Goal: Task Accomplishment & Management: Manage account settings

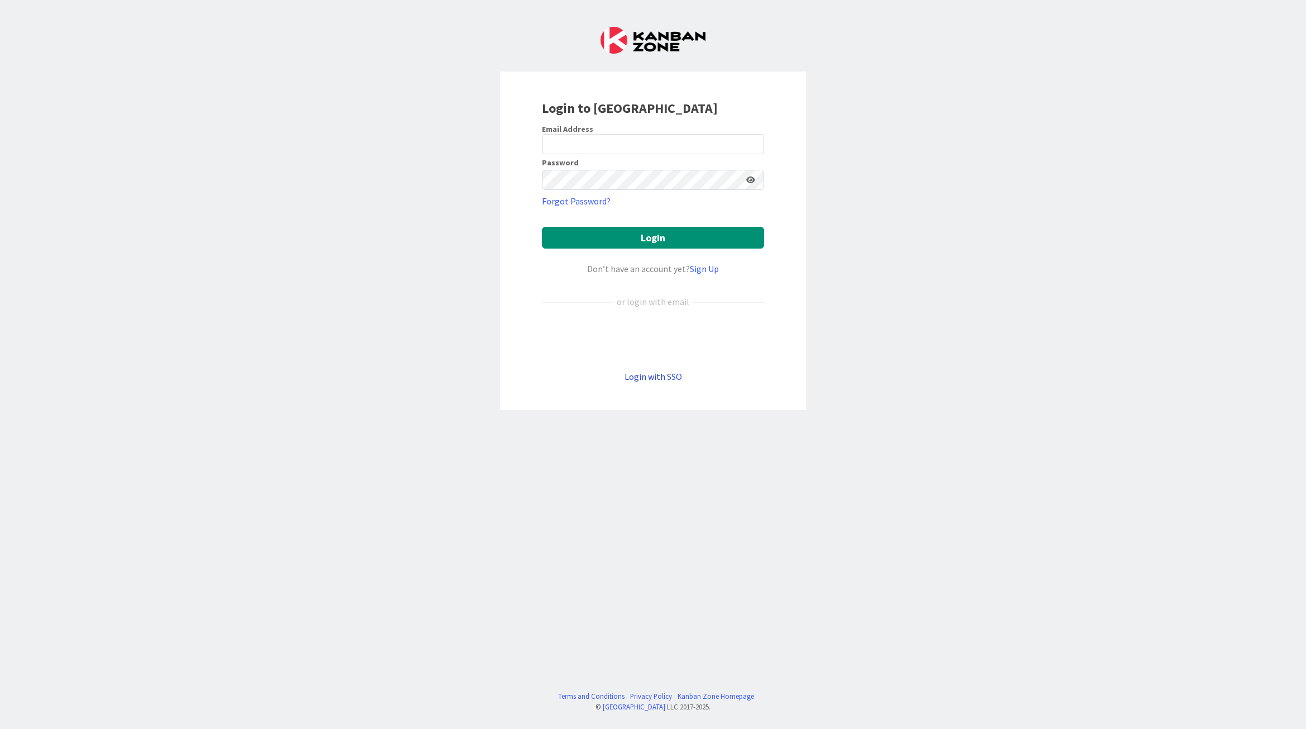
click at [657, 374] on link "Login with SSO" at bounding box center [654, 376] width 58 height 11
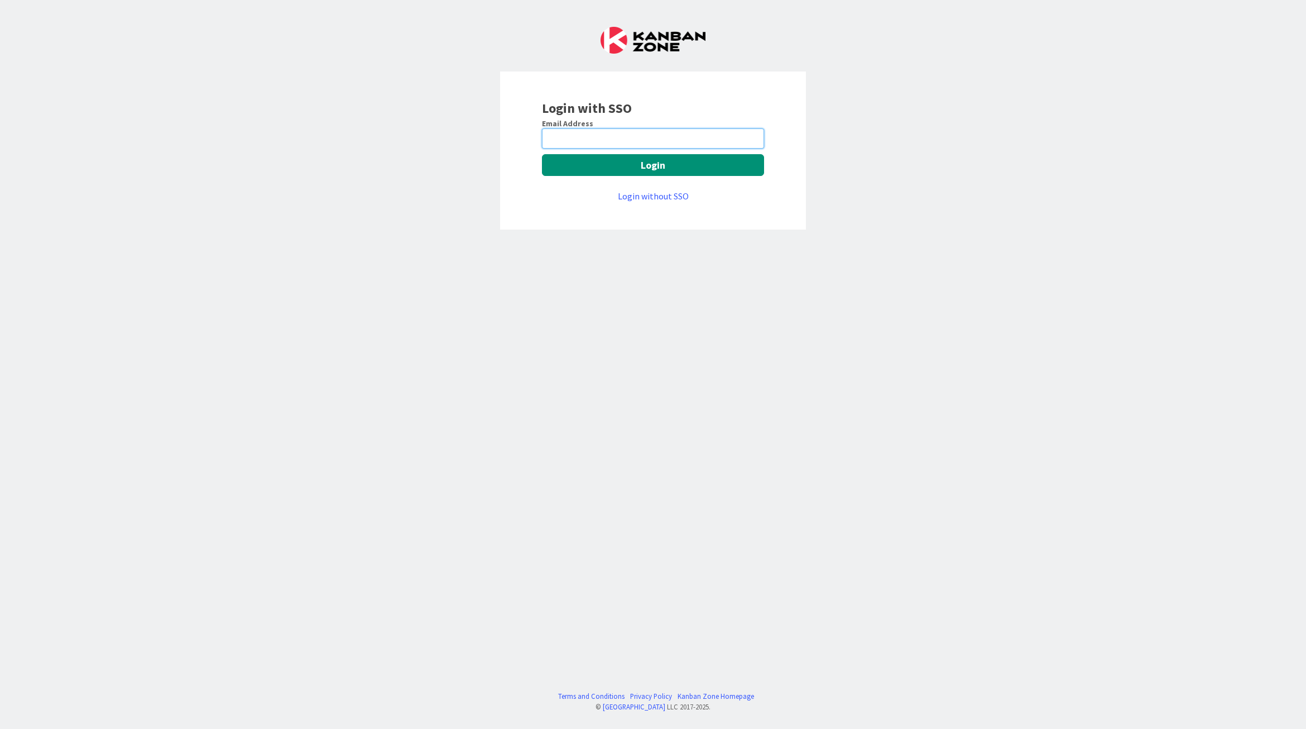
click at [600, 143] on input "email" at bounding box center [653, 138] width 222 height 20
type input "[EMAIL_ADDRESS][DOMAIN_NAME]"
click at [713, 164] on button "Login" at bounding box center [653, 165] width 222 height 22
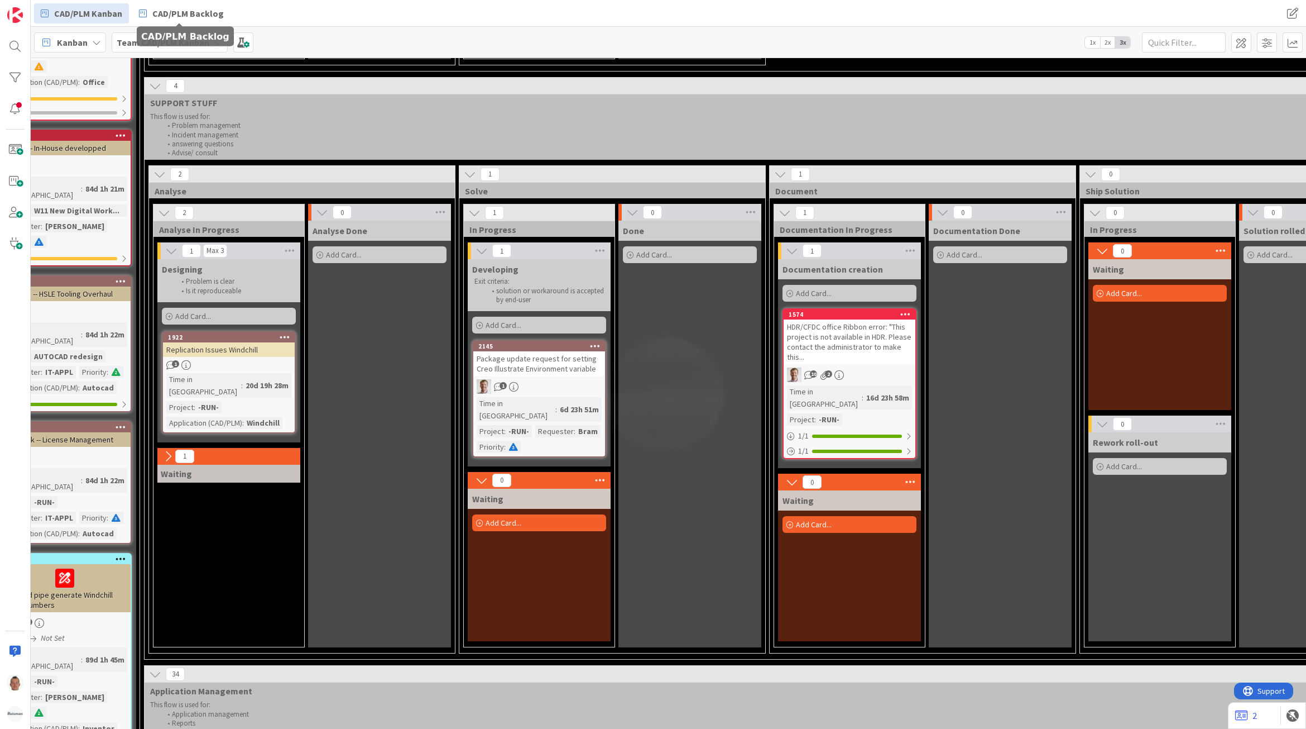
scroll to position [698, 186]
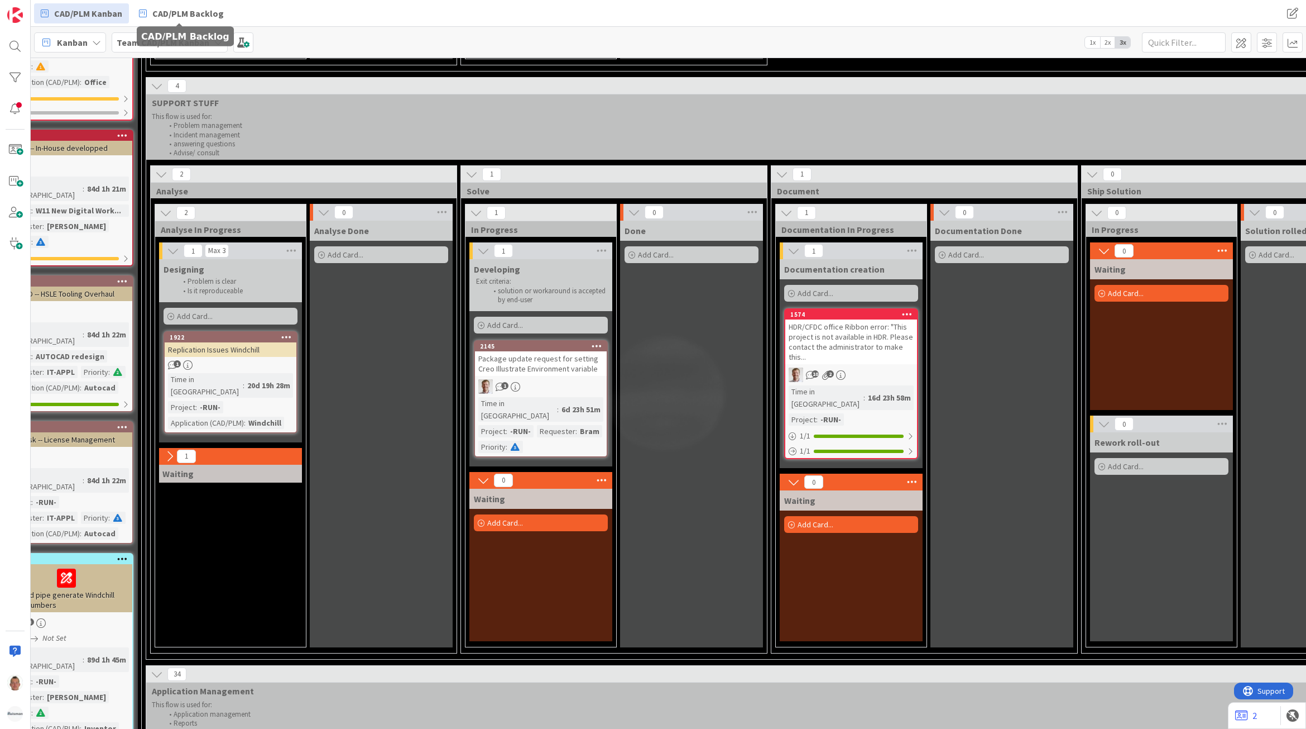
click at [557, 351] on div "Package update request for setting Creo Illustrate Environment variable" at bounding box center [541, 363] width 132 height 25
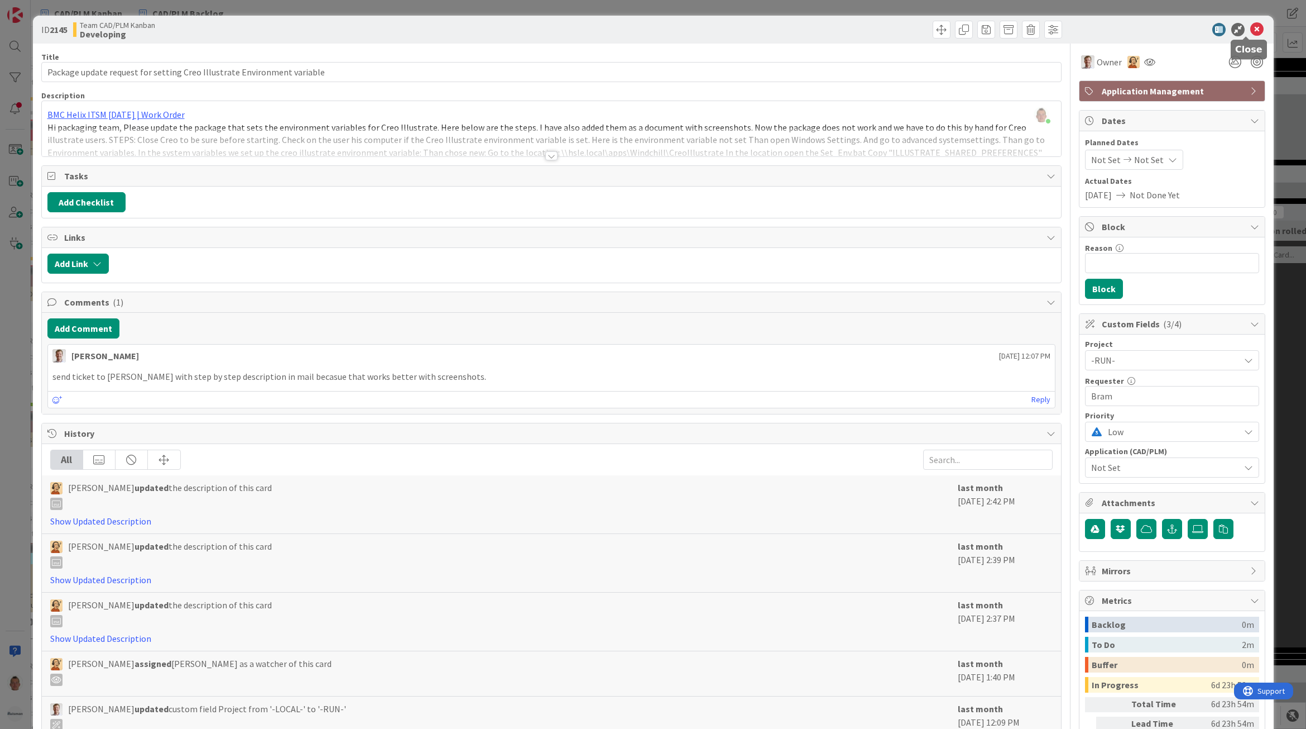
click at [1251, 31] on icon at bounding box center [1257, 29] width 13 height 13
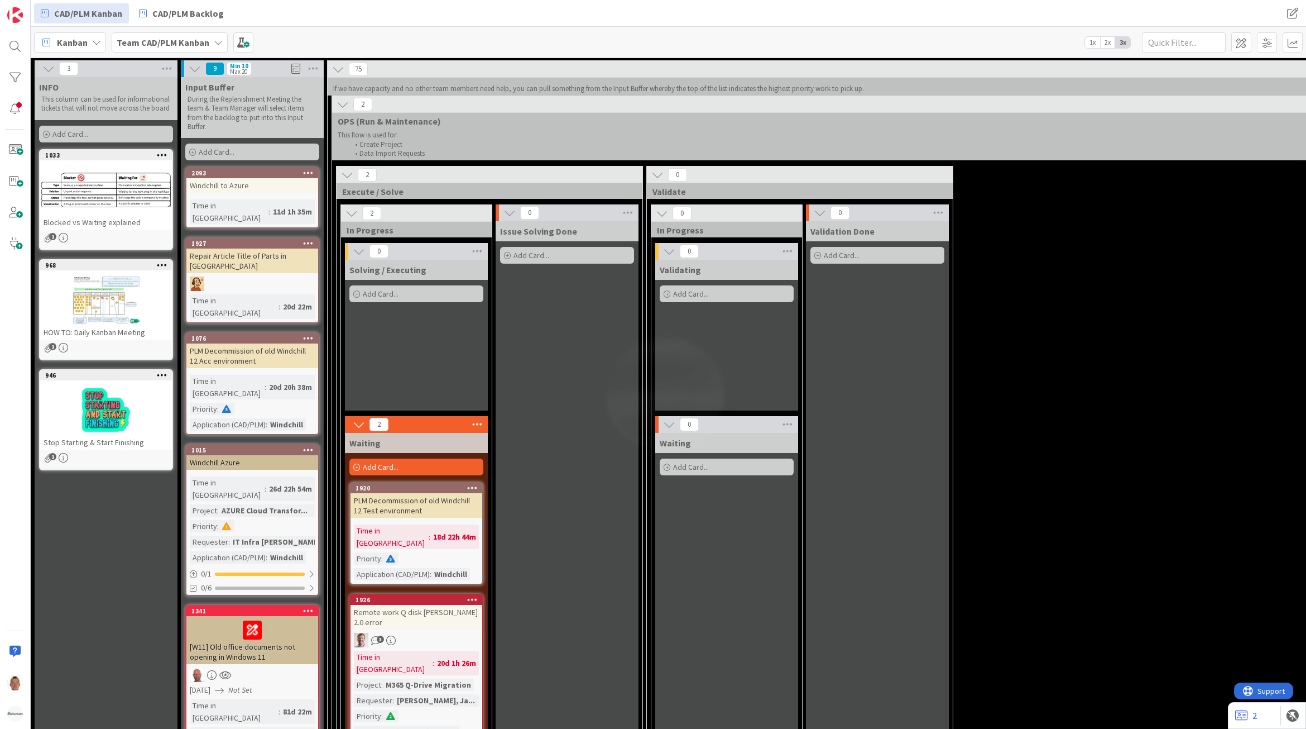
click at [271, 239] on div "1927" at bounding box center [254, 243] width 127 height 8
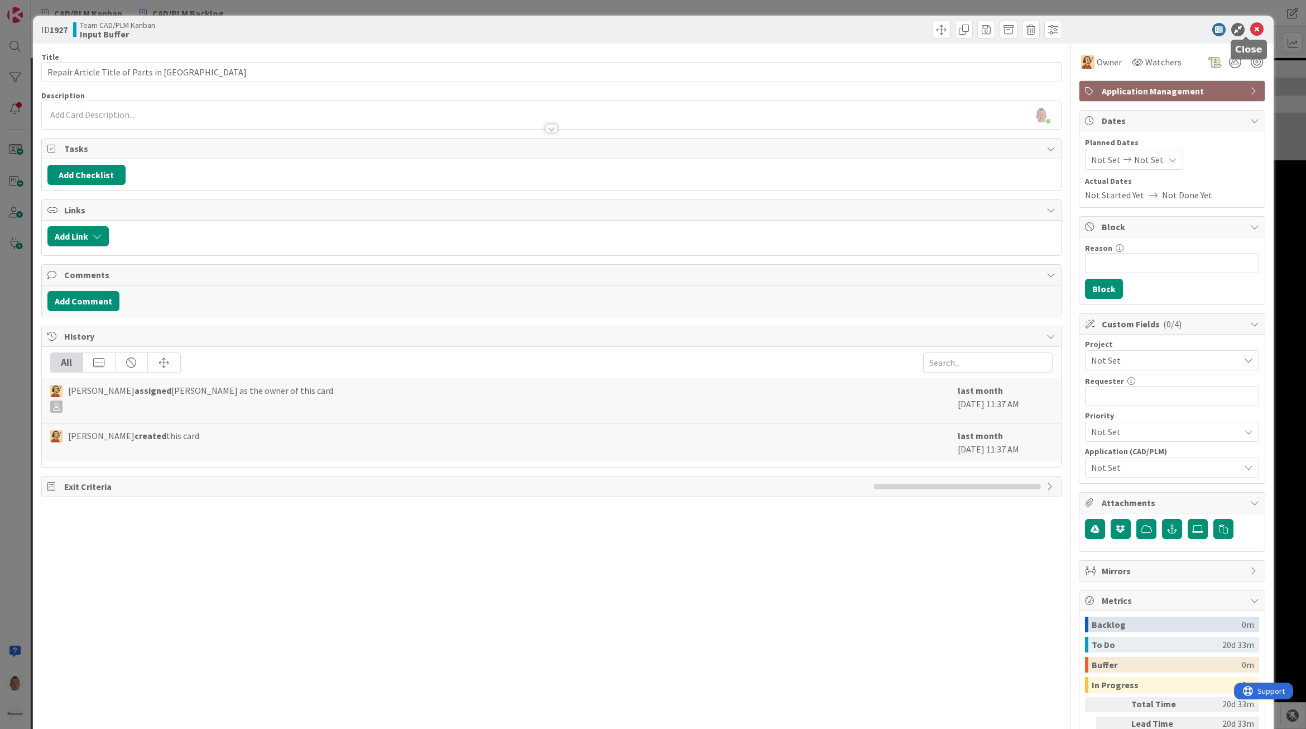
click at [1251, 31] on icon at bounding box center [1257, 29] width 13 height 13
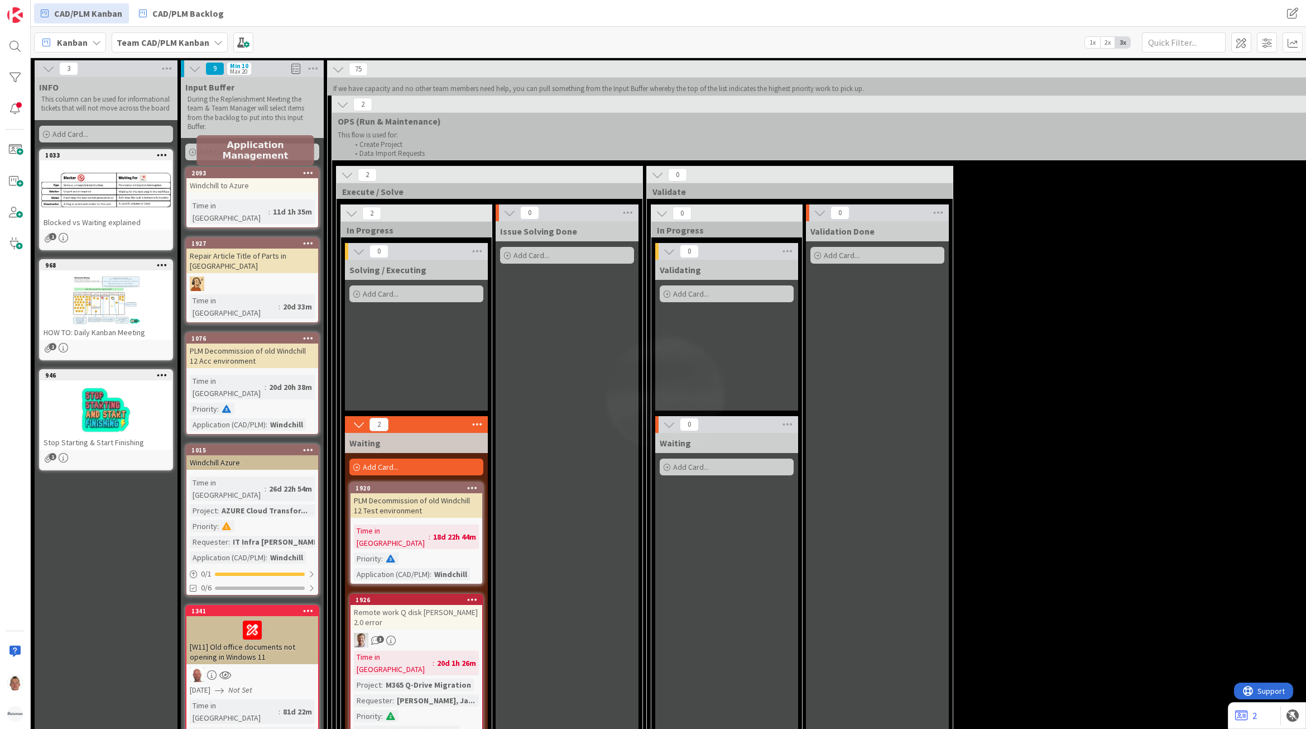
click at [240, 169] on div "2093" at bounding box center [254, 173] width 127 height 8
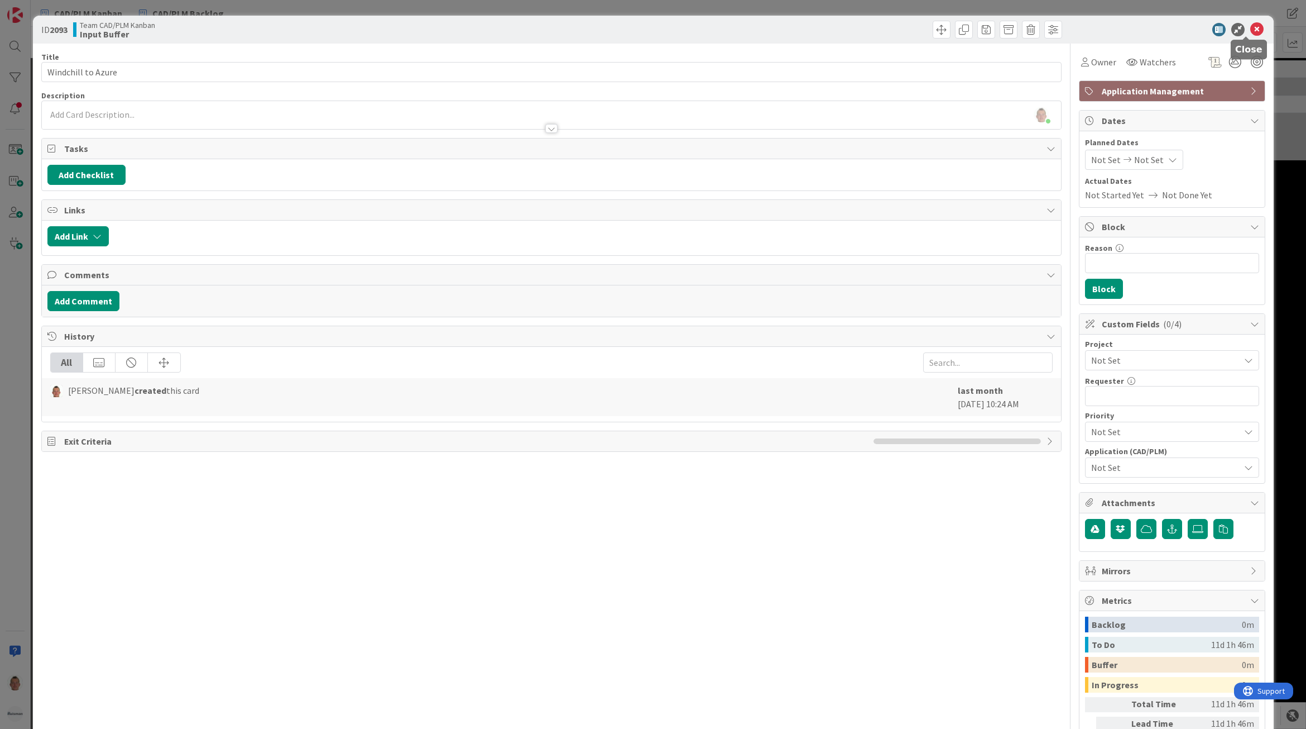
click at [1251, 27] on icon at bounding box center [1257, 29] width 13 height 13
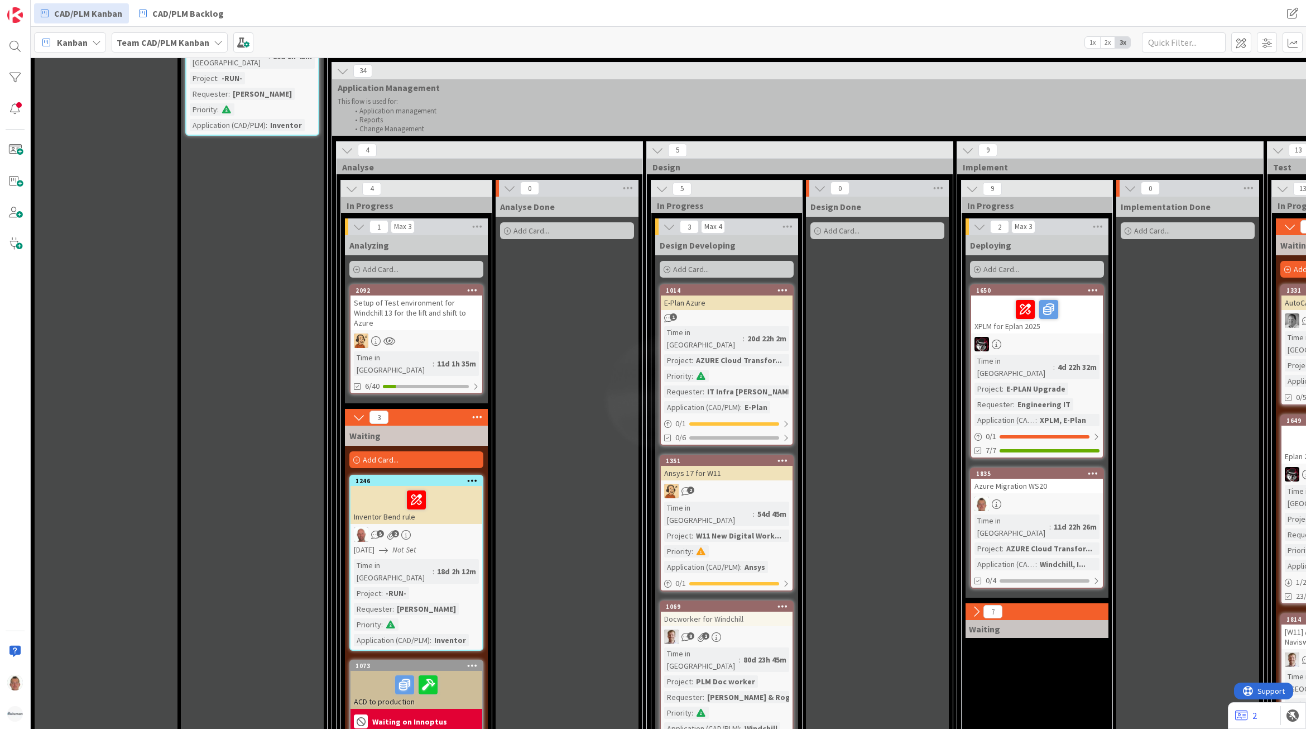
scroll to position [1326, 0]
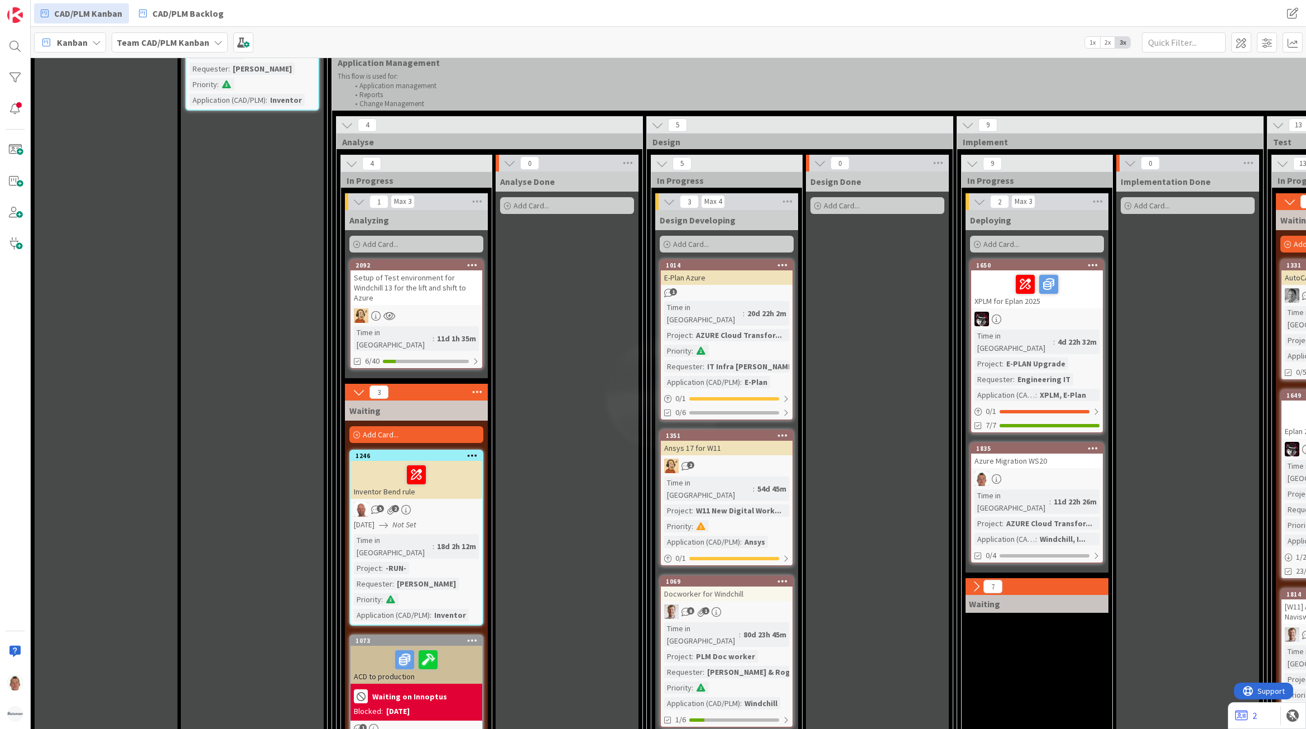
click at [423, 270] on div "Setup of Test environment for Windchill 13 for the lift and shift to Azure" at bounding box center [417, 287] width 132 height 35
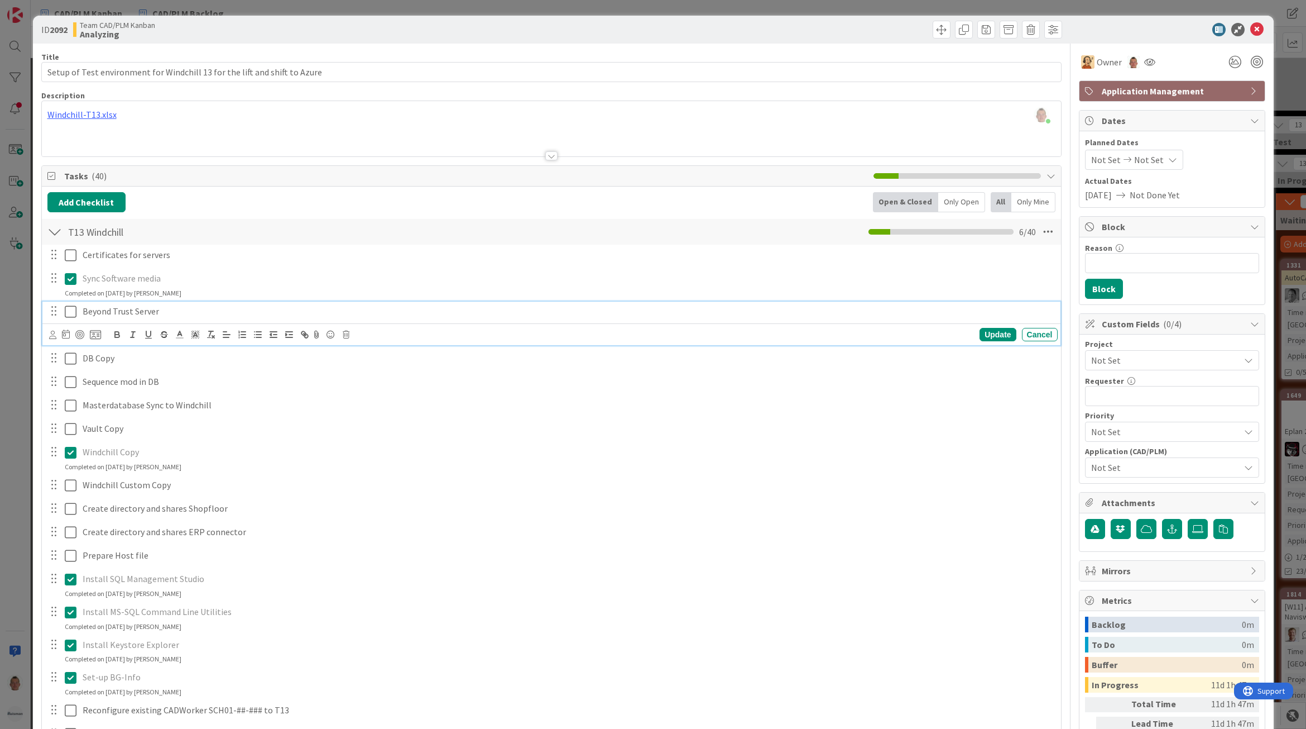
drag, startPoint x: 68, startPoint y: 317, endPoint x: 70, endPoint y: 333, distance: 16.3
click at [68, 317] on icon at bounding box center [71, 311] width 12 height 13
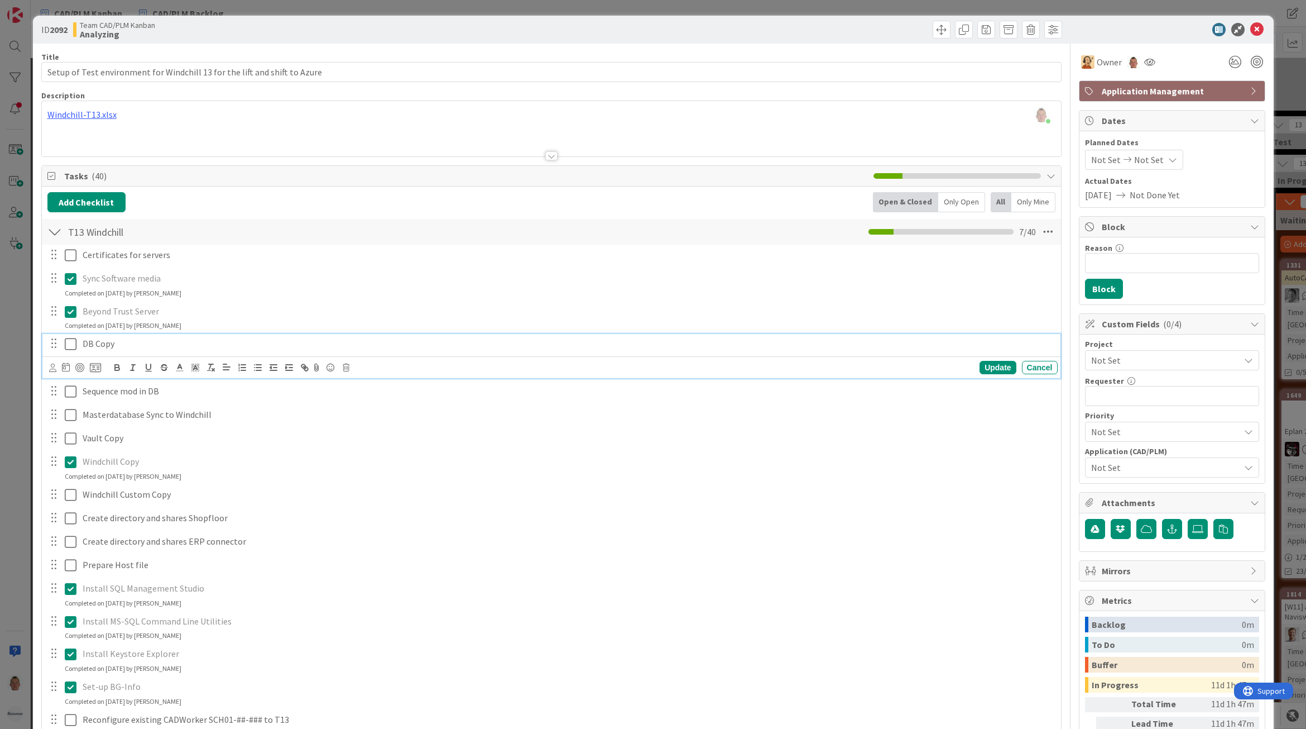
click at [70, 346] on icon at bounding box center [71, 343] width 12 height 13
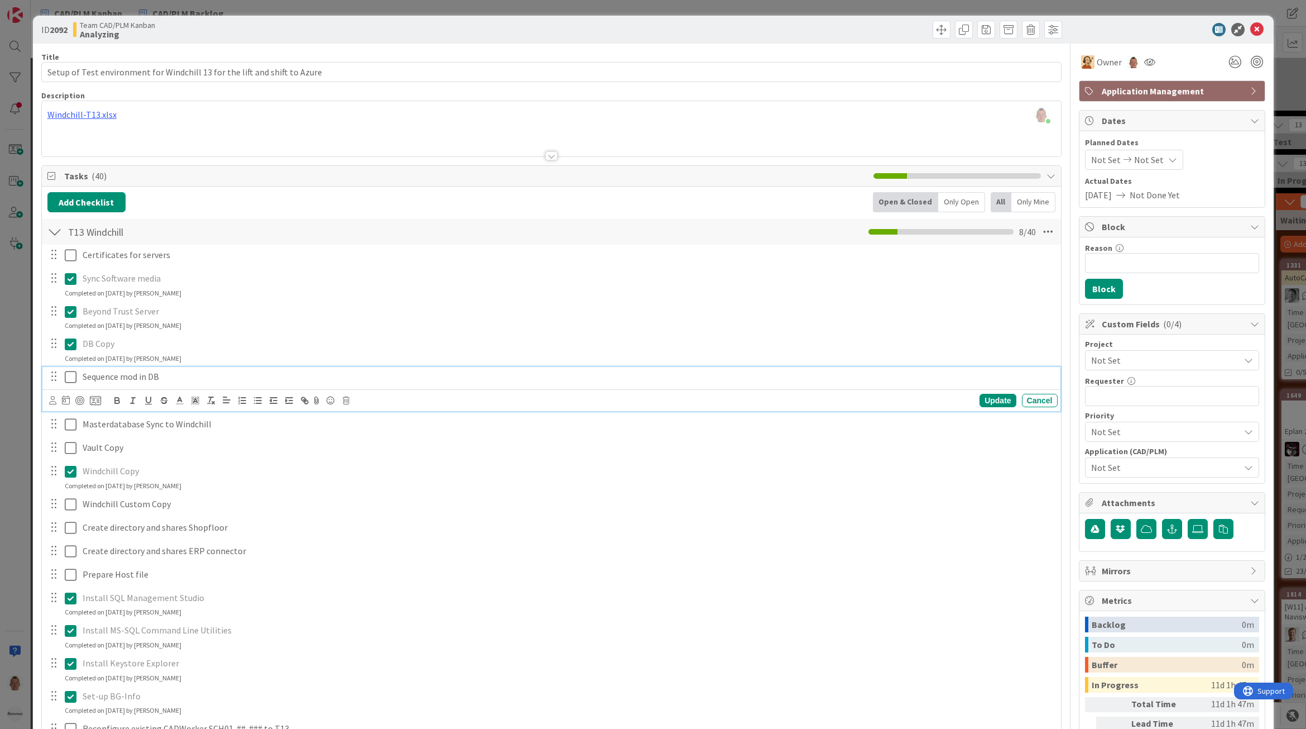
click at [70, 384] on icon at bounding box center [71, 376] width 12 height 13
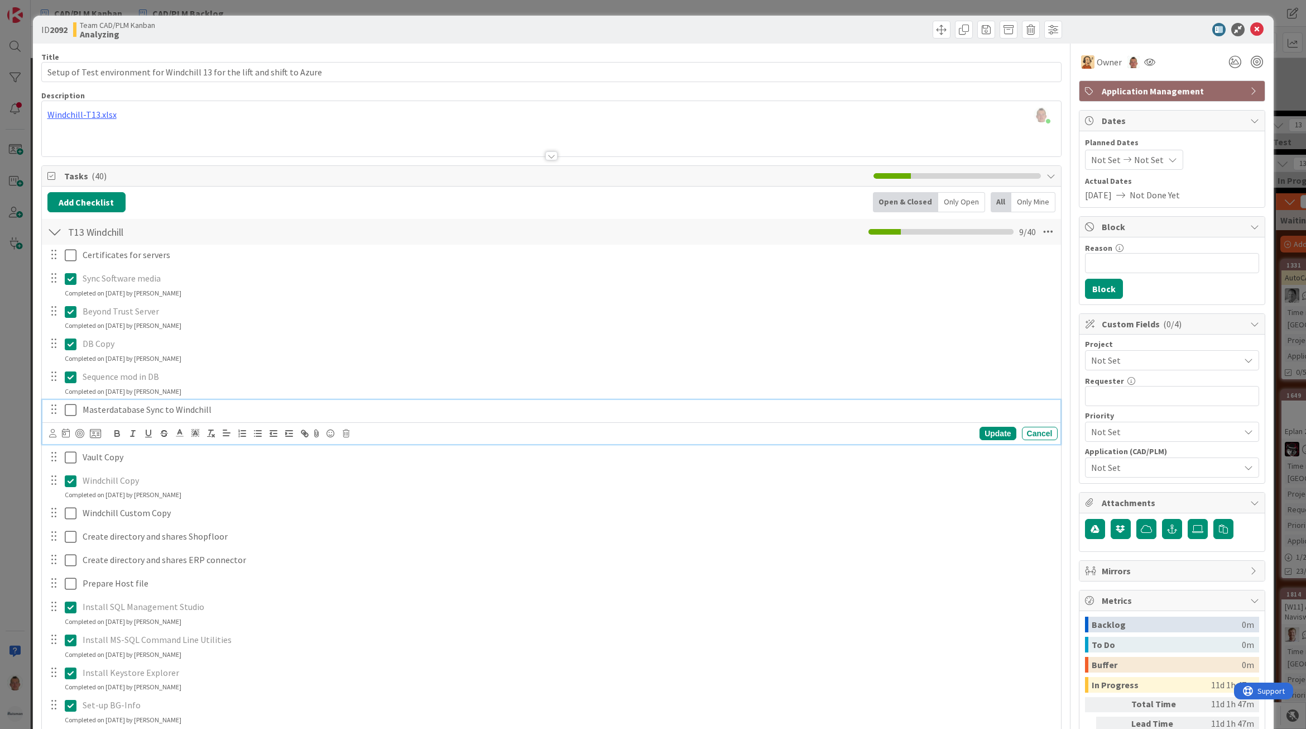
click at [68, 414] on icon at bounding box center [71, 409] width 12 height 13
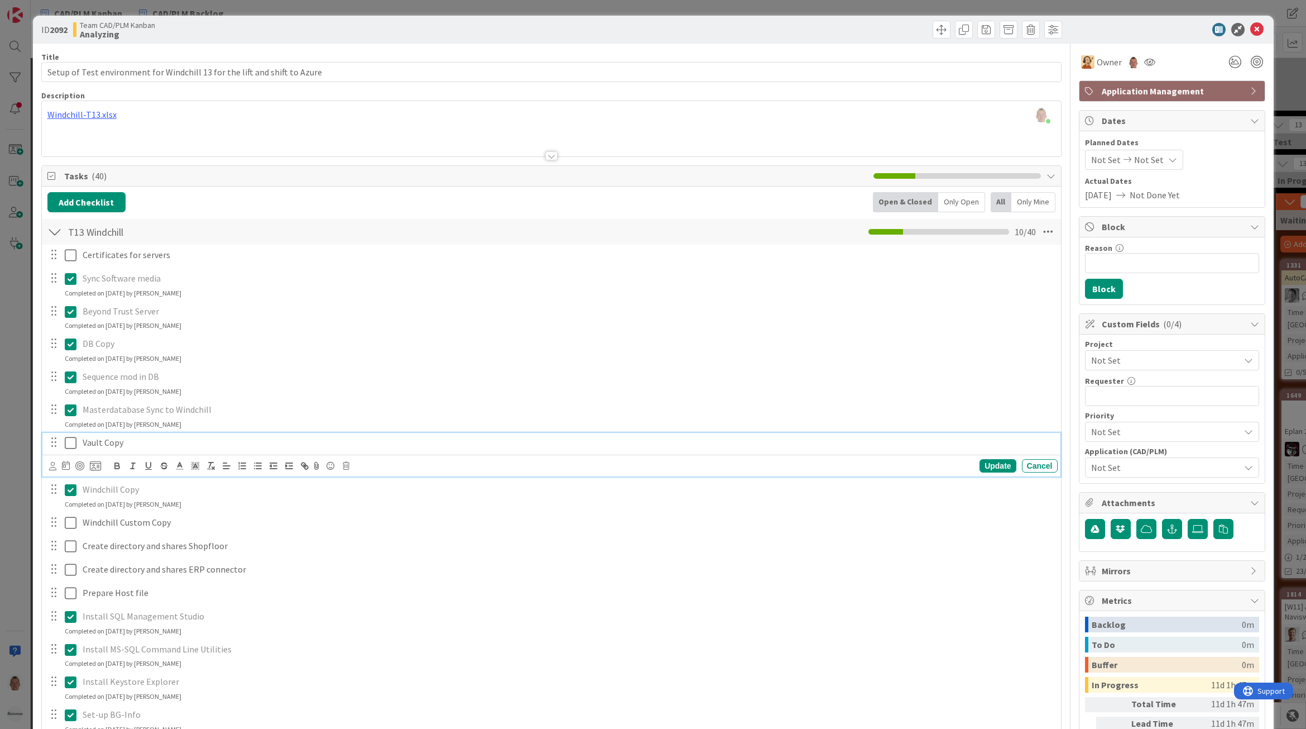
click at [70, 437] on icon at bounding box center [71, 442] width 12 height 13
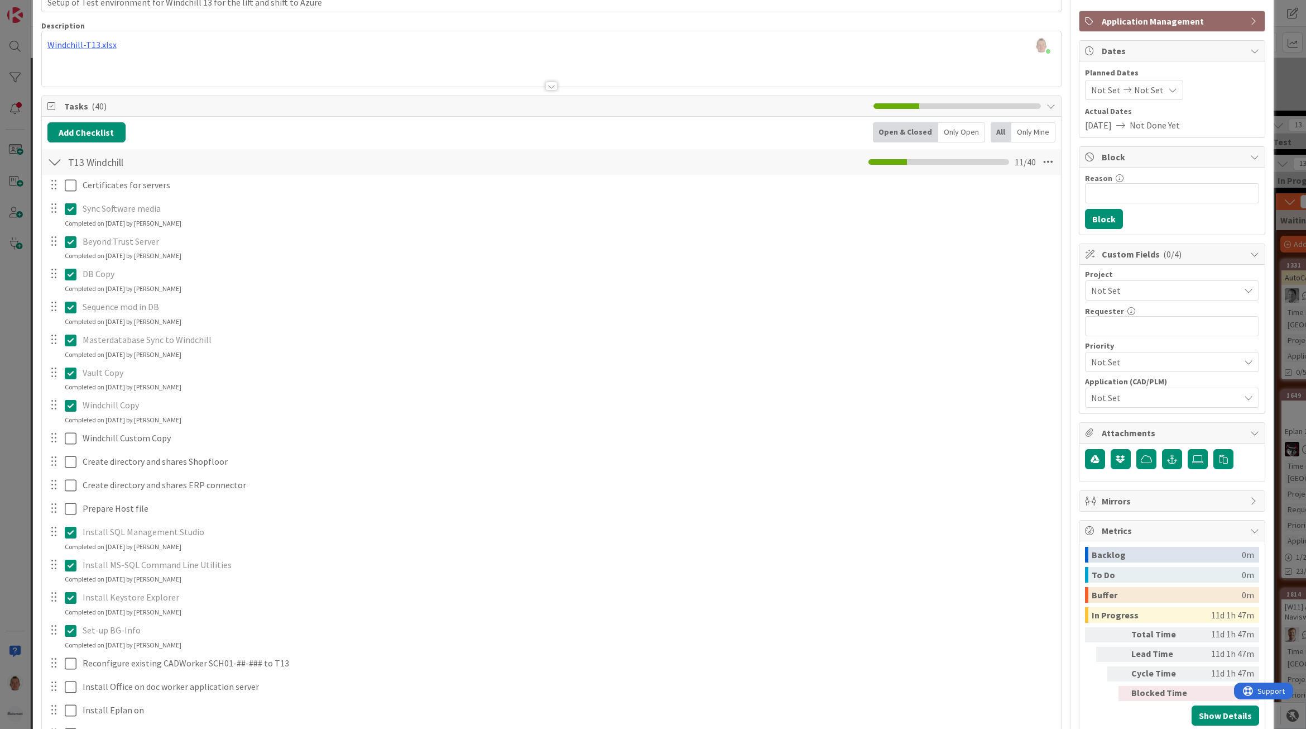
scroll to position [140, 0]
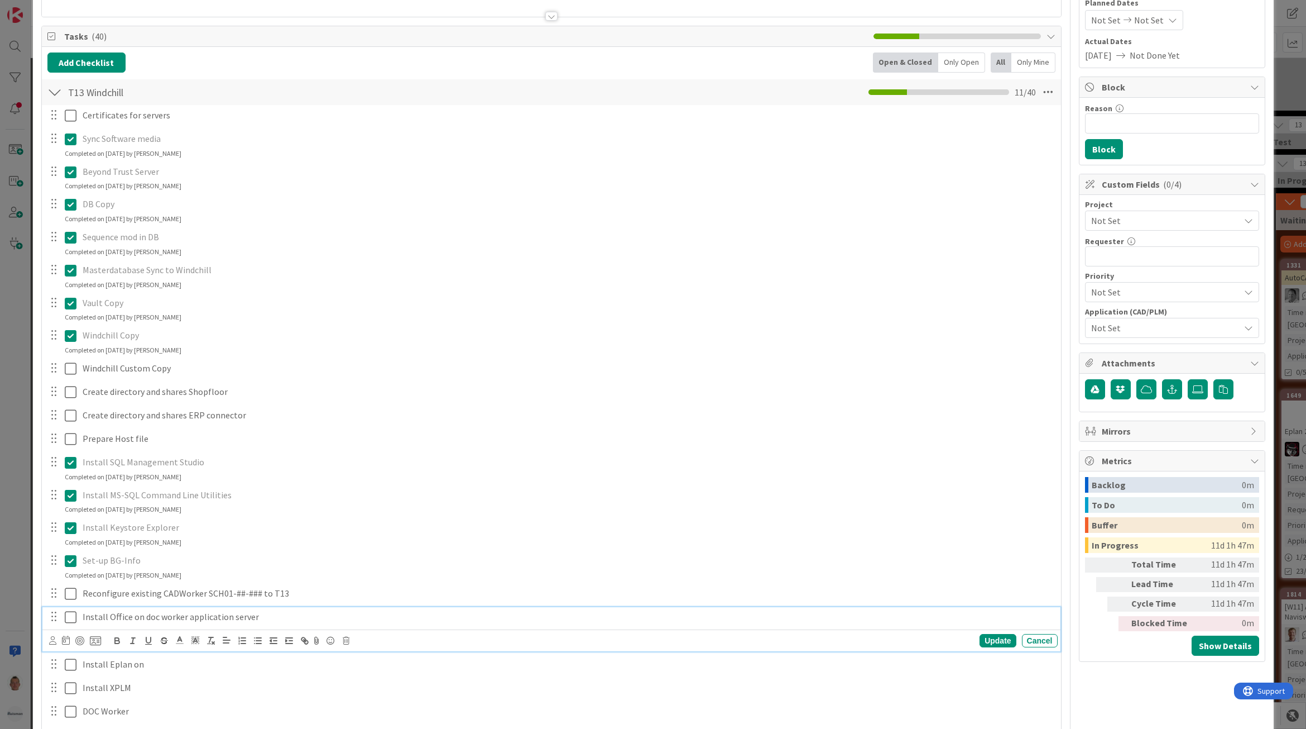
click at [75, 620] on icon at bounding box center [71, 616] width 12 height 13
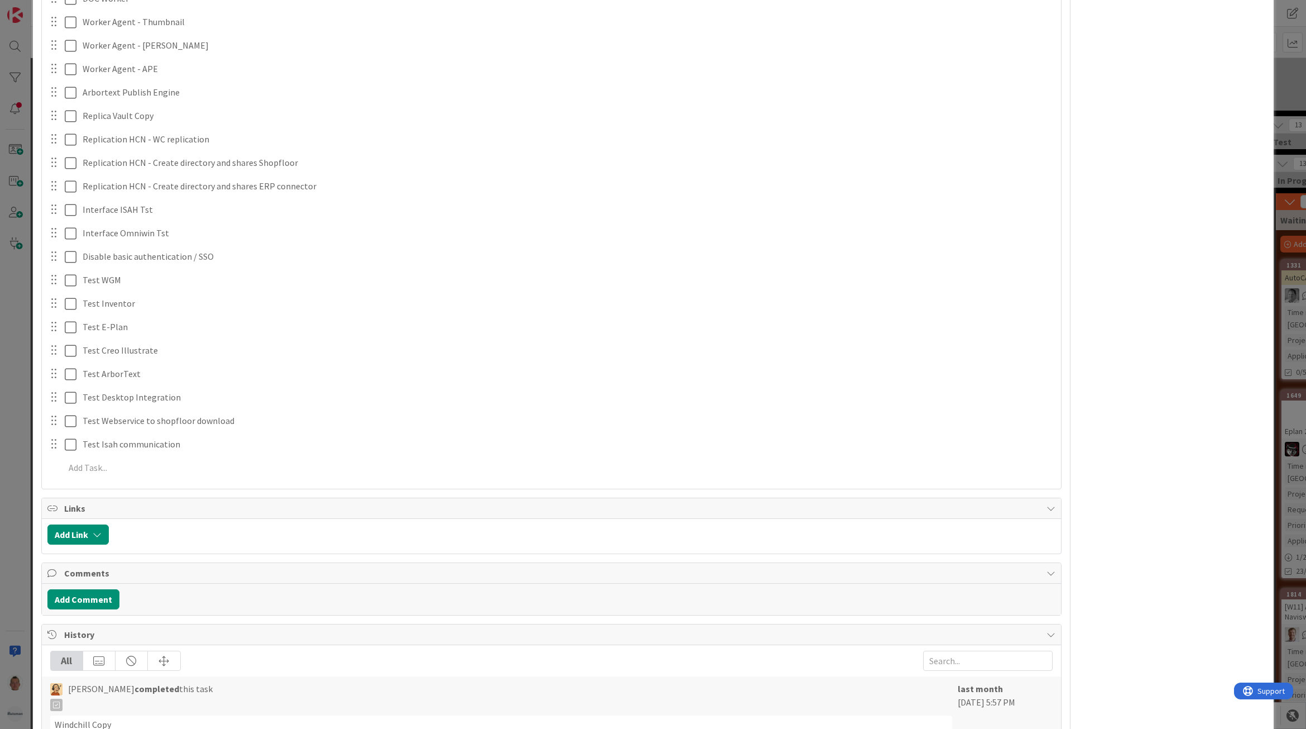
scroll to position [0, 0]
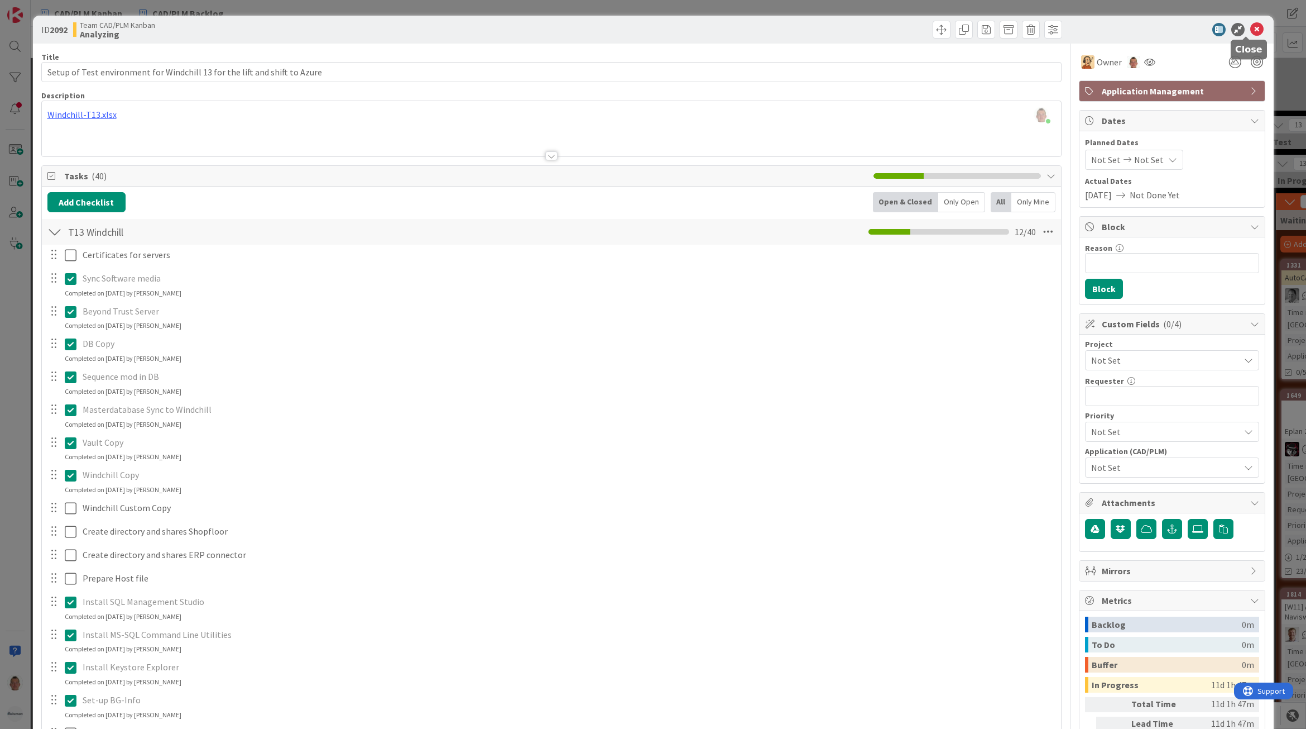
click at [1251, 29] on icon at bounding box center [1257, 29] width 13 height 13
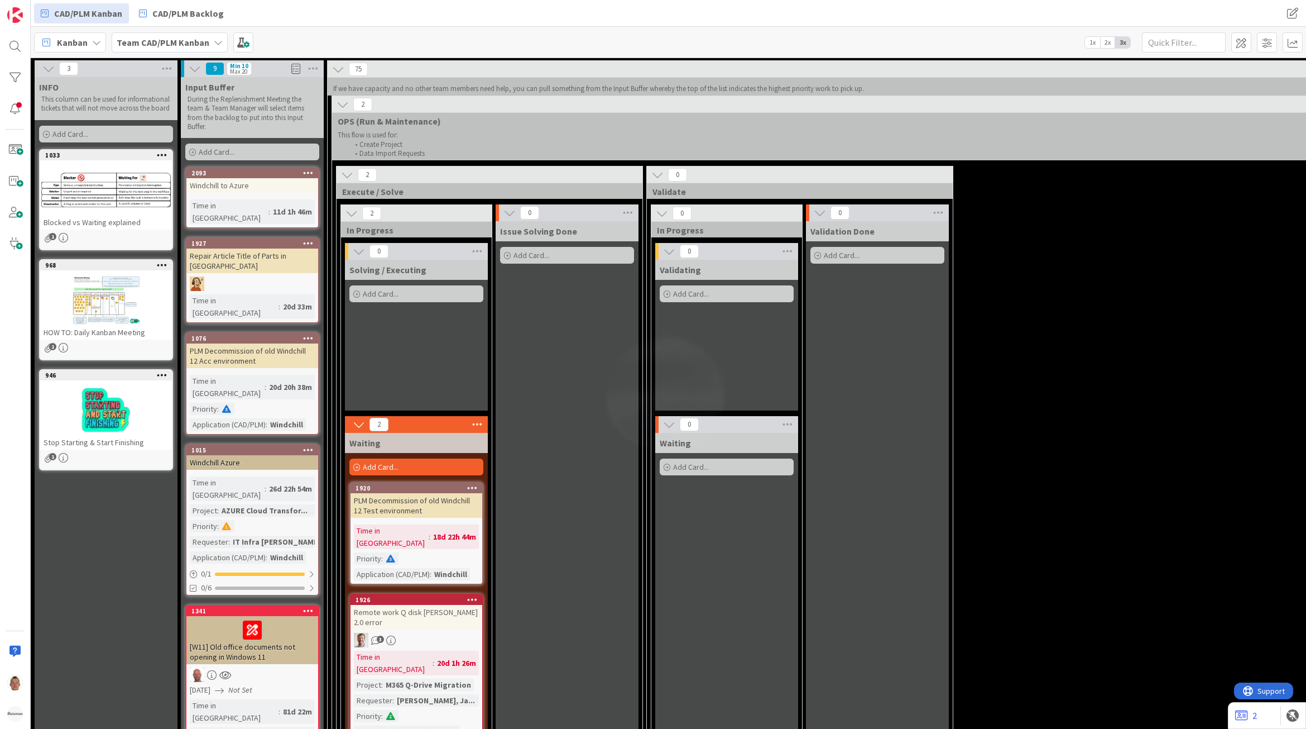
click at [246, 191] on div "Windchill to Azure" at bounding box center [252, 185] width 132 height 15
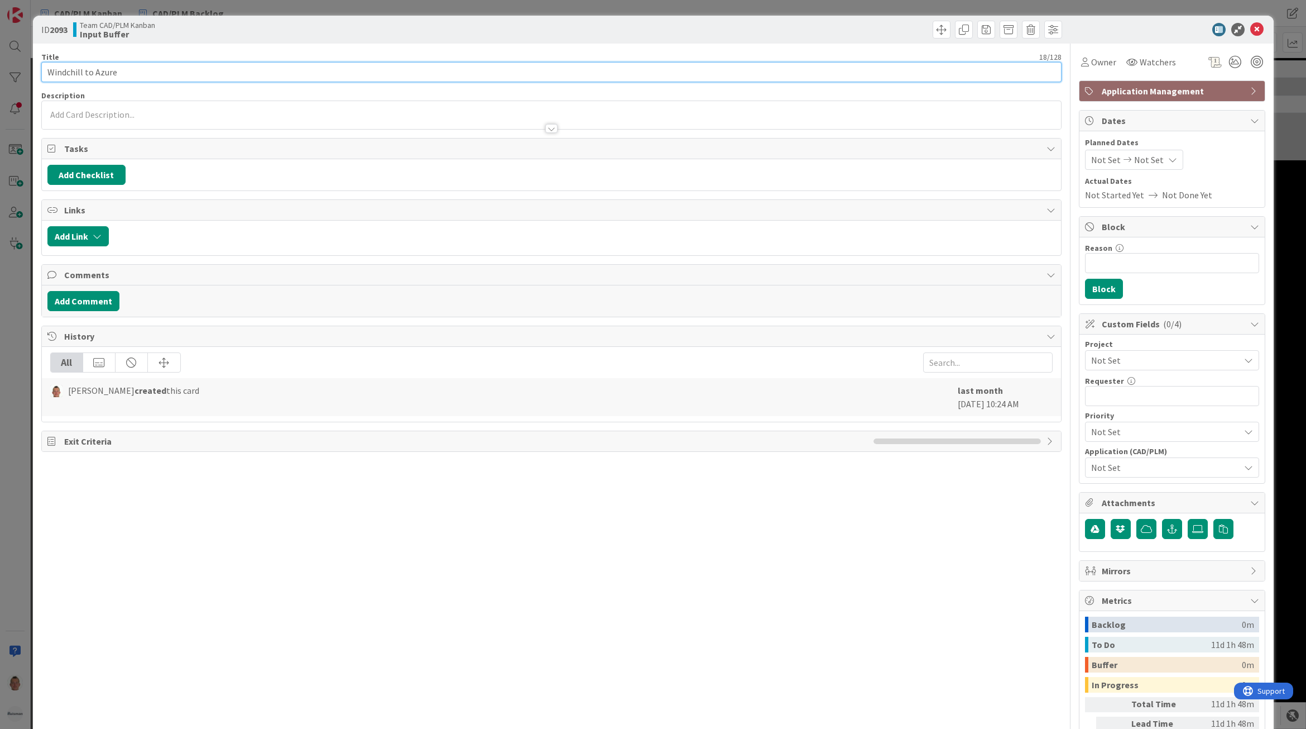
click at [146, 71] on input "Windchill to Azure" at bounding box center [551, 72] width 1021 height 20
type input "Lift and Shit of Windchill T13 to Azure"
click at [1146, 361] on span "Not Set" at bounding box center [1162, 360] width 143 height 16
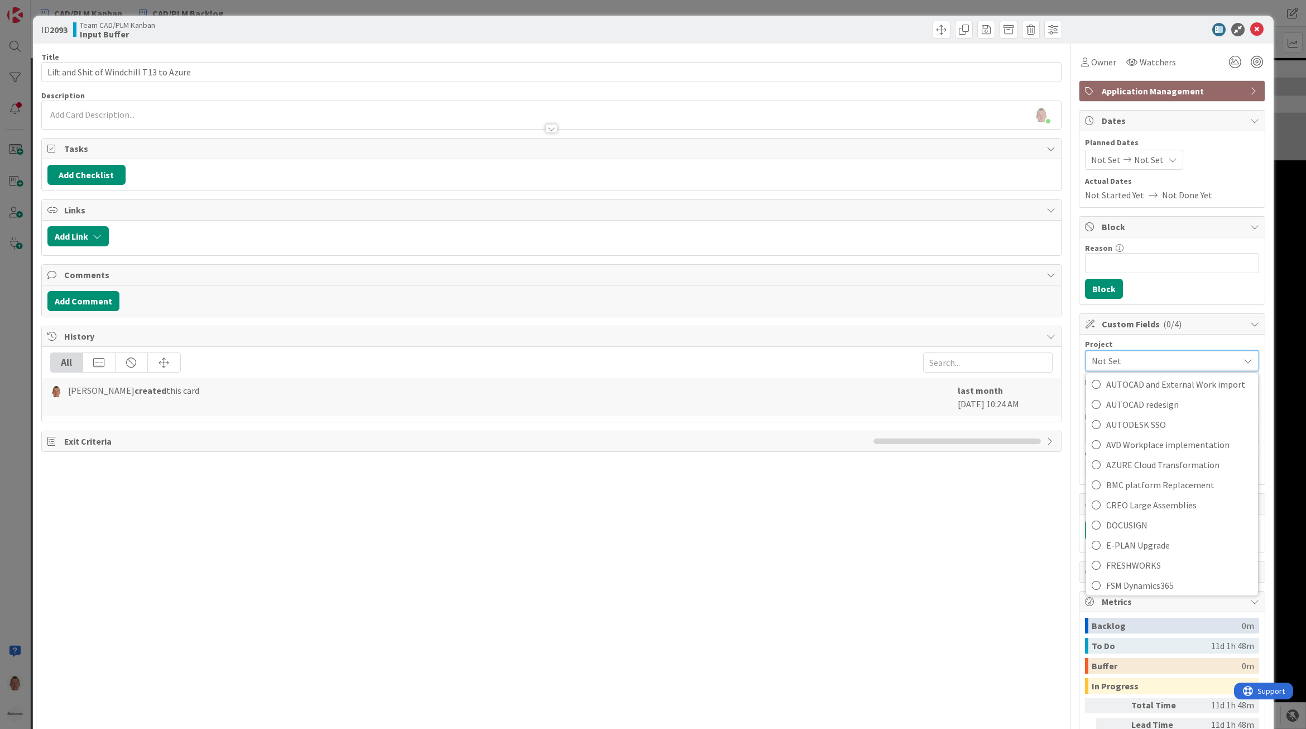
scroll to position [204, 0]
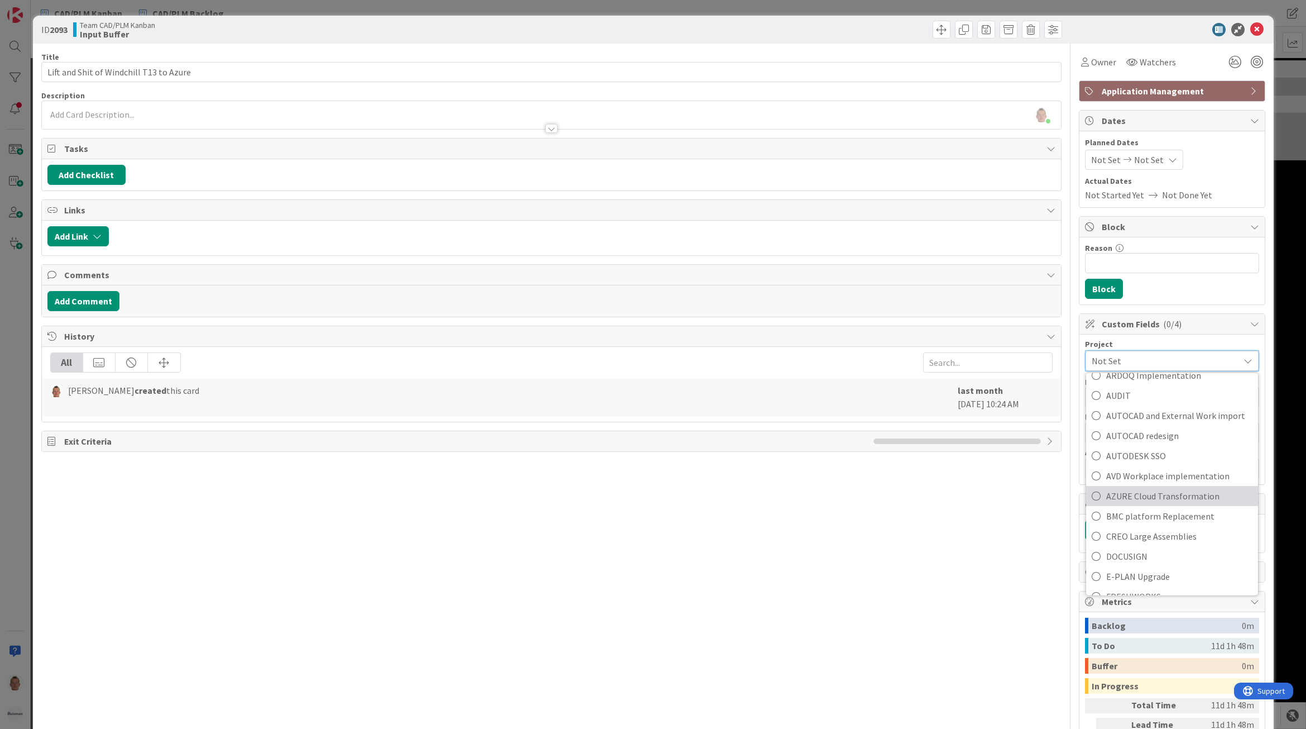
click at [1193, 501] on span "AZURE Cloud Transformation" at bounding box center [1179, 495] width 146 height 17
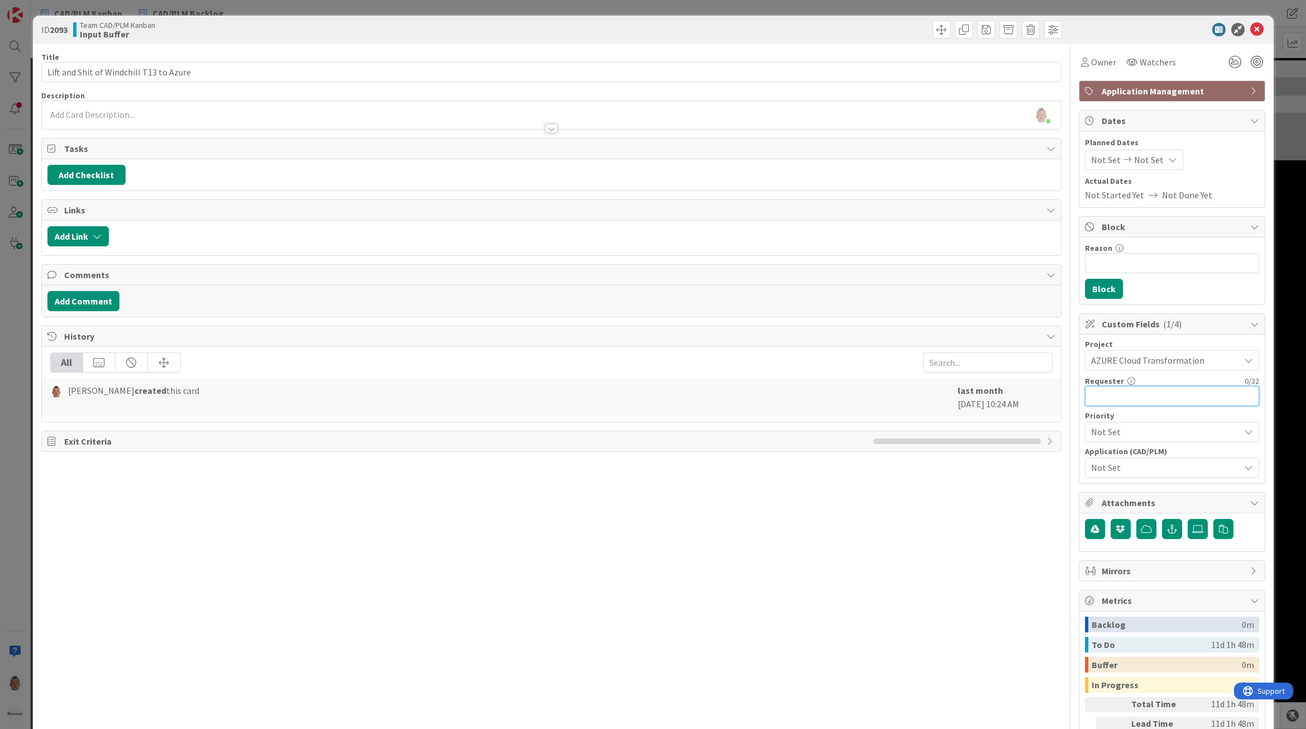
click at [1179, 398] on input "text" at bounding box center [1172, 396] width 174 height 20
click at [1172, 433] on span "Not Set" at bounding box center [1162, 432] width 143 height 16
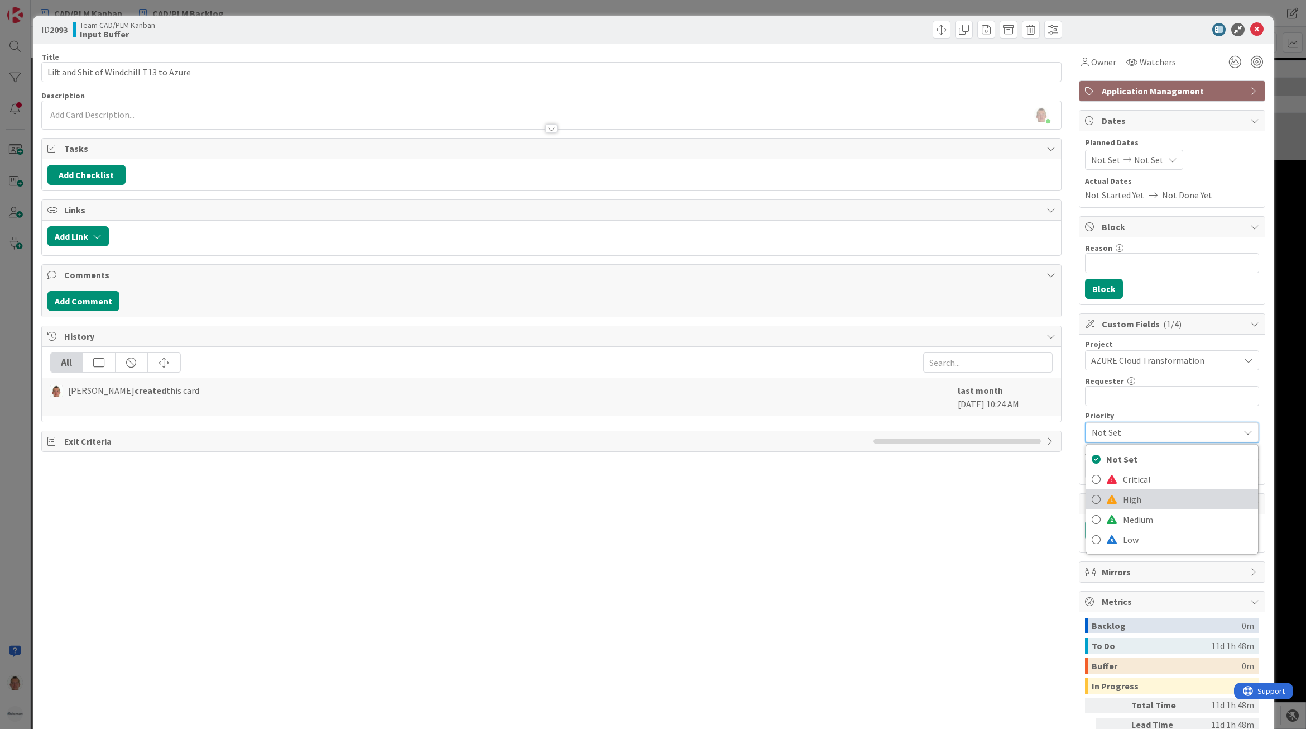
click at [1151, 497] on span "High" at bounding box center [1188, 499] width 130 height 17
click at [1147, 473] on span "Not Set" at bounding box center [1165, 467] width 149 height 13
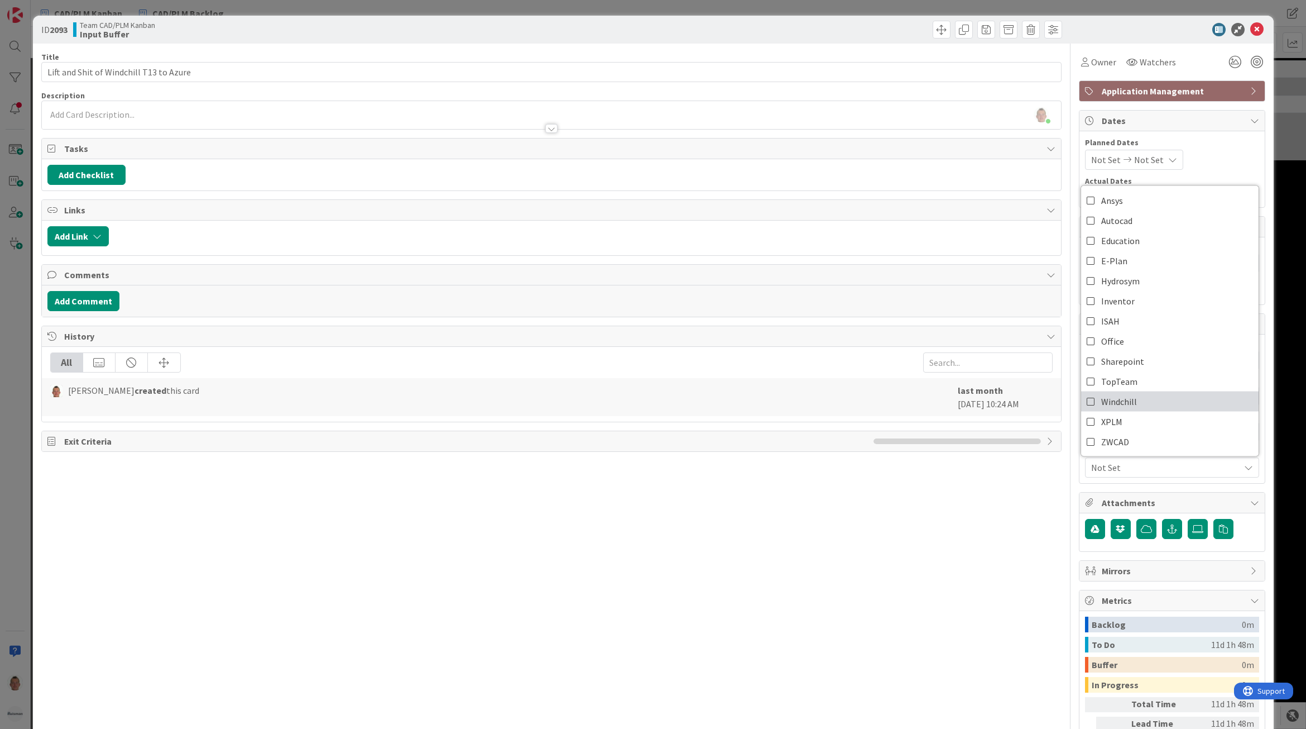
click at [1134, 409] on link "Windchill" at bounding box center [1170, 401] width 178 height 20
click at [1139, 420] on link "XPLM" at bounding box center [1170, 421] width 178 height 20
click at [1133, 299] on link "Inventor" at bounding box center [1170, 301] width 178 height 20
click at [1251, 30] on icon at bounding box center [1257, 29] width 13 height 13
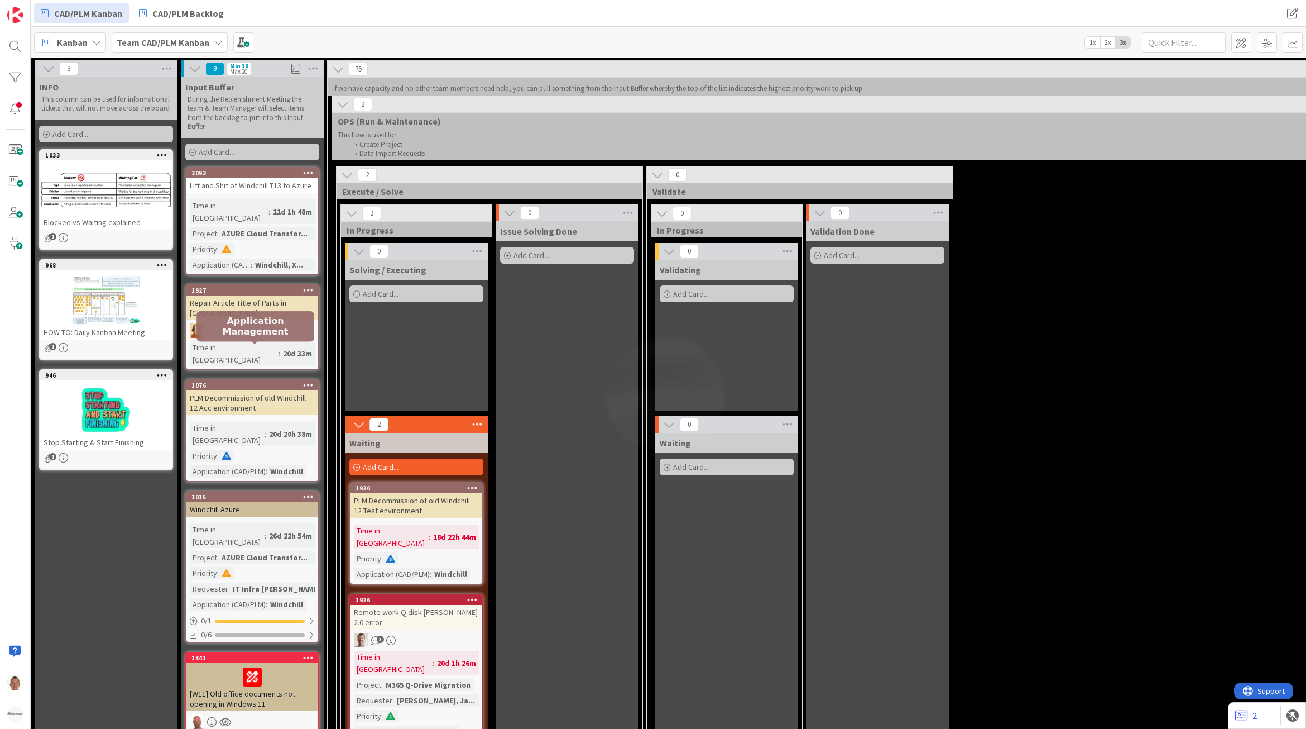
click at [272, 381] on div "1076" at bounding box center [254, 385] width 127 height 8
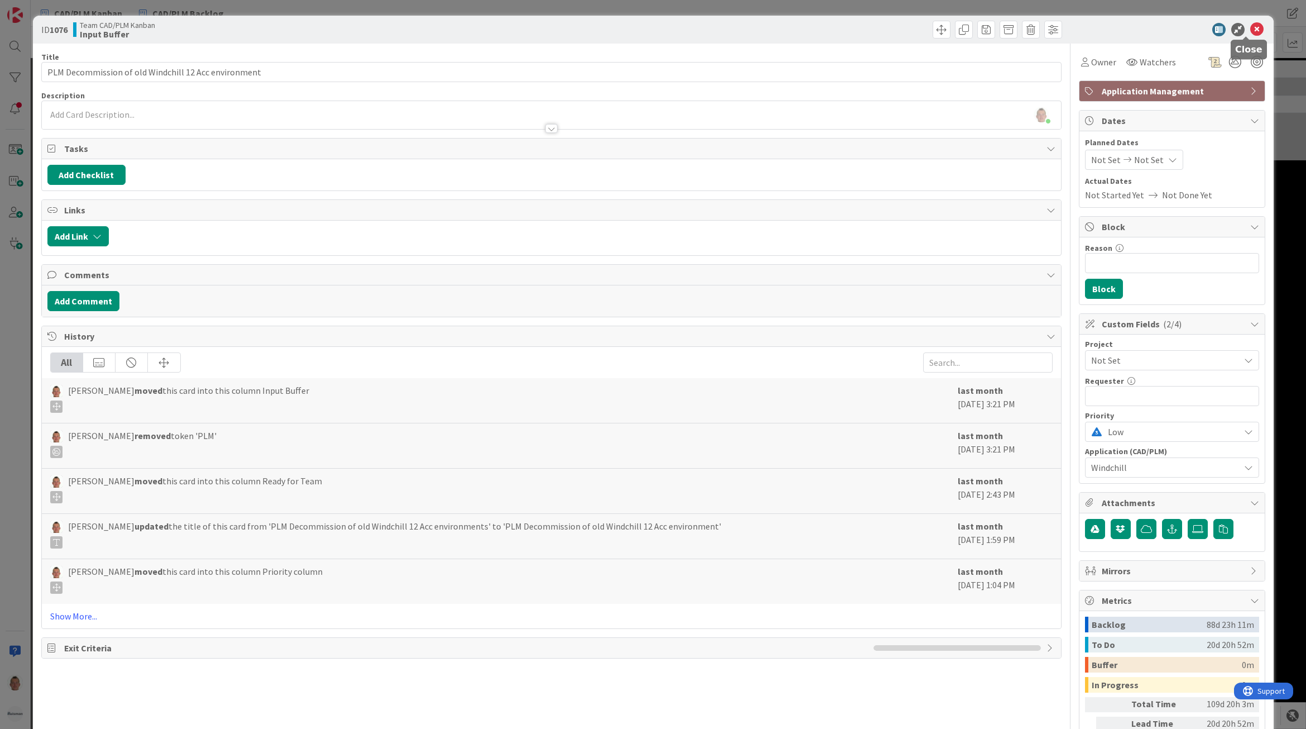
click at [1251, 23] on icon at bounding box center [1257, 29] width 13 height 13
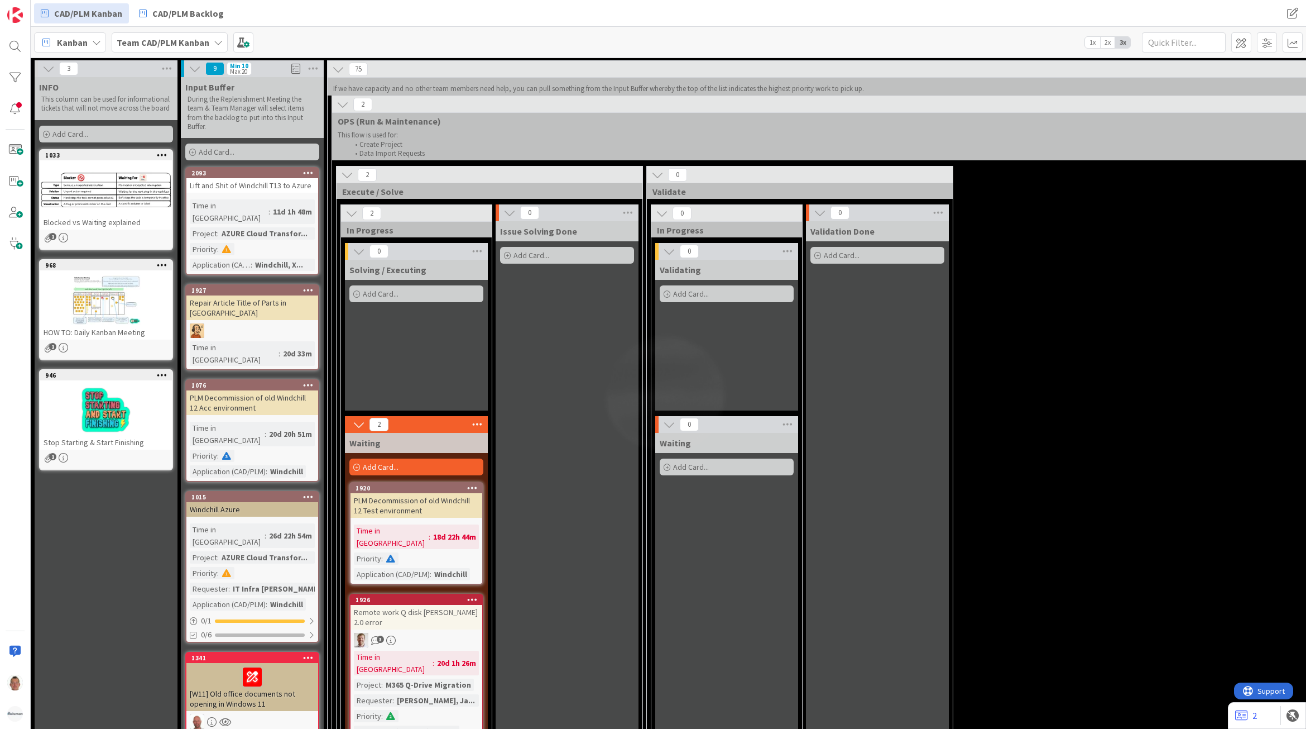
click at [441, 492] on div "1920" at bounding box center [417, 488] width 132 height 10
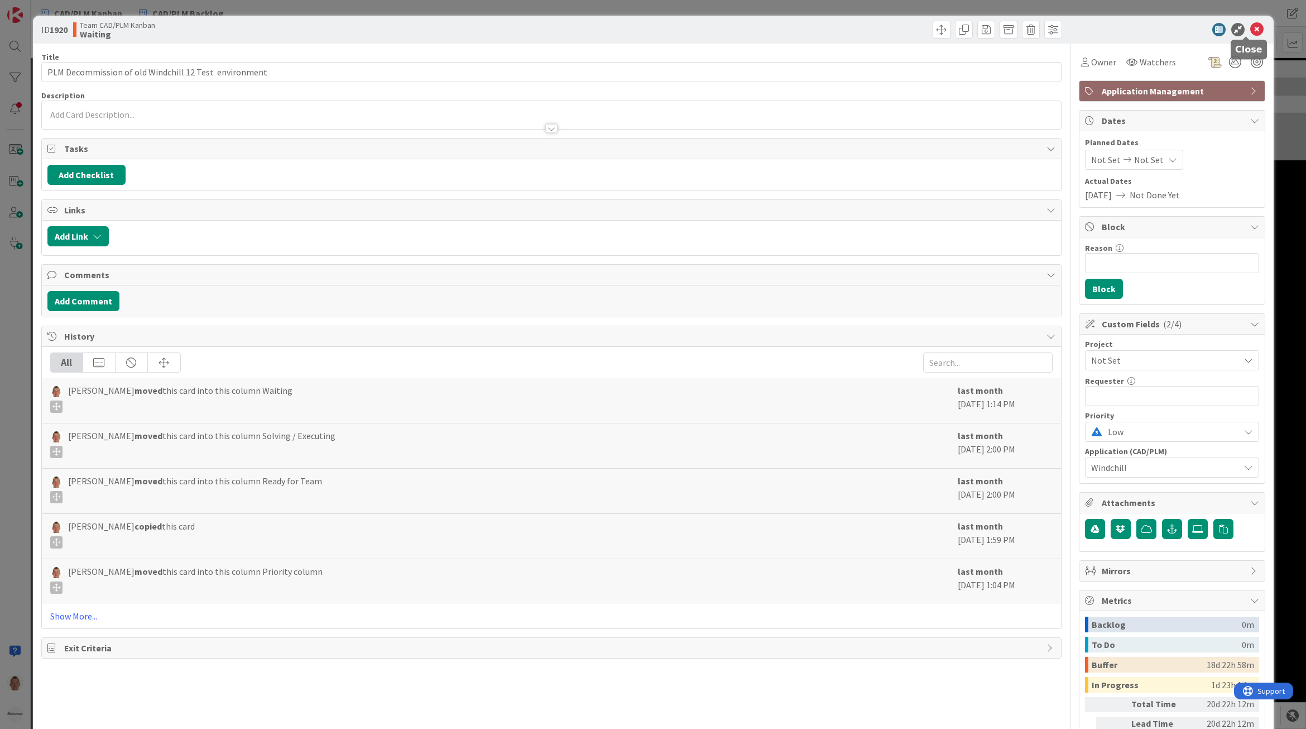
click at [1252, 28] on icon at bounding box center [1257, 29] width 13 height 13
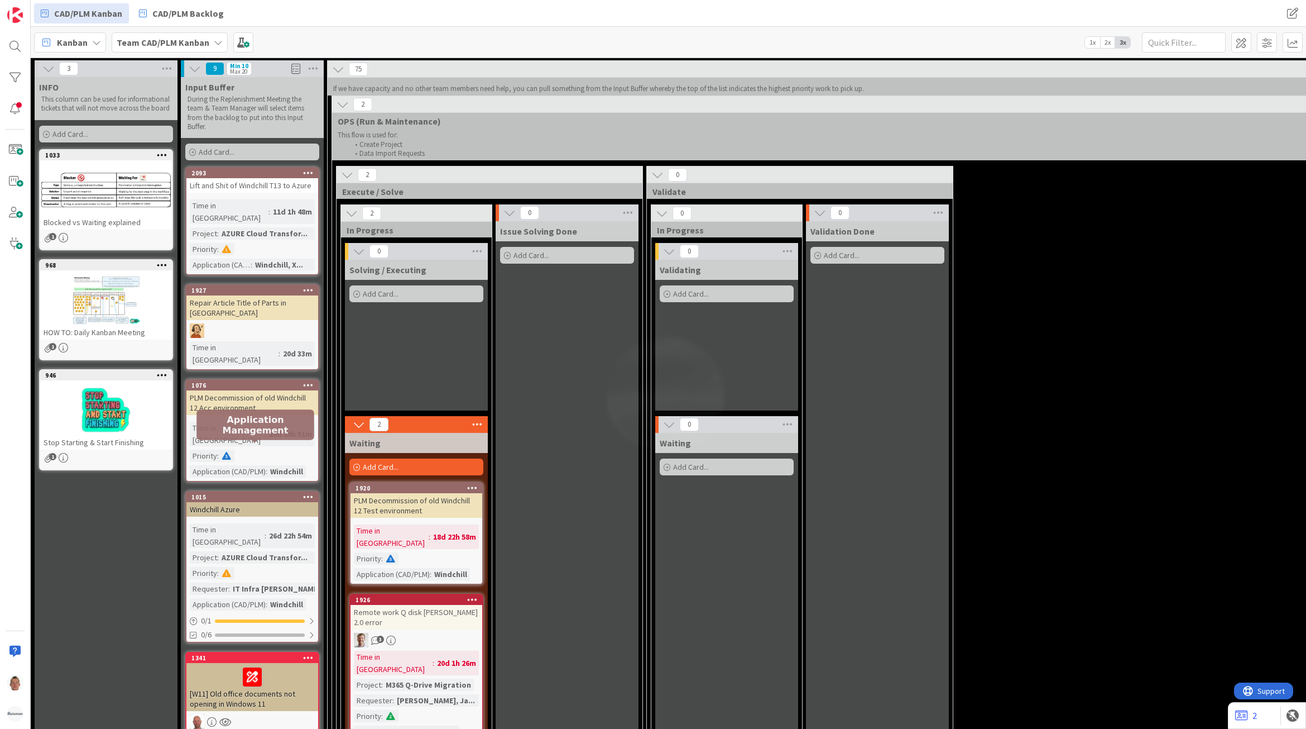
click at [244, 493] on div "1015" at bounding box center [254, 497] width 127 height 8
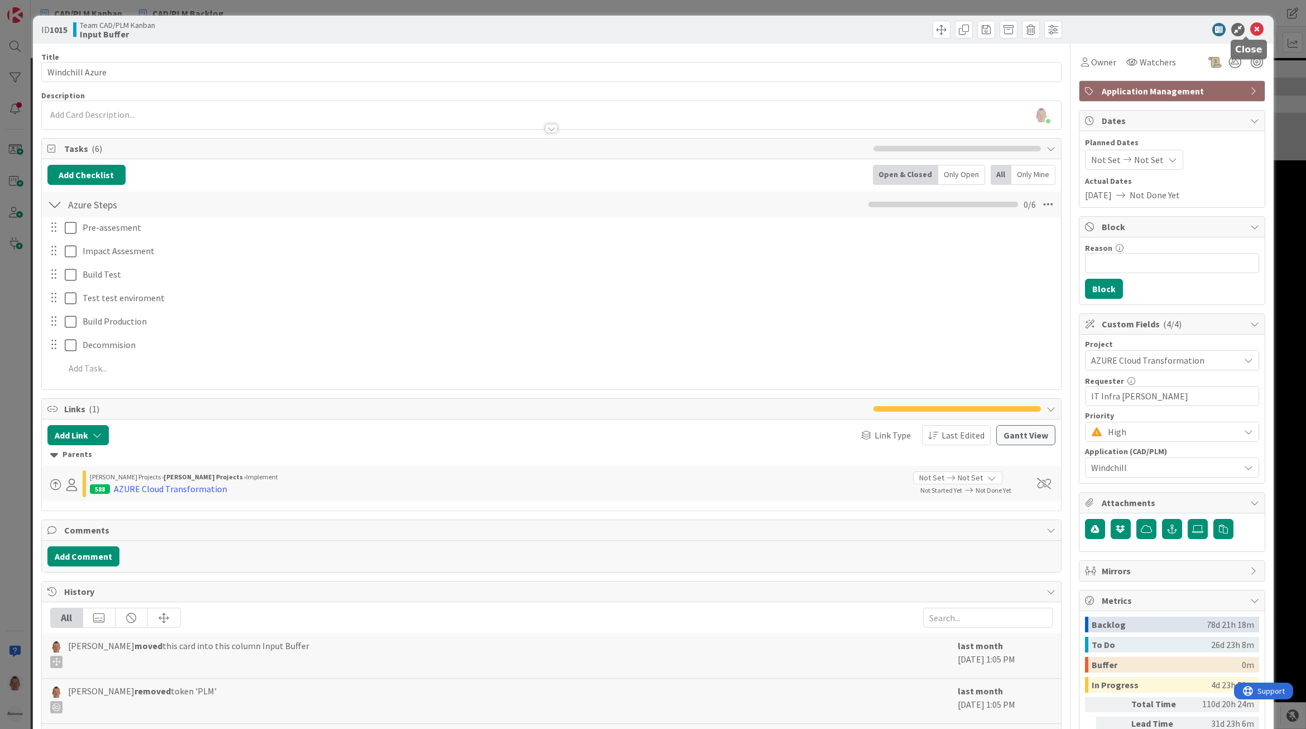
click at [1251, 27] on icon at bounding box center [1257, 29] width 13 height 13
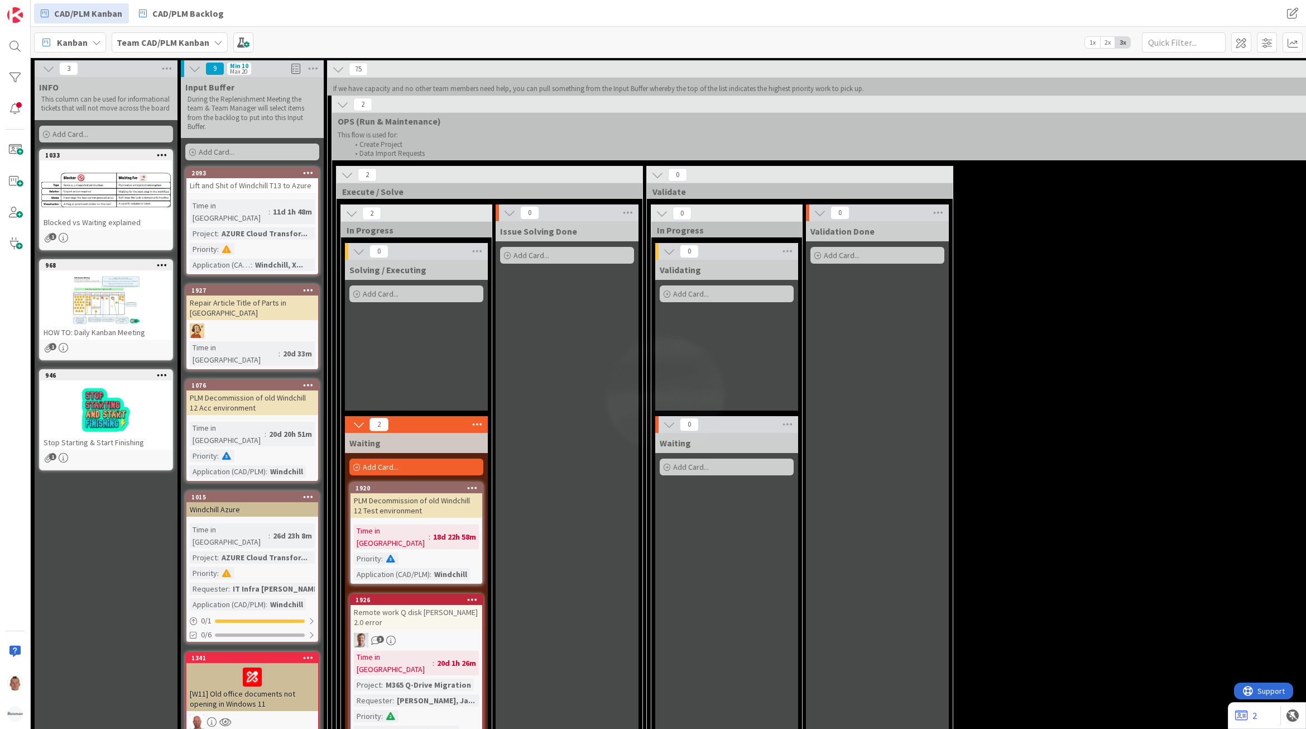
click at [308, 492] on icon at bounding box center [308, 496] width 11 height 8
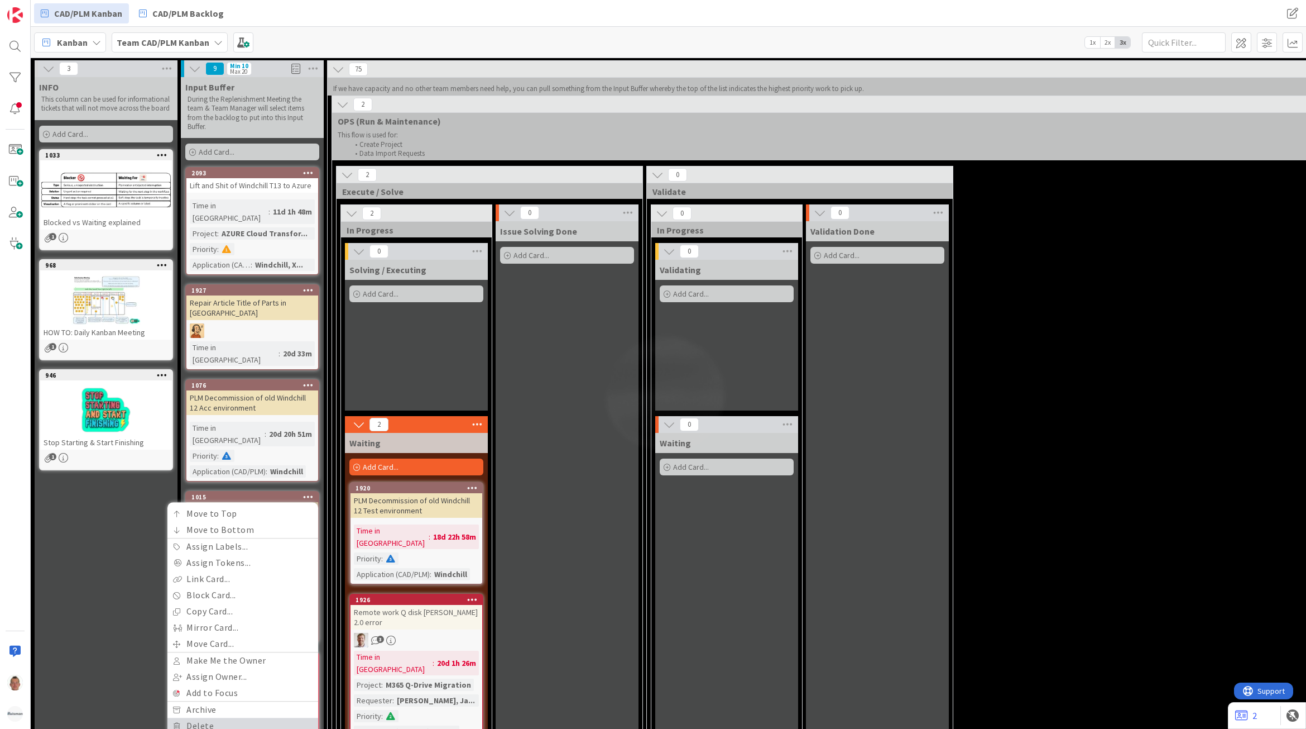
click at [215, 717] on link "Delete" at bounding box center [242, 725] width 151 height 16
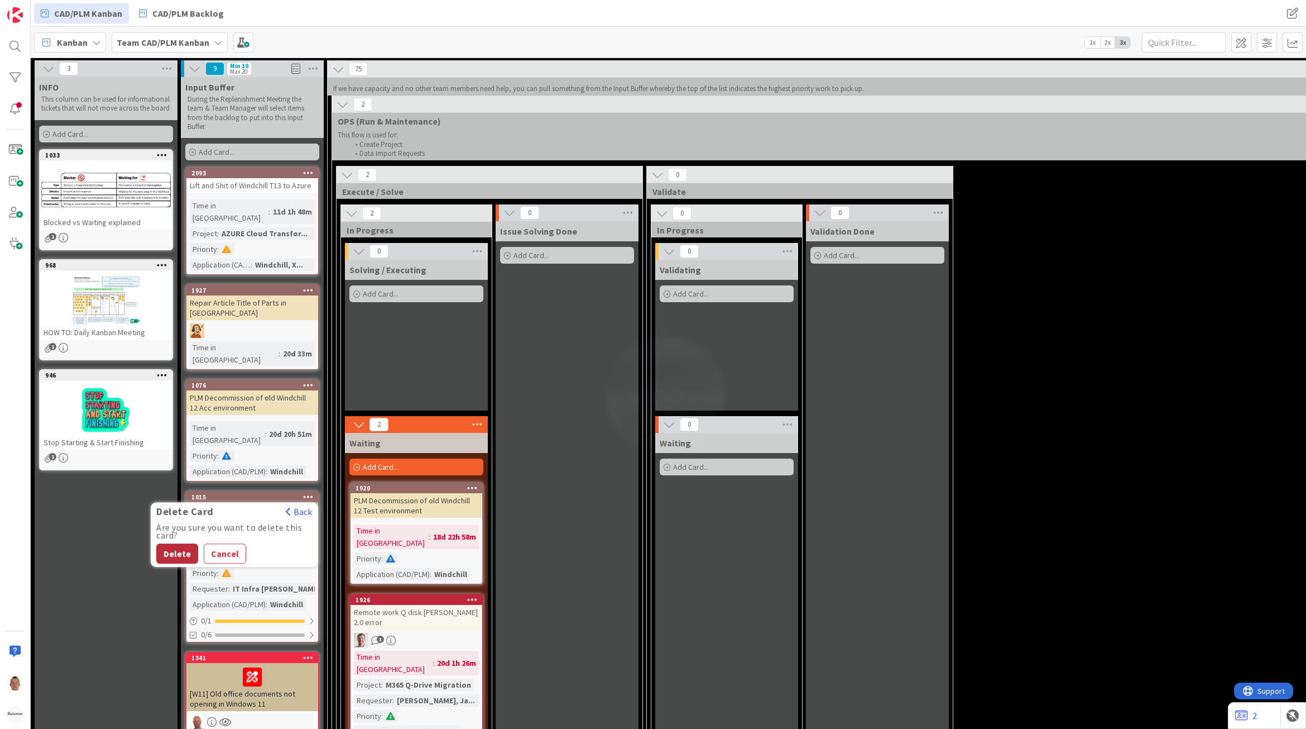
click at [187, 543] on button "Delete" at bounding box center [177, 553] width 42 height 20
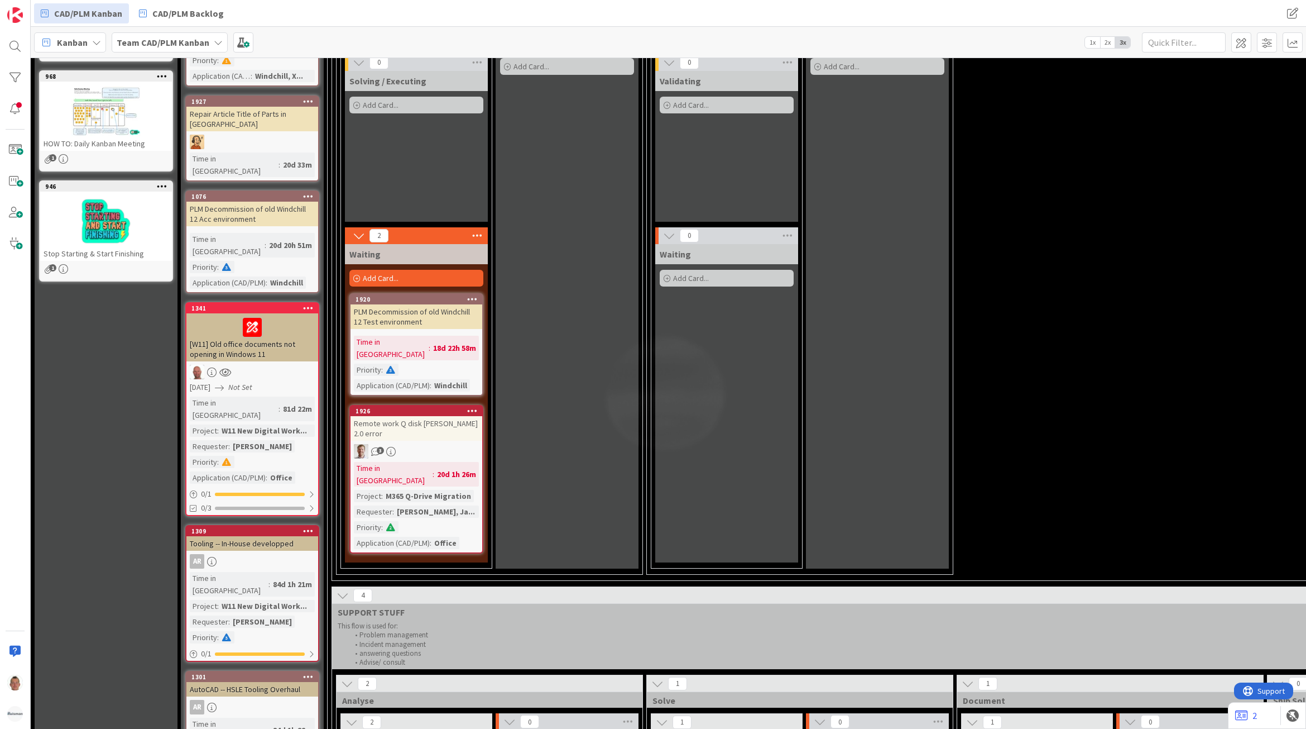
scroll to position [209, 0]
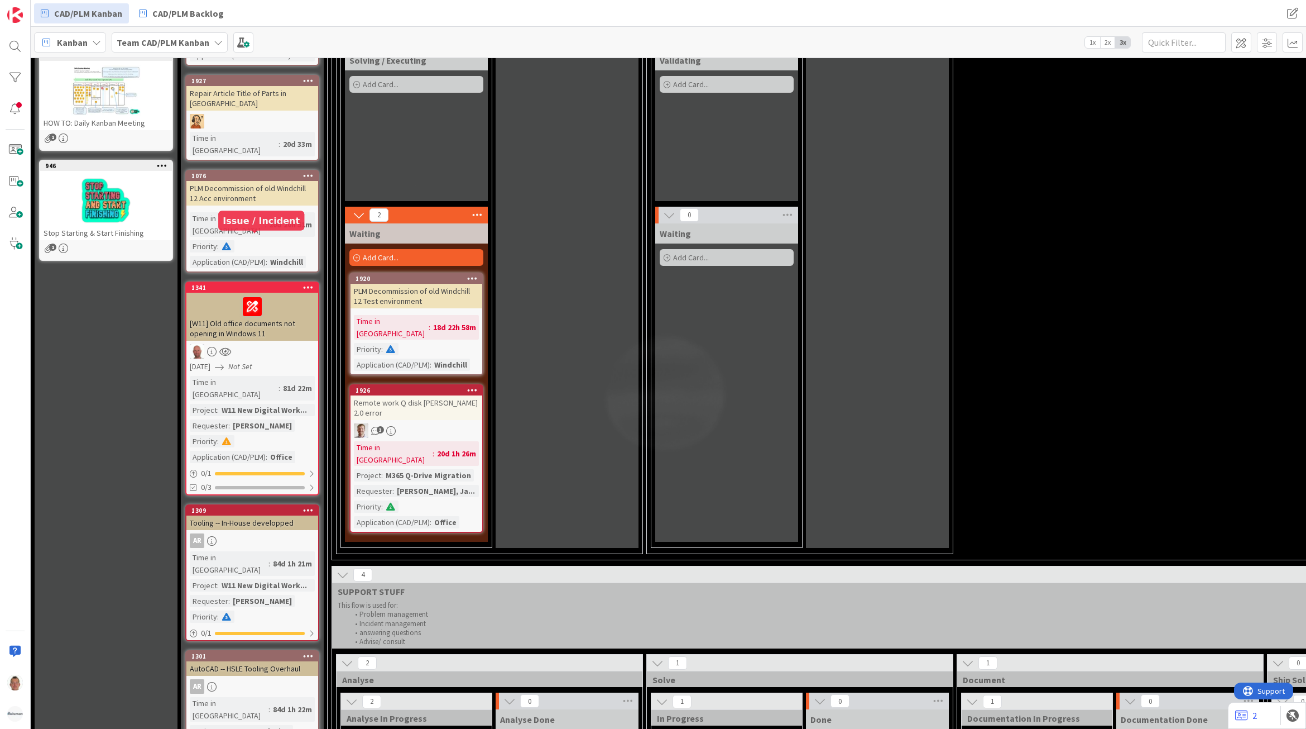
click at [286, 284] on div "1341" at bounding box center [254, 288] width 127 height 8
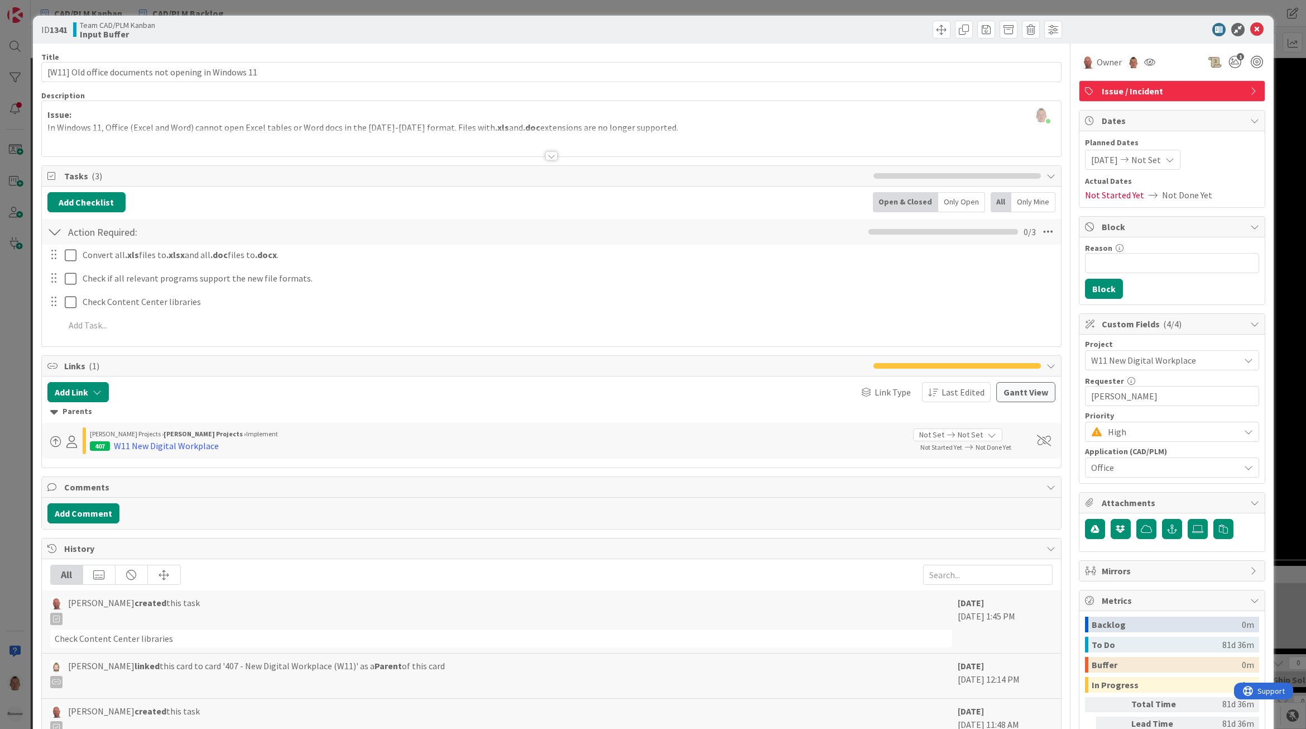
click at [1125, 437] on span "High" at bounding box center [1171, 432] width 126 height 16
click at [1123, 536] on span "Low" at bounding box center [1188, 539] width 130 height 17
click at [1251, 31] on icon at bounding box center [1257, 29] width 13 height 13
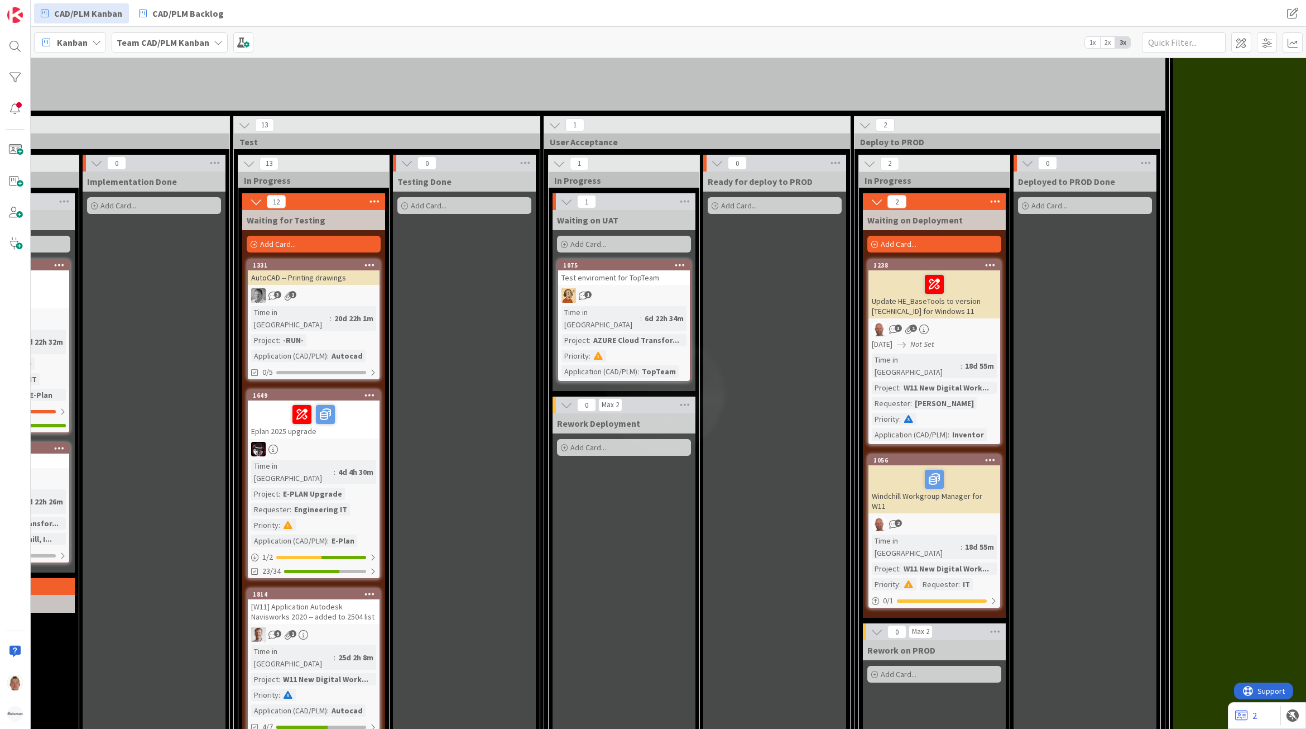
scroll to position [1326, 1034]
click at [310, 261] on div "1331" at bounding box center [315, 265] width 127 height 8
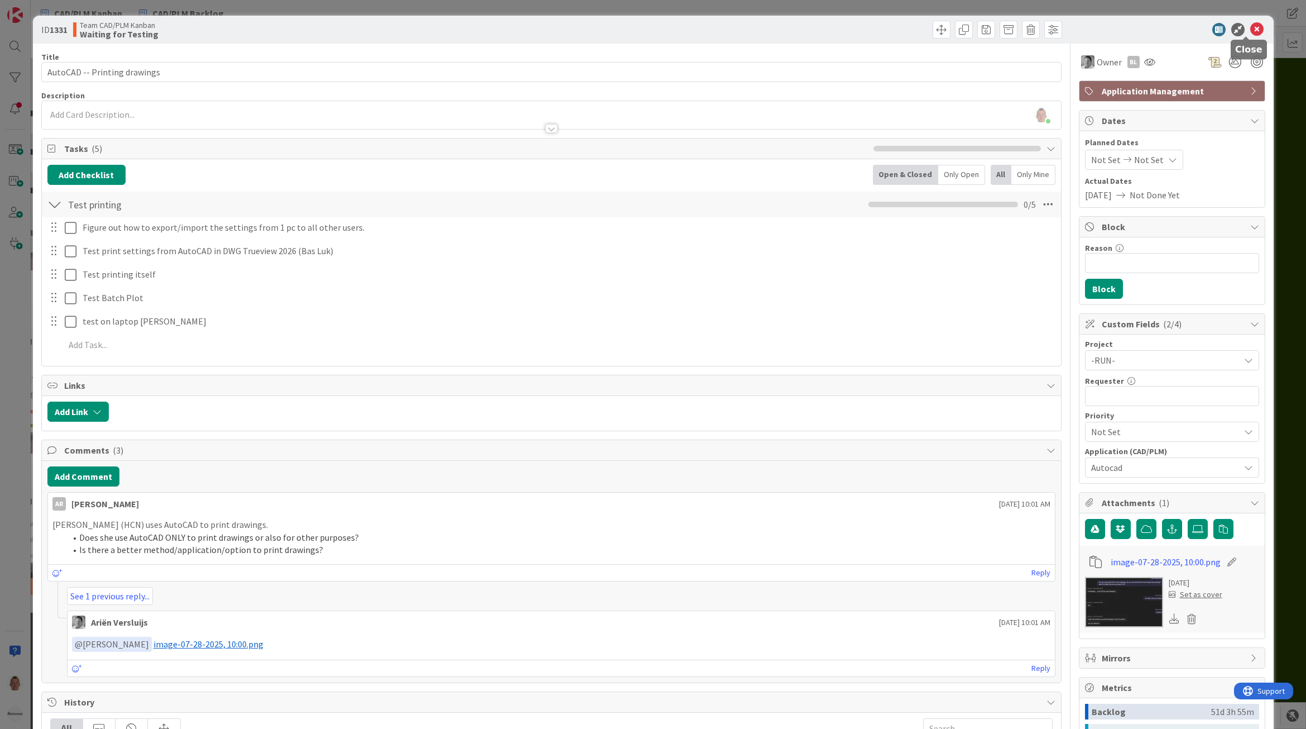
click at [1251, 28] on icon at bounding box center [1257, 29] width 13 height 13
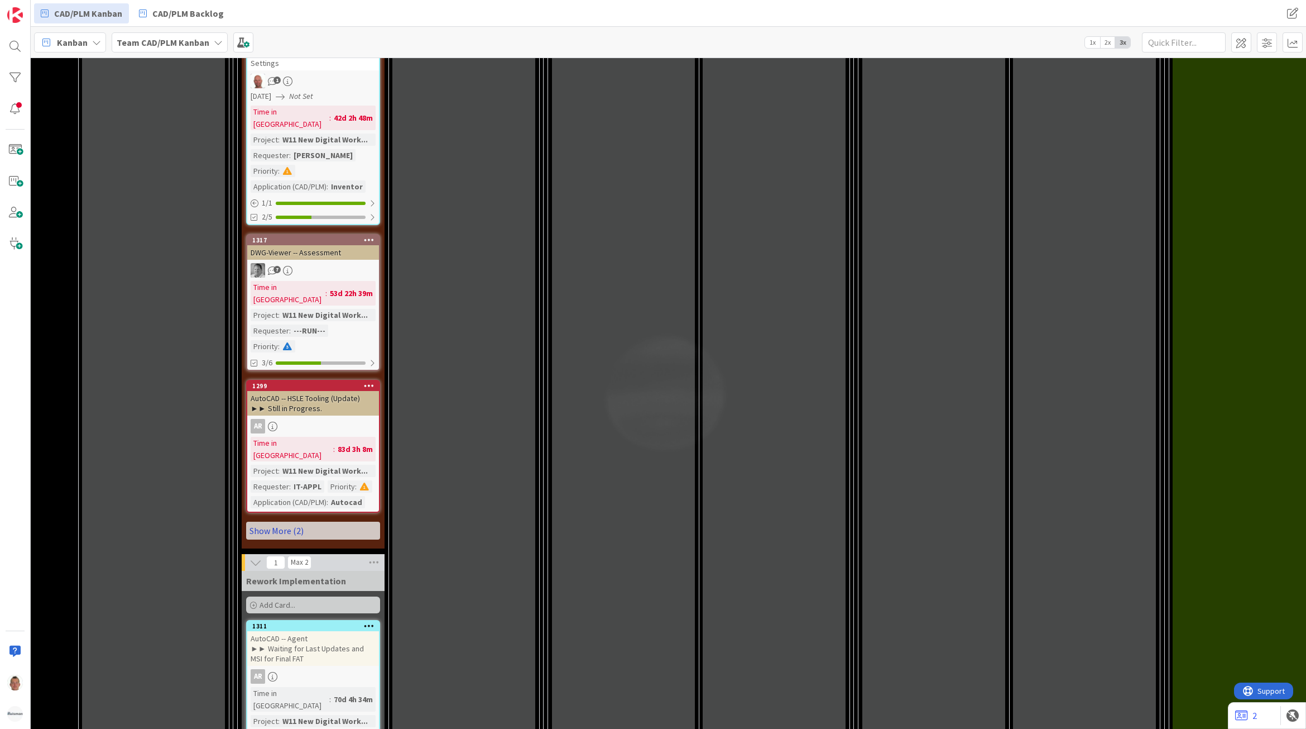
scroll to position [2791, 1034]
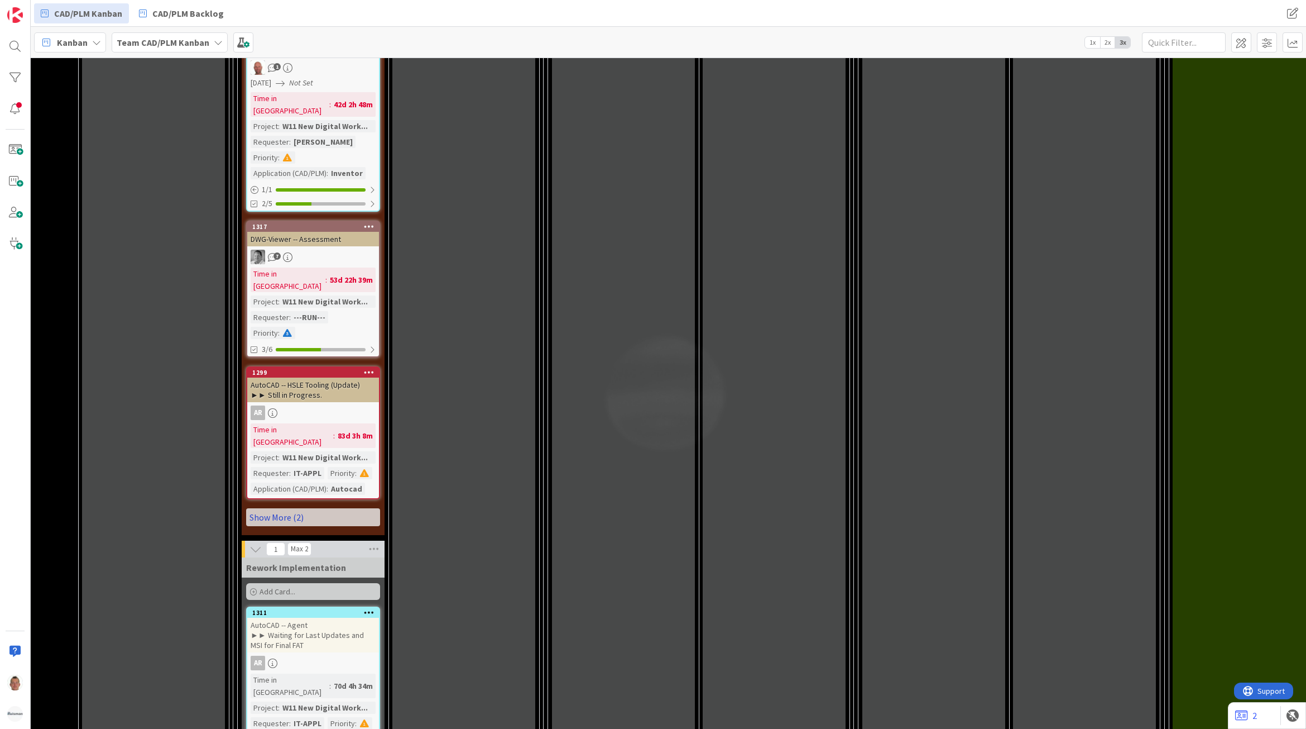
click at [332, 508] on link "Show More (2)" at bounding box center [313, 517] width 134 height 18
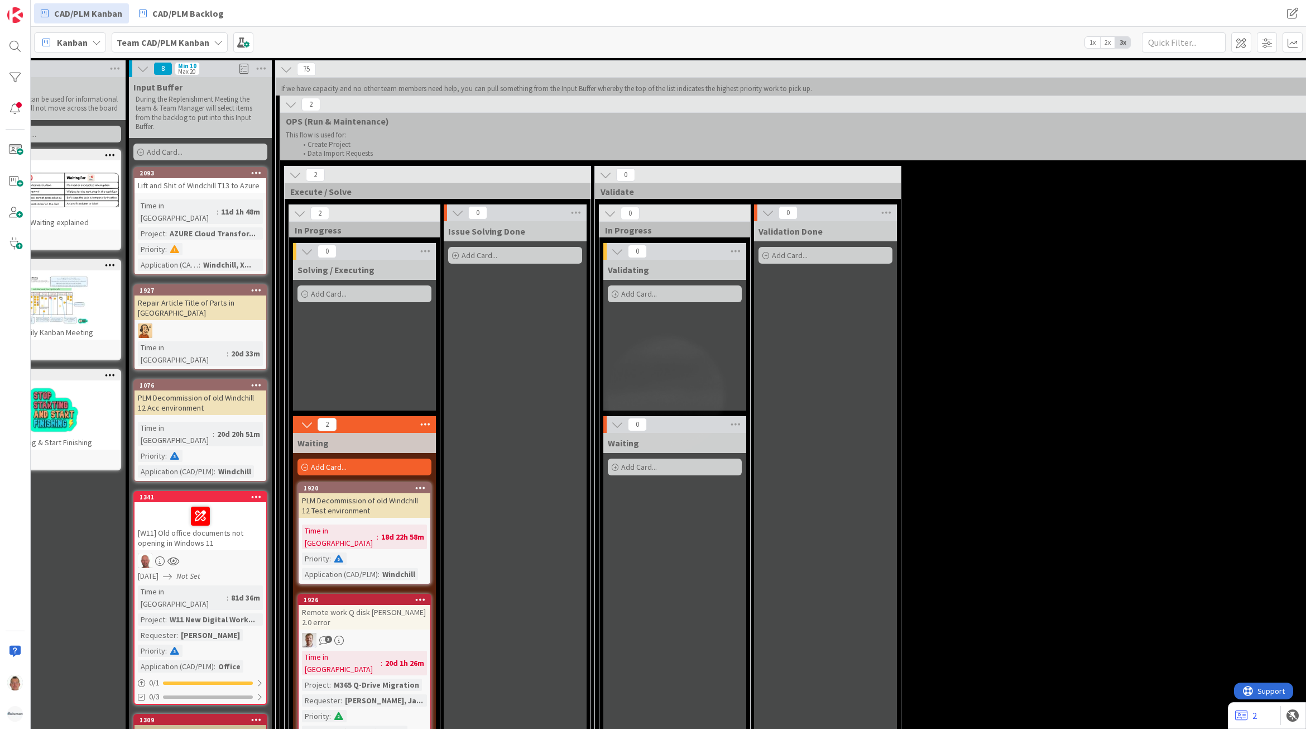
scroll to position [0, 0]
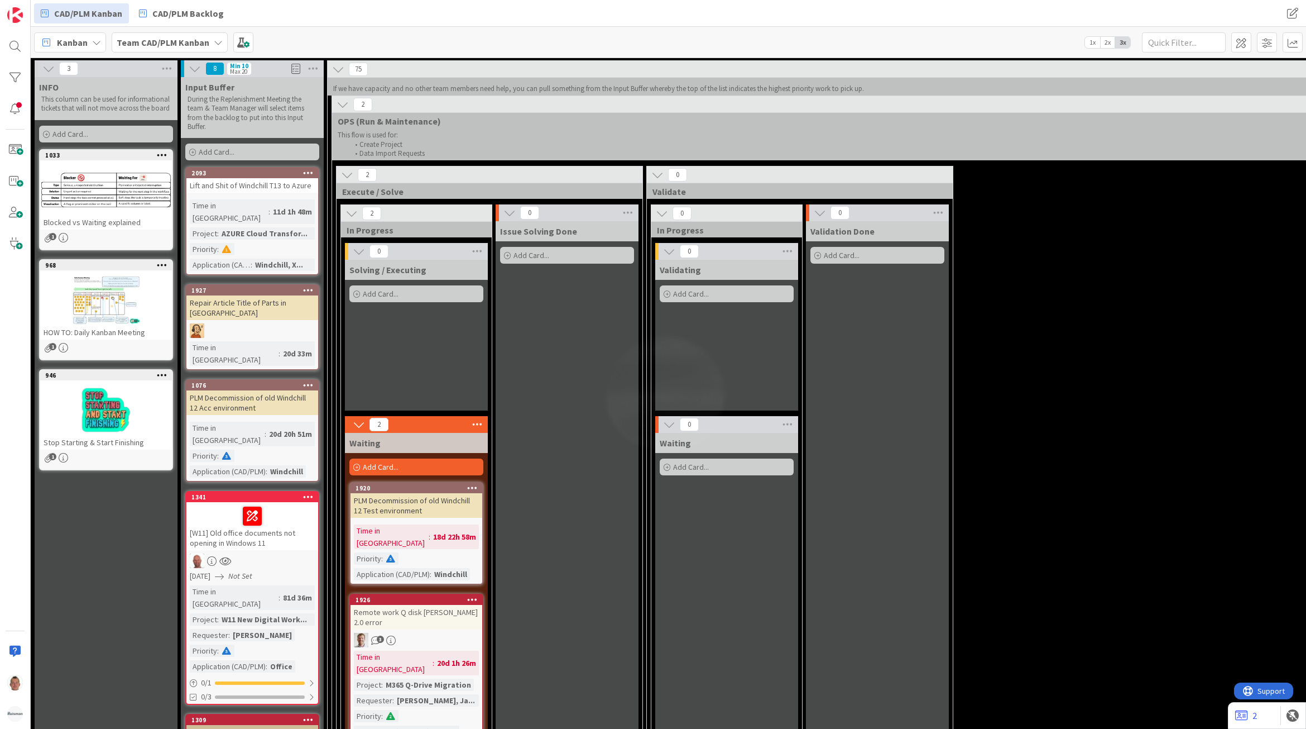
click at [253, 189] on div "Lift and Shit of Windchill T13 to Azure" at bounding box center [252, 185] width 132 height 15
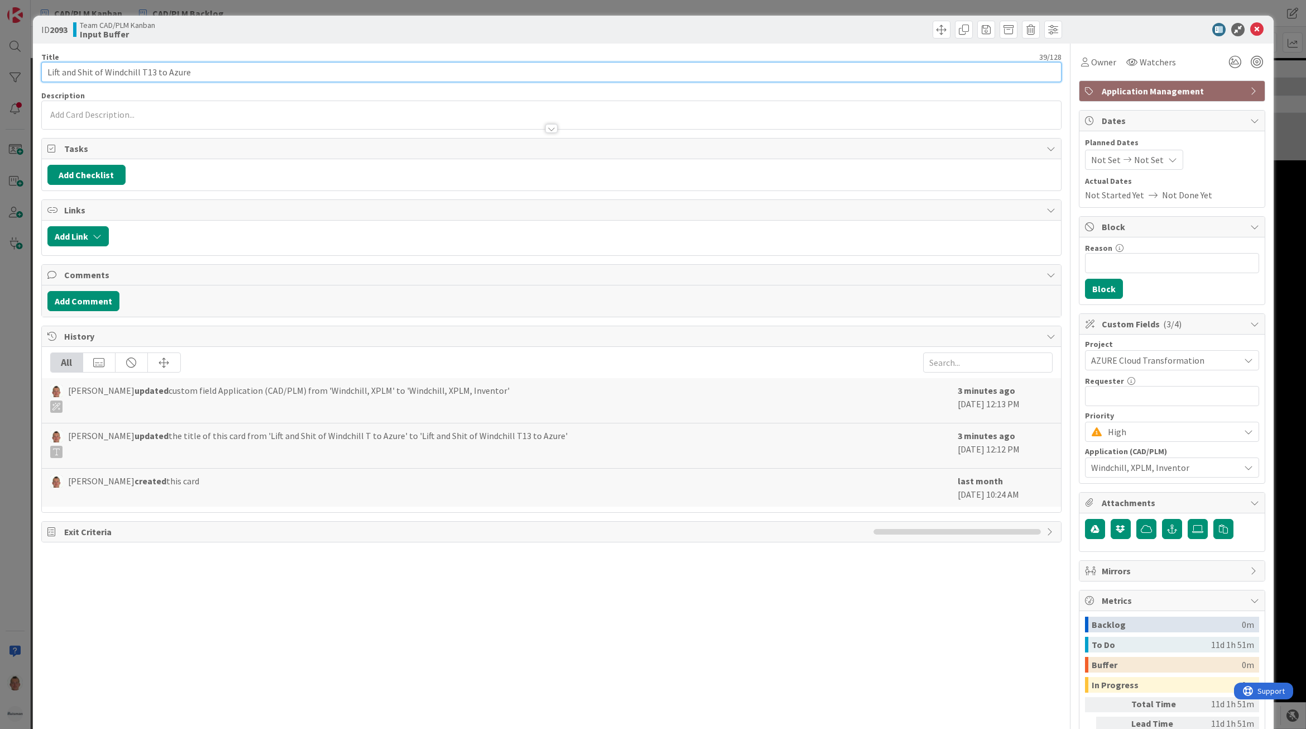
click at [88, 70] on input "Lift and Shit of Windchill T13 to Azure" at bounding box center [551, 72] width 1021 height 20
type input "Lift and Shift of Windchill T13 to Azure"
click at [1091, 62] on span "Owner" at bounding box center [1103, 61] width 25 height 13
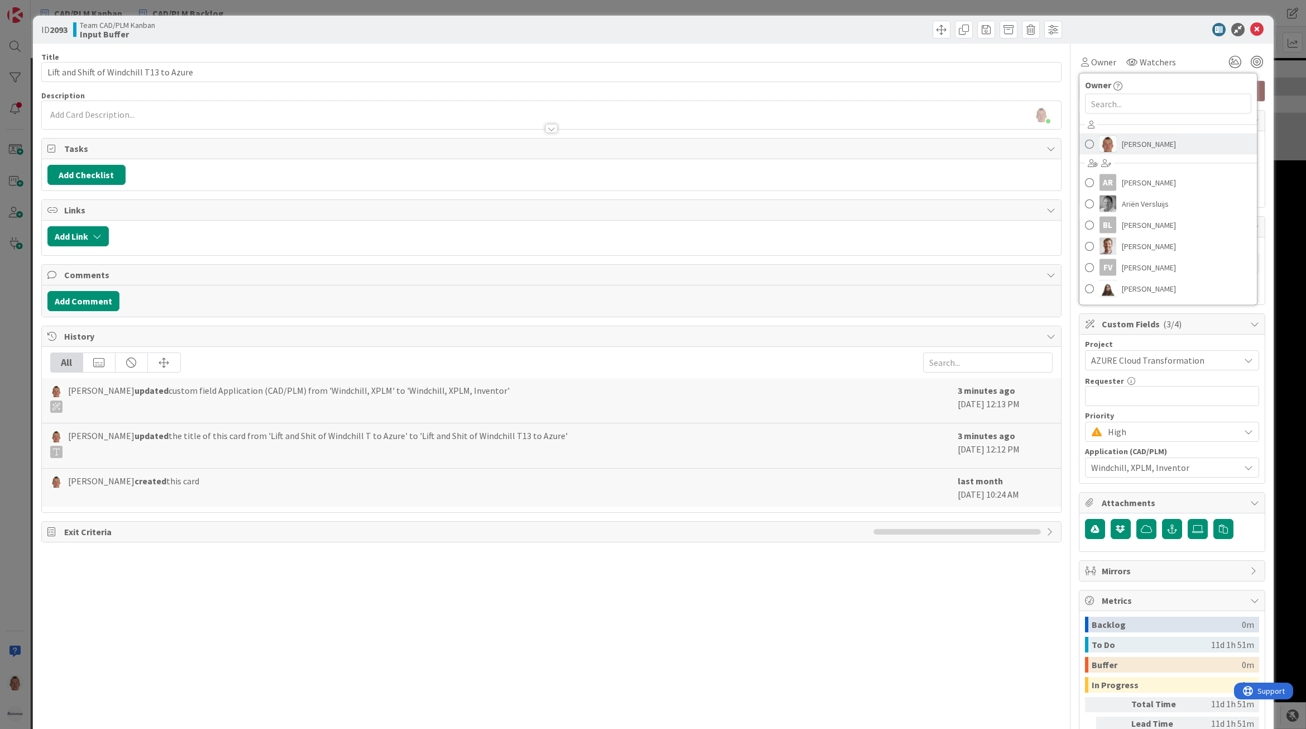
click at [1132, 138] on span "Thomas Janssen" at bounding box center [1149, 144] width 54 height 17
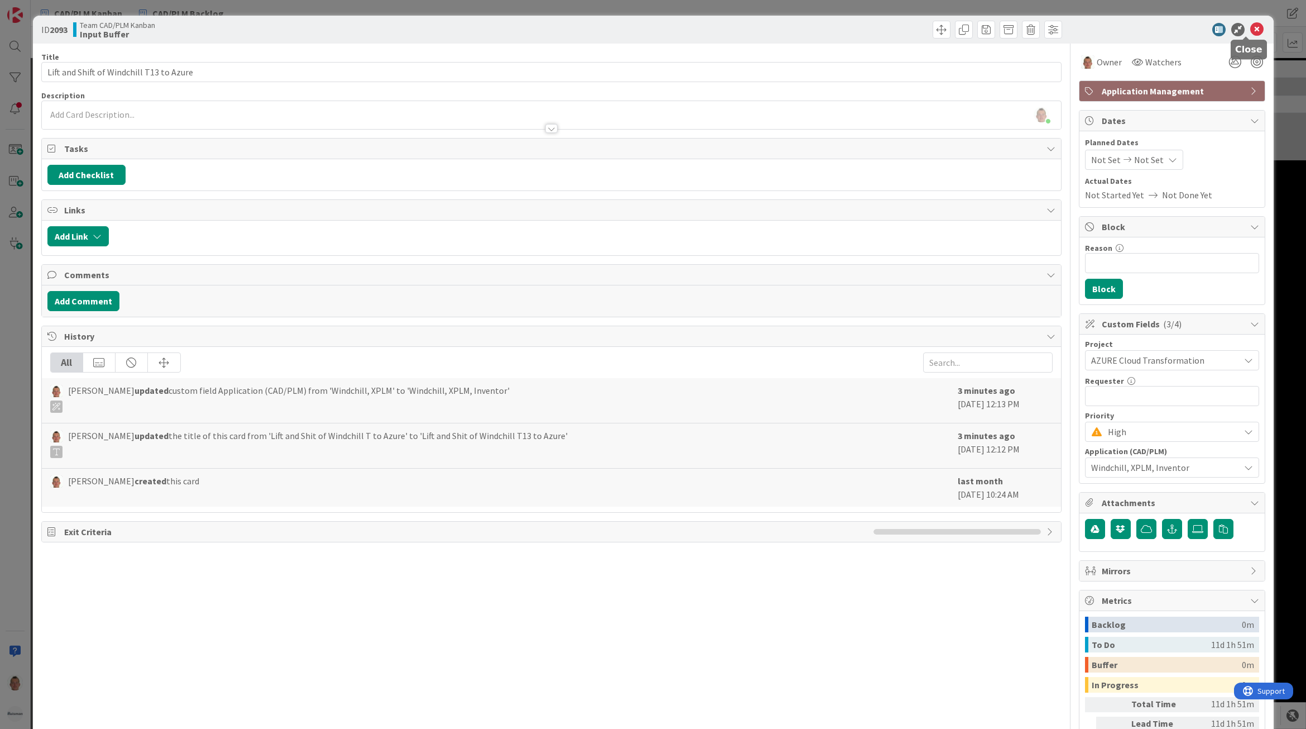
click at [1251, 30] on icon at bounding box center [1257, 29] width 13 height 13
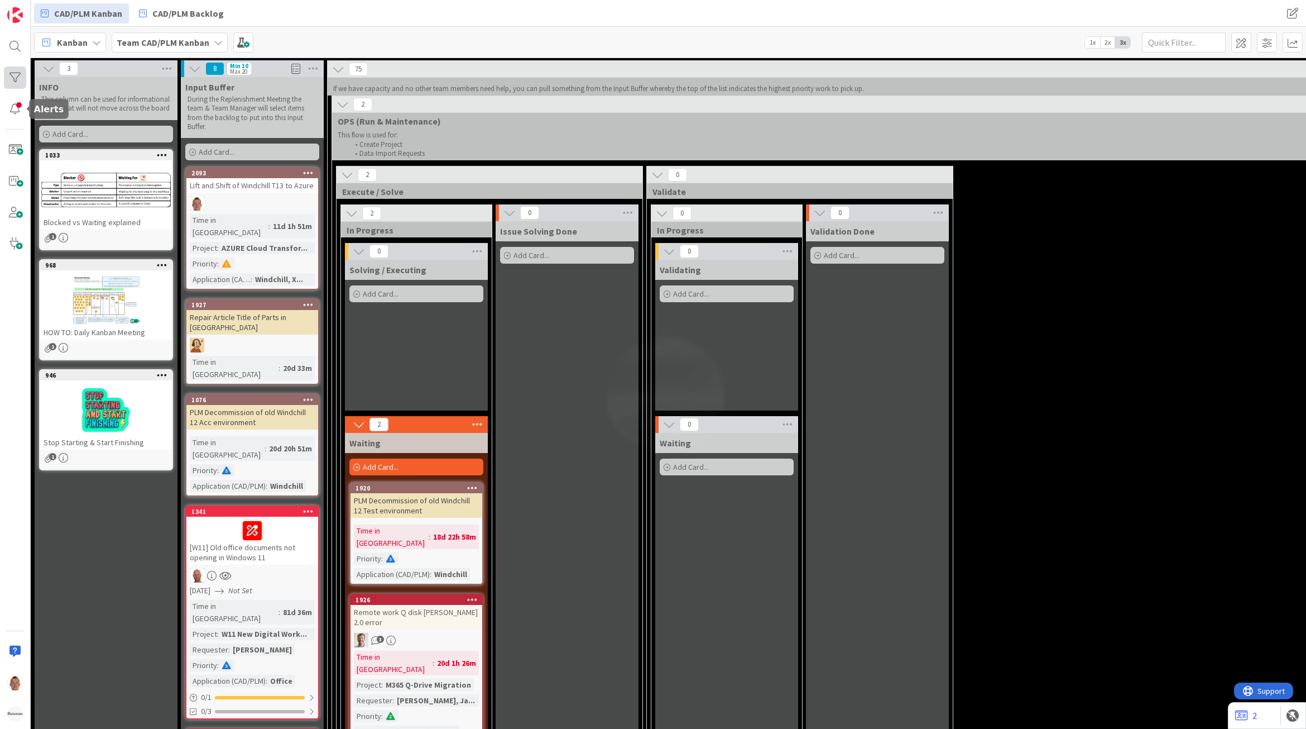
click at [18, 79] on div at bounding box center [15, 77] width 22 height 22
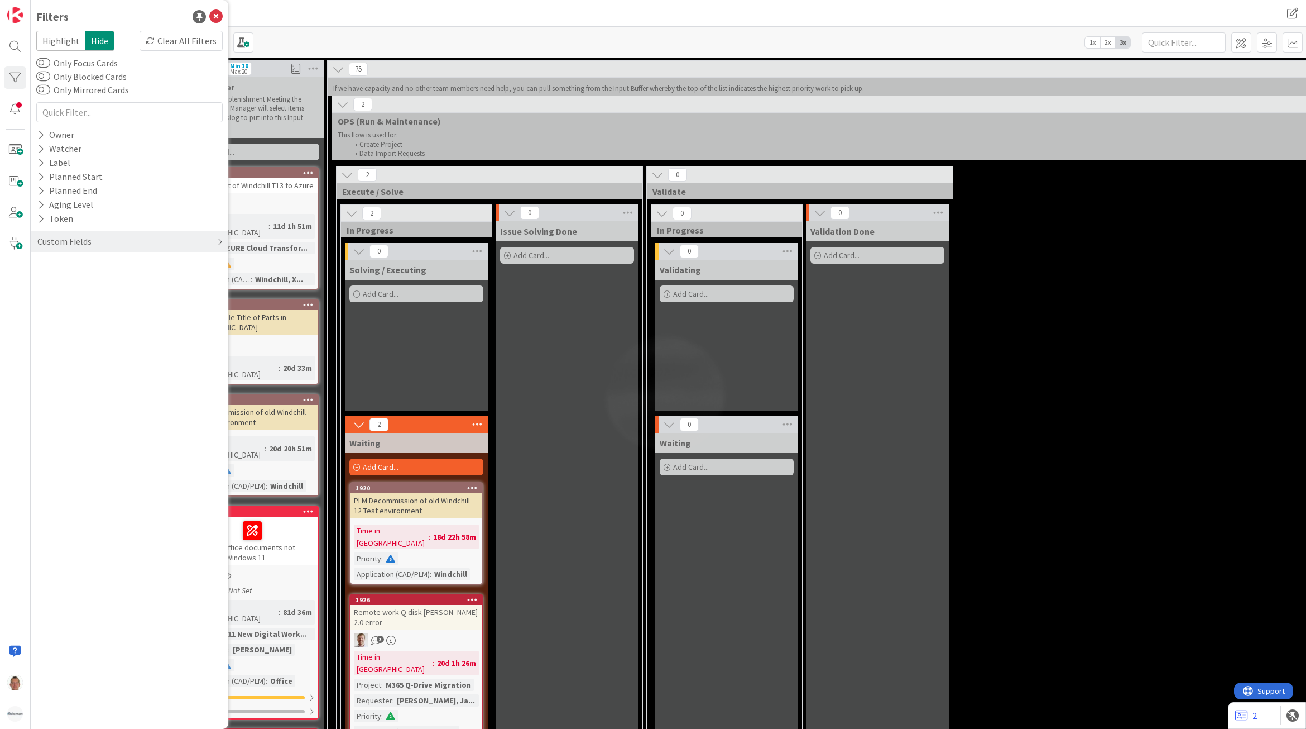
click at [92, 236] on div "Custom Fields" at bounding box center [130, 241] width 198 height 21
click at [83, 266] on div "Project" at bounding box center [130, 264] width 198 height 14
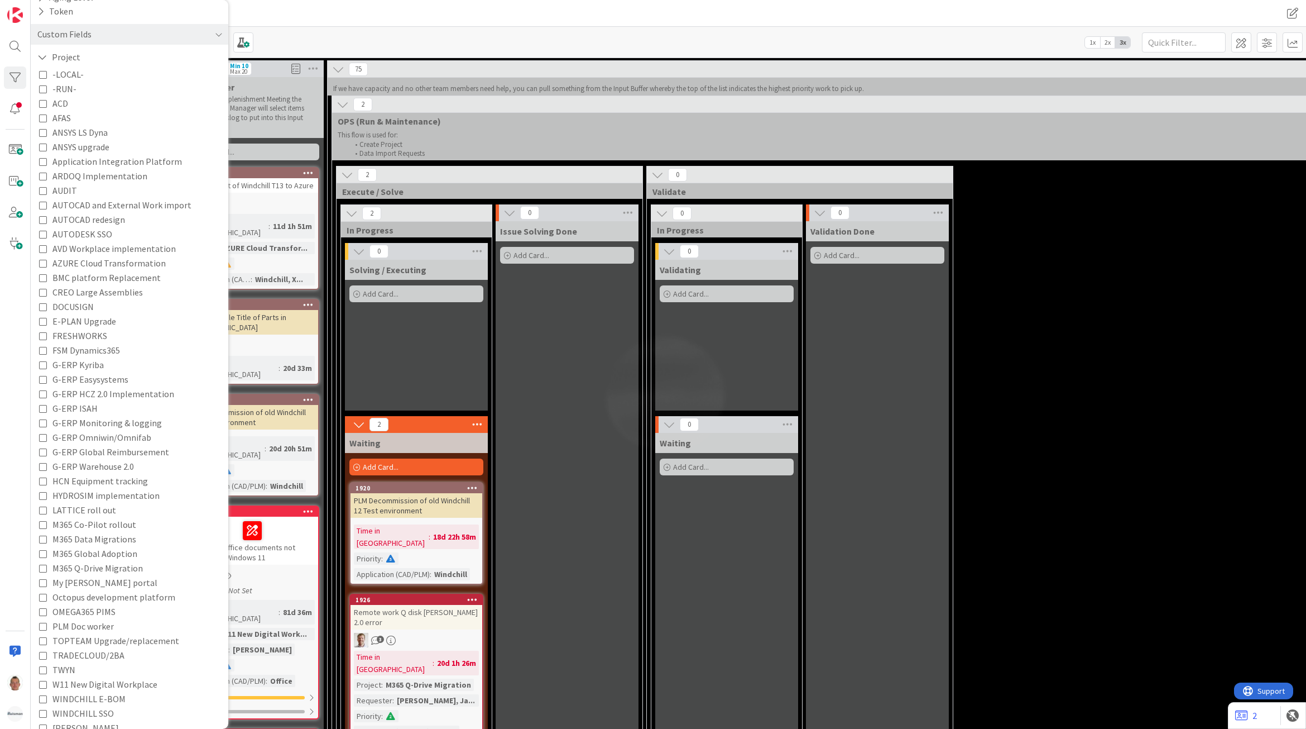
scroll to position [280, 0]
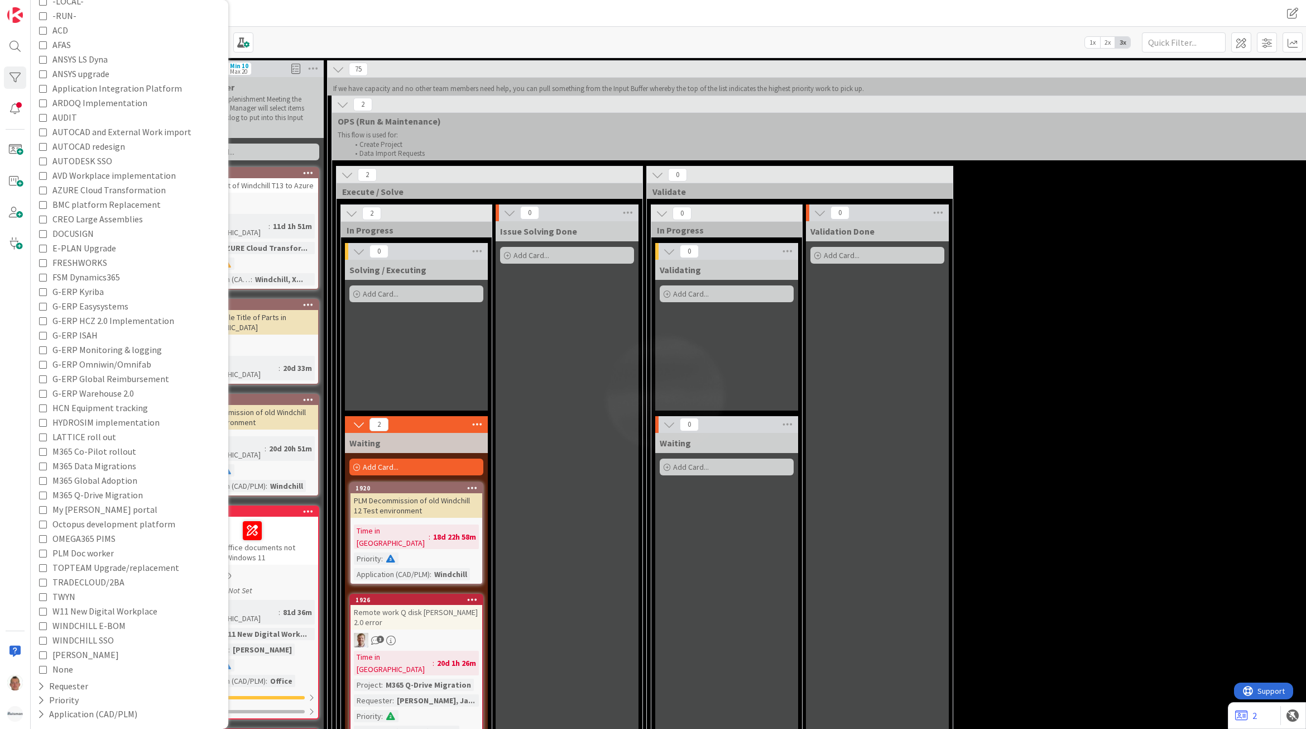
click at [68, 670] on span "None" at bounding box center [62, 669] width 21 height 15
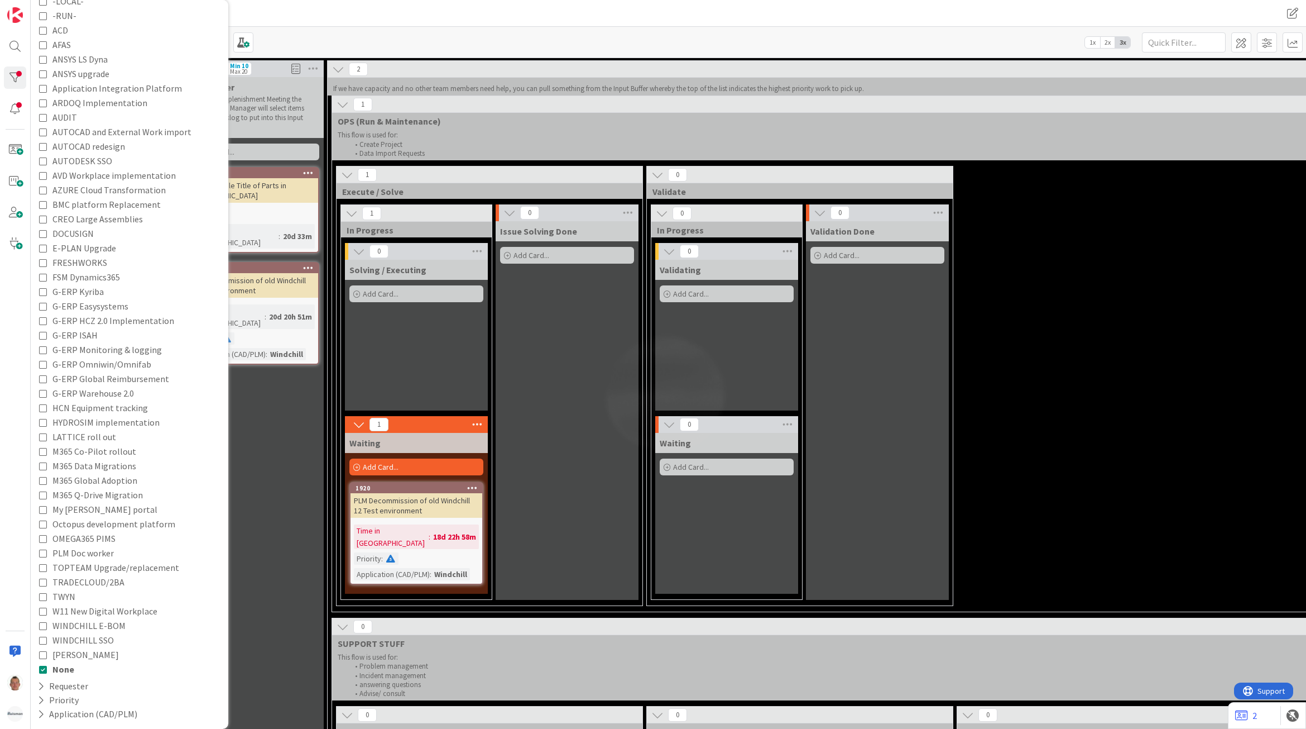
click at [595, 419] on div "Issue Solving Done Add Card..." at bounding box center [567, 410] width 143 height 379
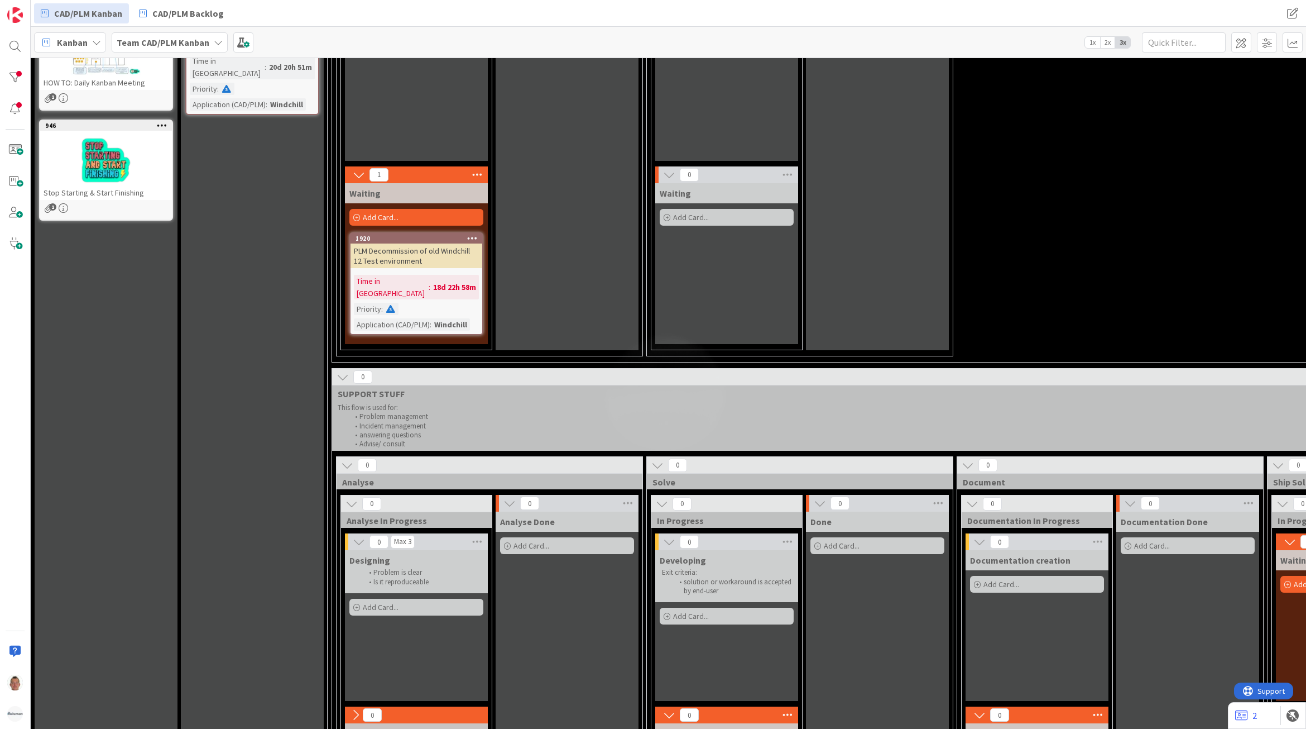
scroll to position [0, 0]
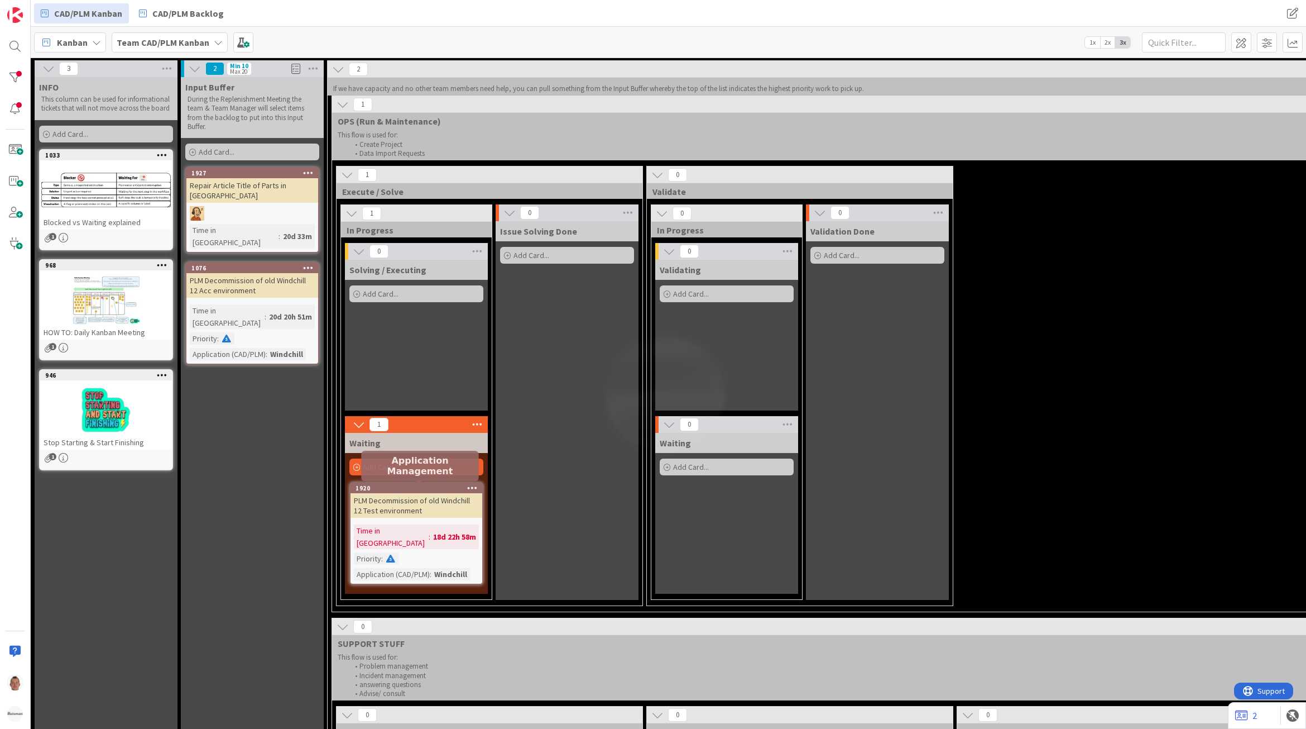
click at [415, 487] on div "1920" at bounding box center [419, 488] width 127 height 8
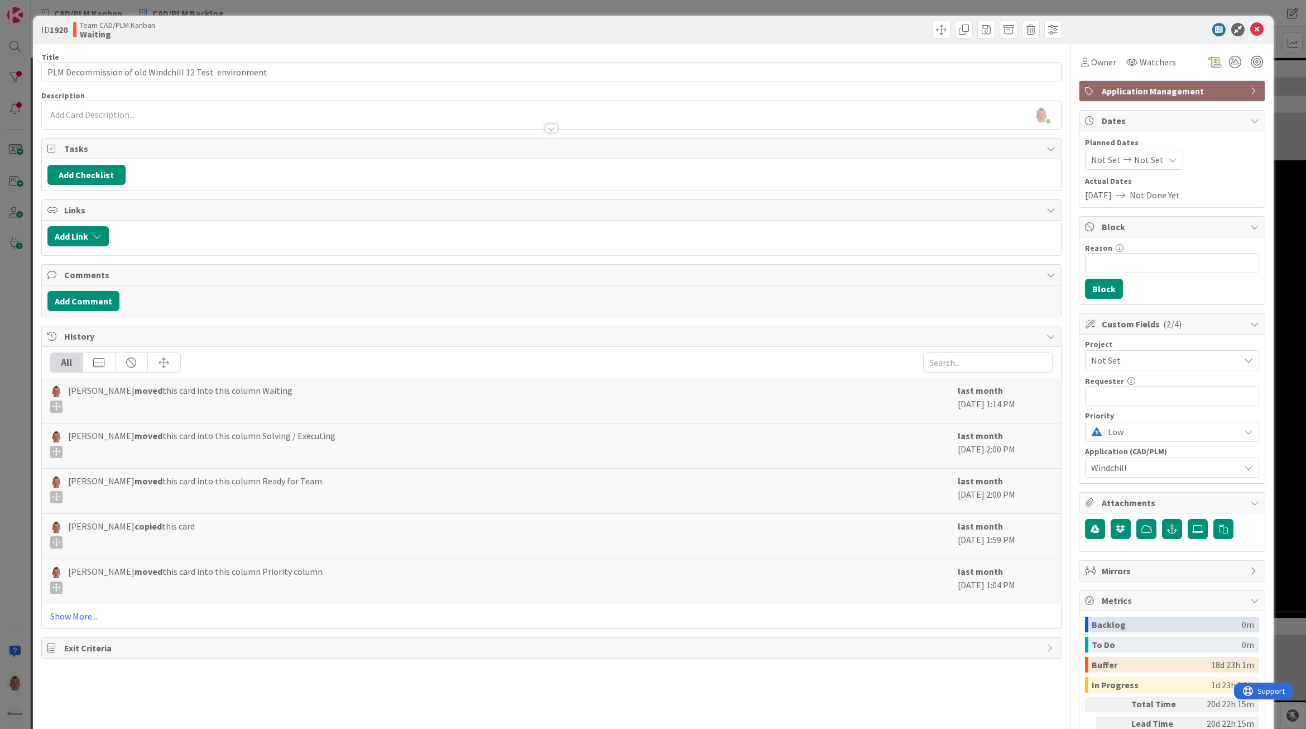
click at [1118, 363] on span "Not Set" at bounding box center [1162, 360] width 143 height 16
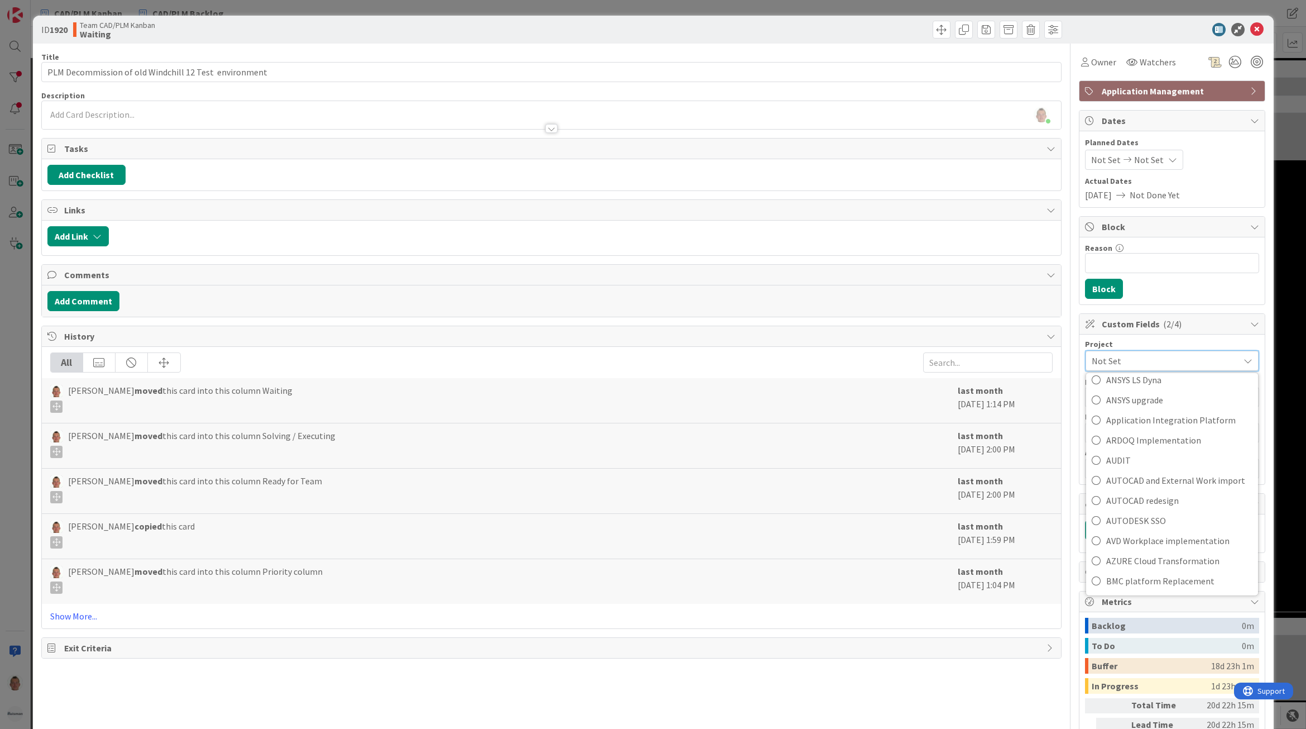
scroll to position [209, 0]
click at [1148, 490] on span "AZURE Cloud Transformation" at bounding box center [1179, 490] width 146 height 17
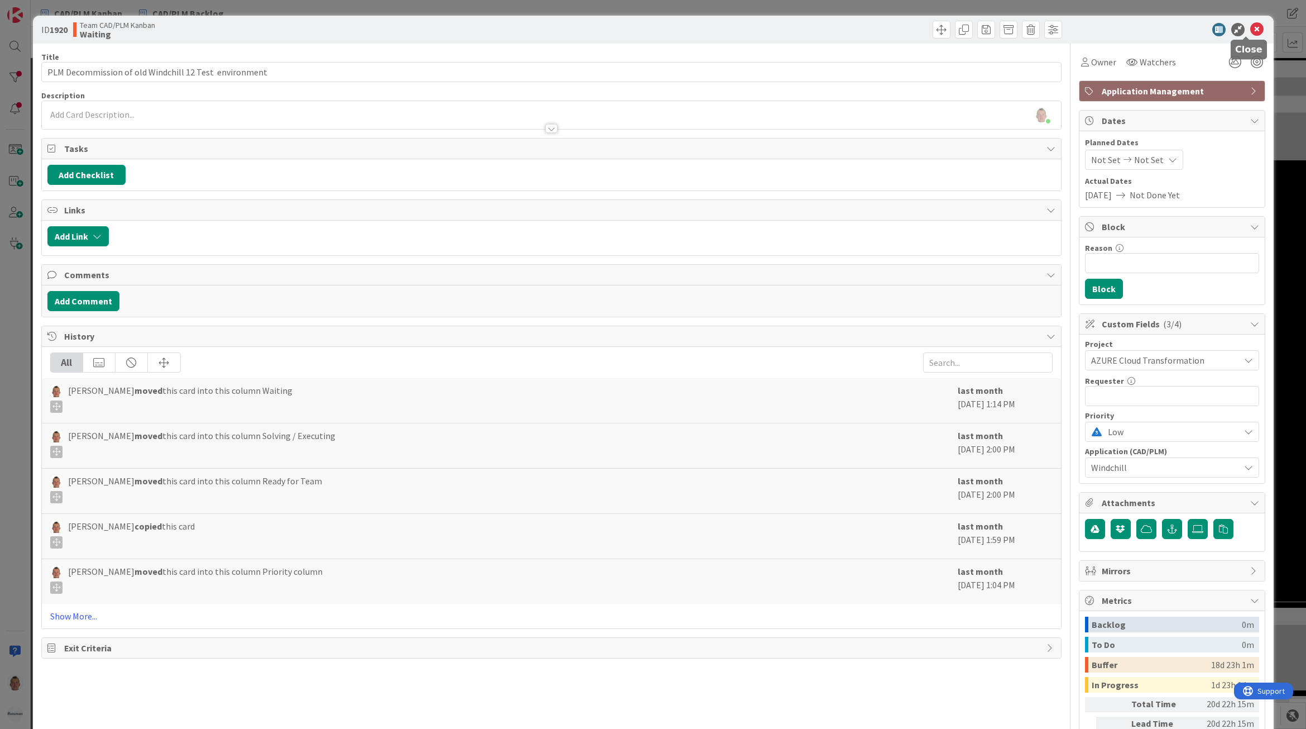
click at [1251, 26] on icon at bounding box center [1257, 29] width 13 height 13
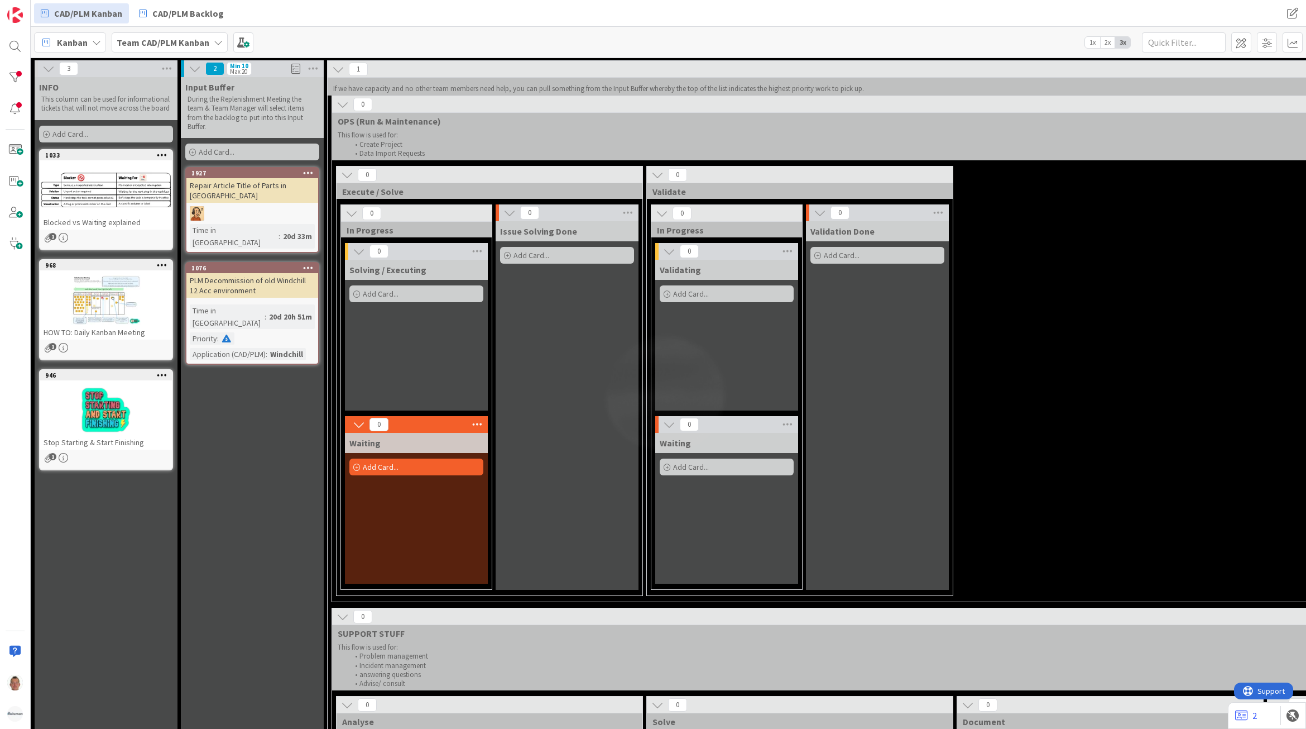
click at [226, 273] on div "PLM Decommission of old Windchill 12 Acc environment" at bounding box center [252, 285] width 132 height 25
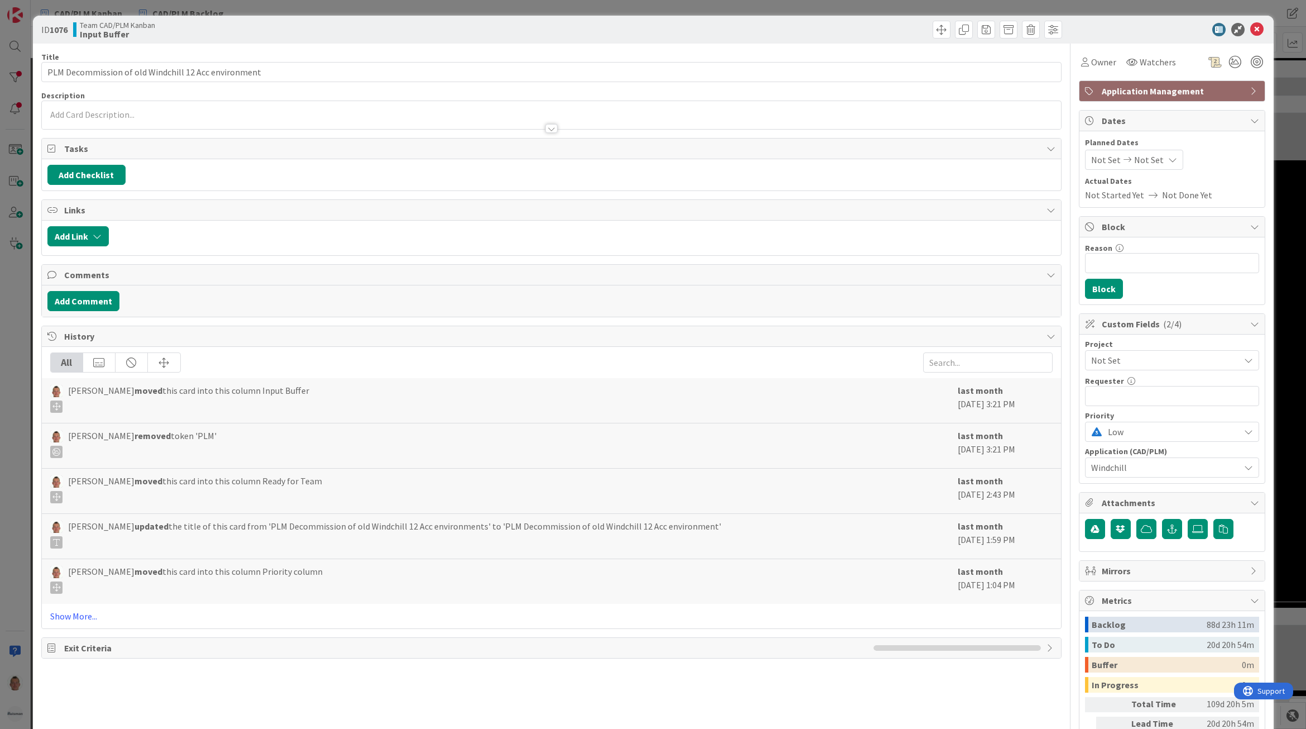
click at [1133, 361] on span "Not Set" at bounding box center [1162, 360] width 143 height 16
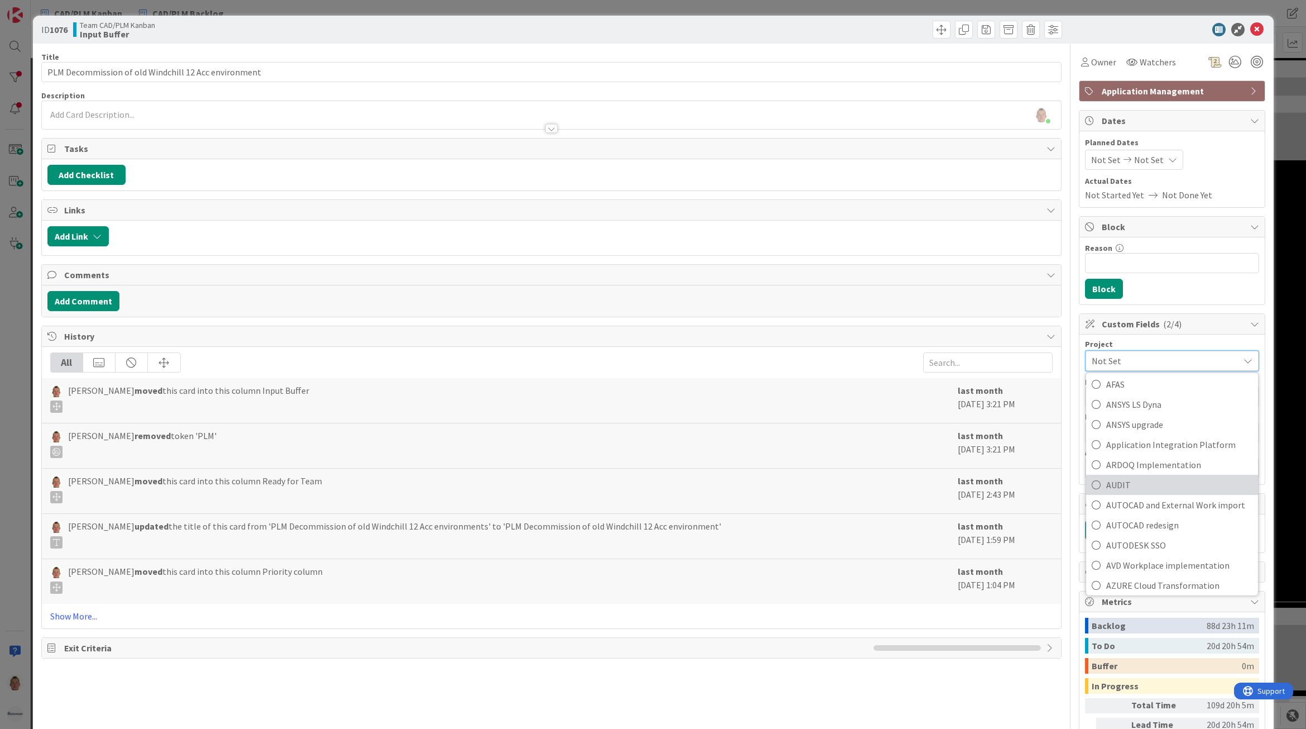
scroll to position [140, 0]
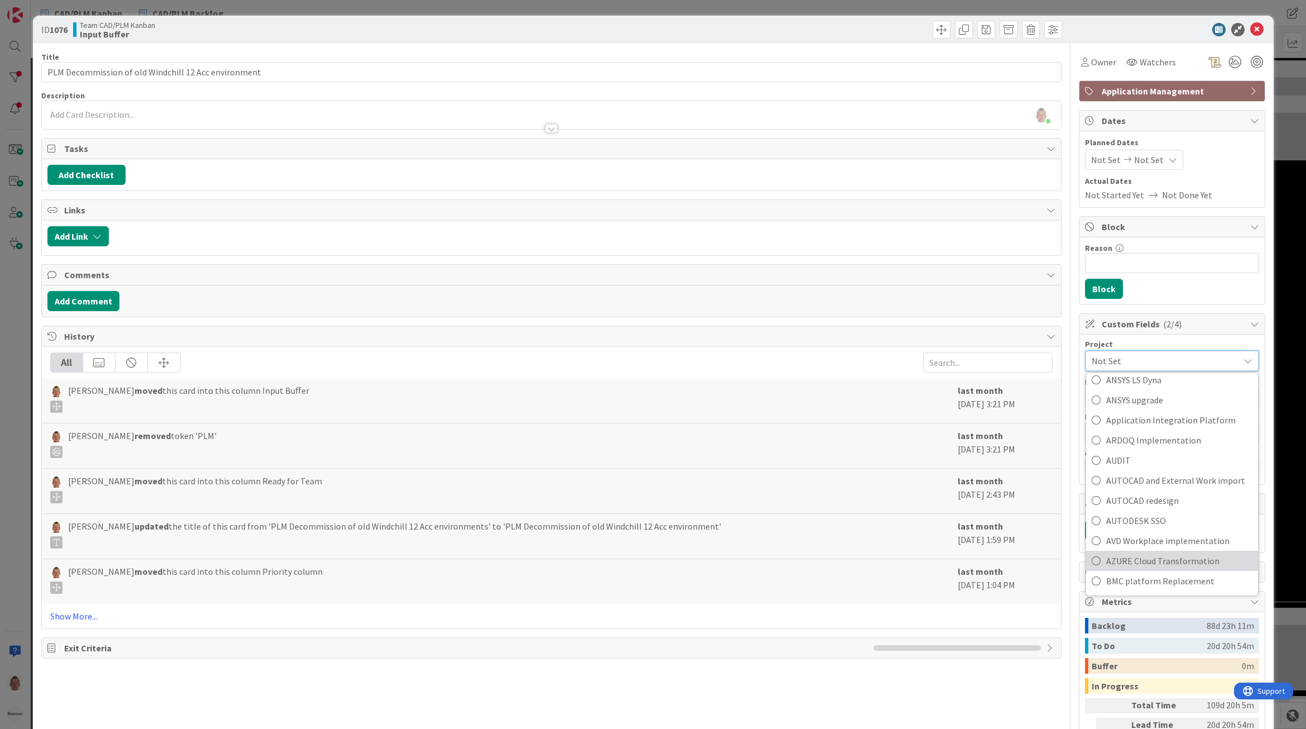
click at [1156, 554] on span "AZURE Cloud Transformation" at bounding box center [1179, 560] width 146 height 17
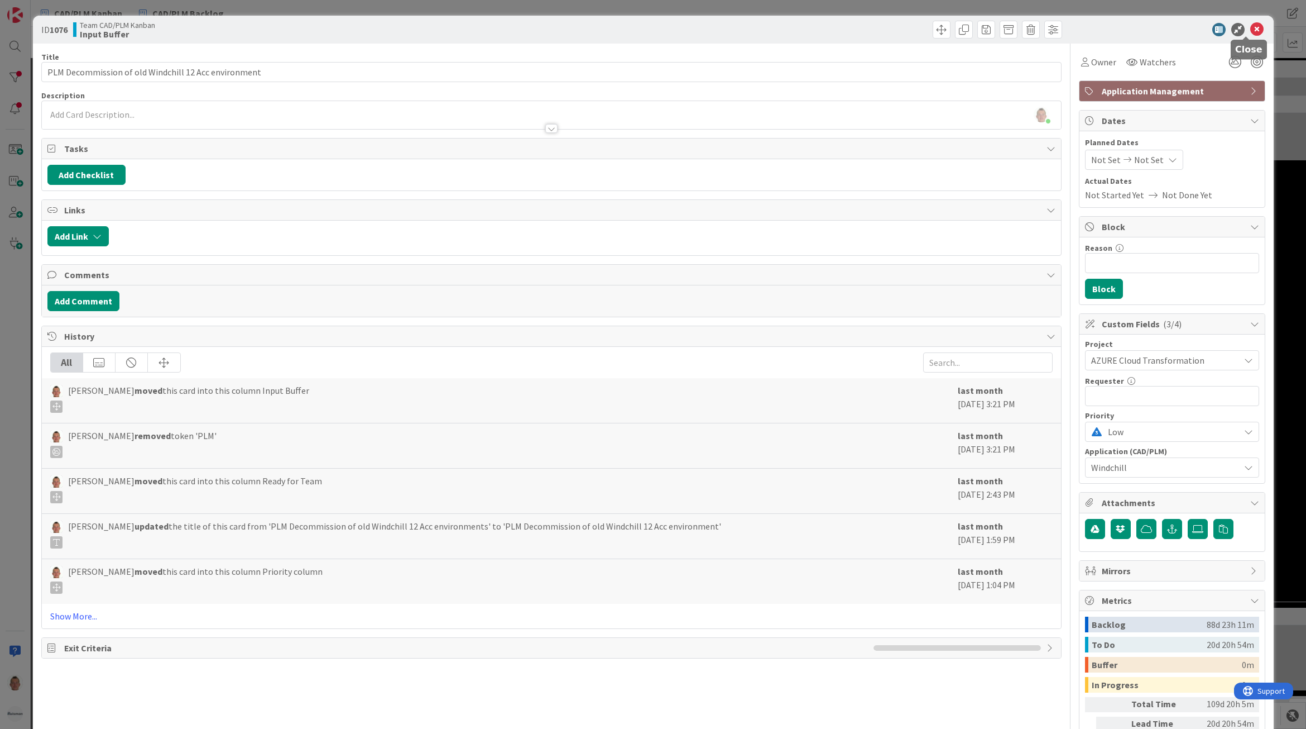
click at [1251, 29] on icon at bounding box center [1257, 29] width 13 height 13
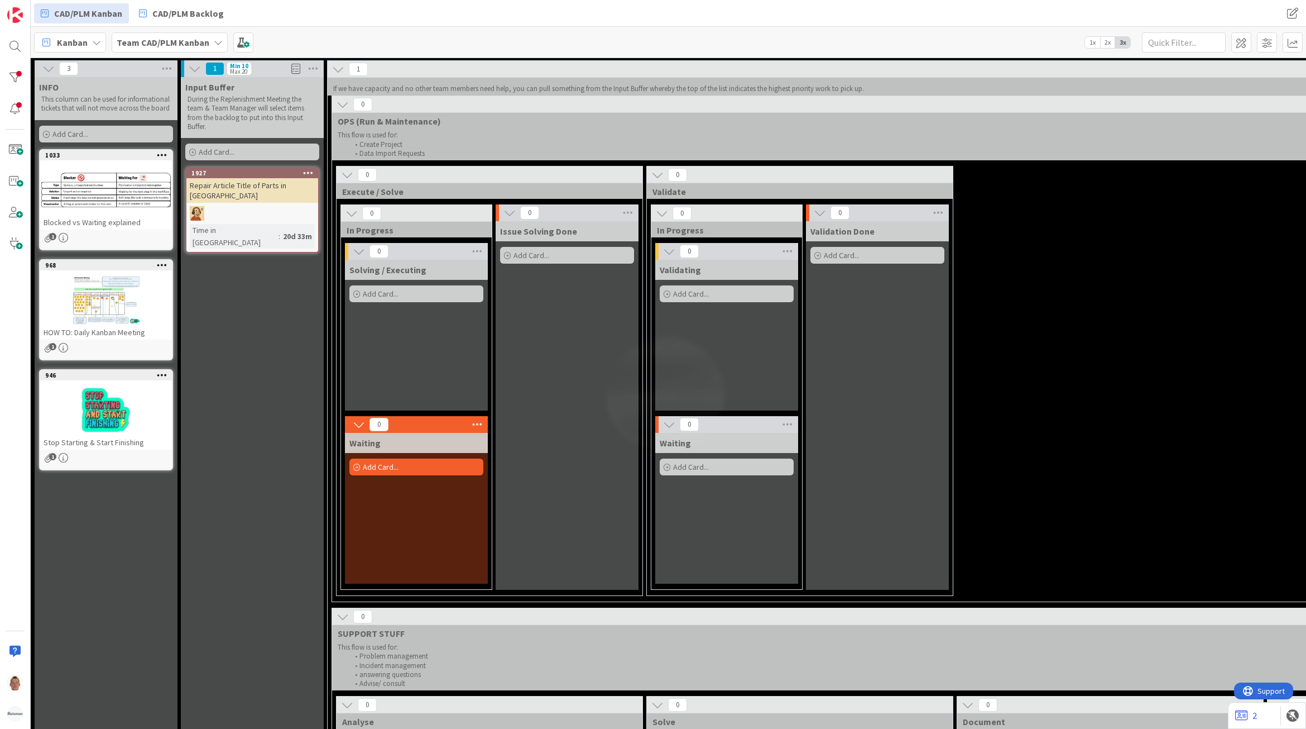
click at [228, 179] on div "Repair Article Title of Parts in Windchill" at bounding box center [252, 190] width 132 height 25
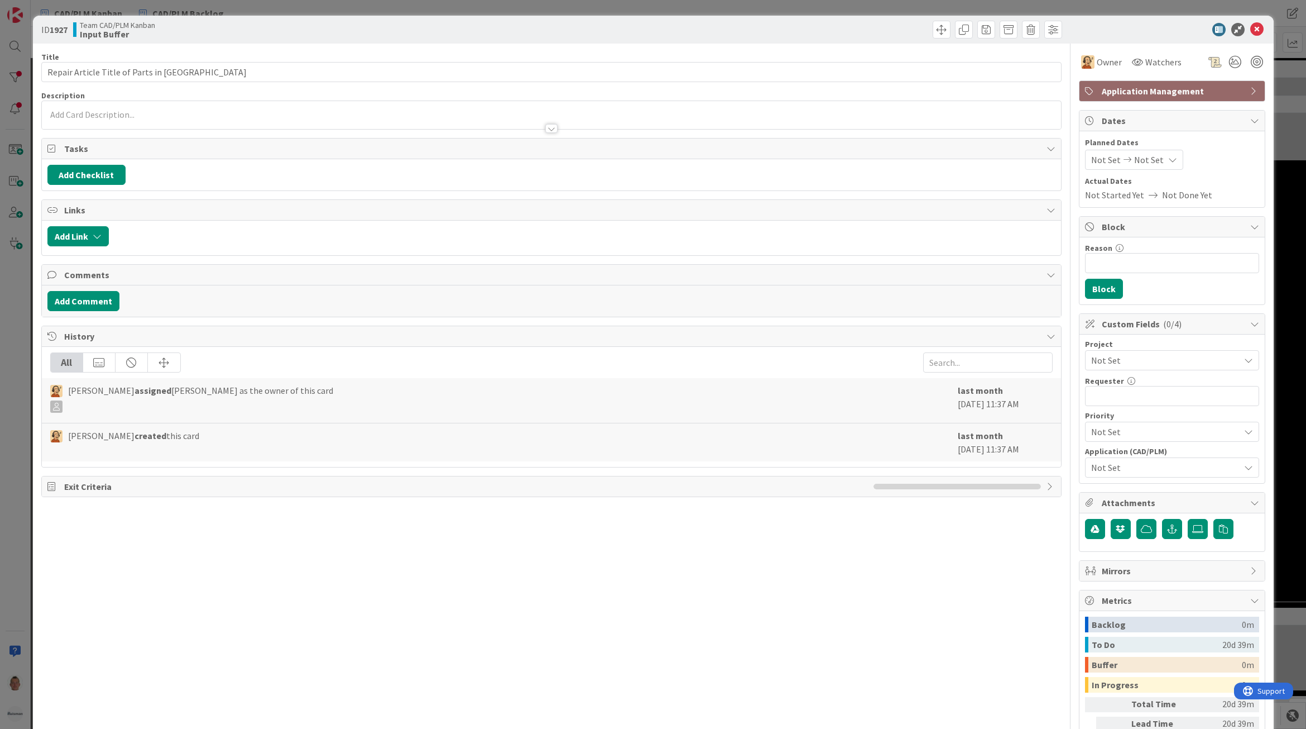
click at [1125, 360] on span "Not Set" at bounding box center [1162, 360] width 143 height 16
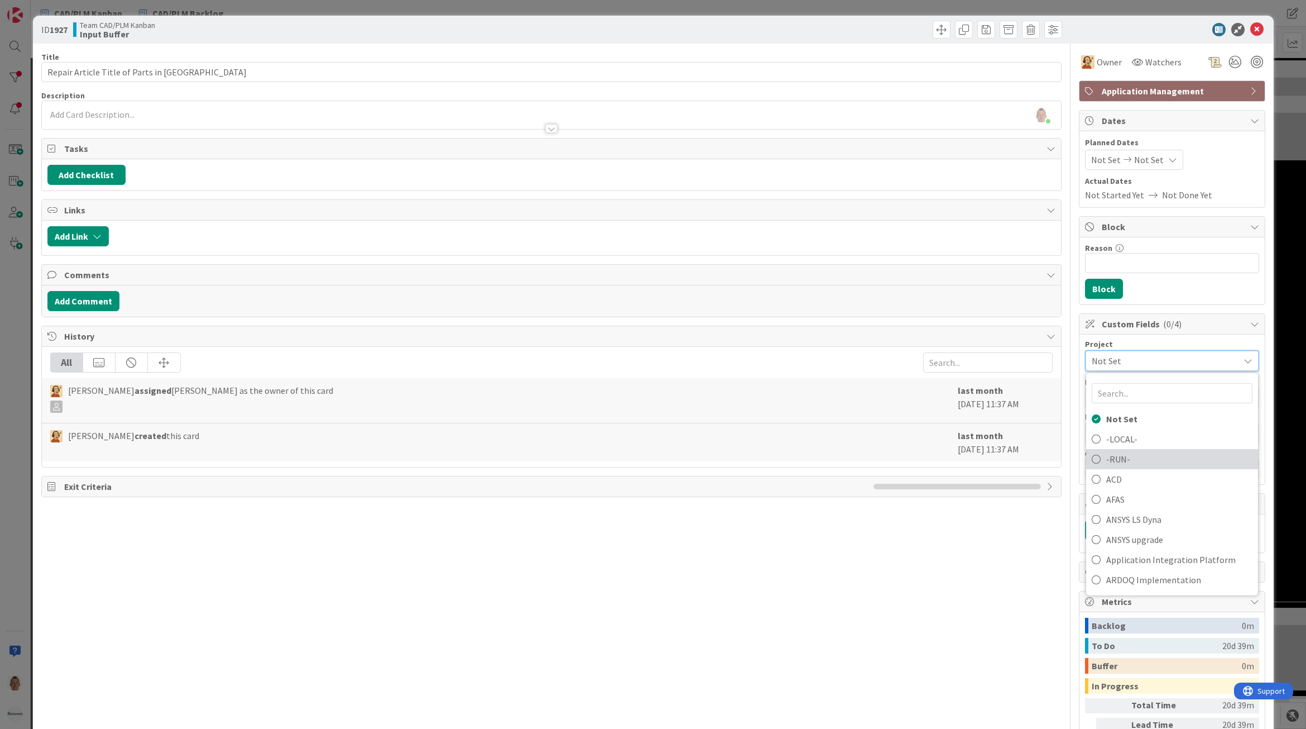
click at [1128, 467] on span "-RUN-" at bounding box center [1179, 459] width 146 height 17
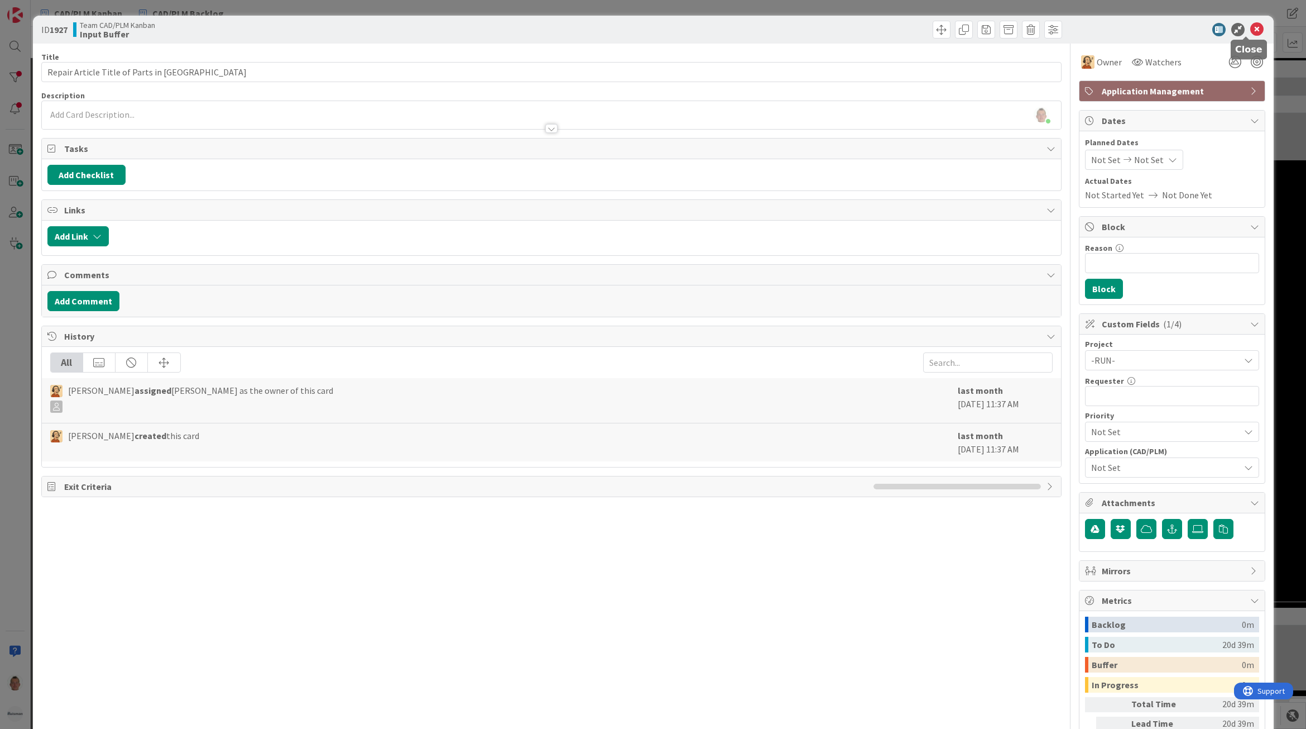
click at [1251, 26] on icon at bounding box center [1257, 29] width 13 height 13
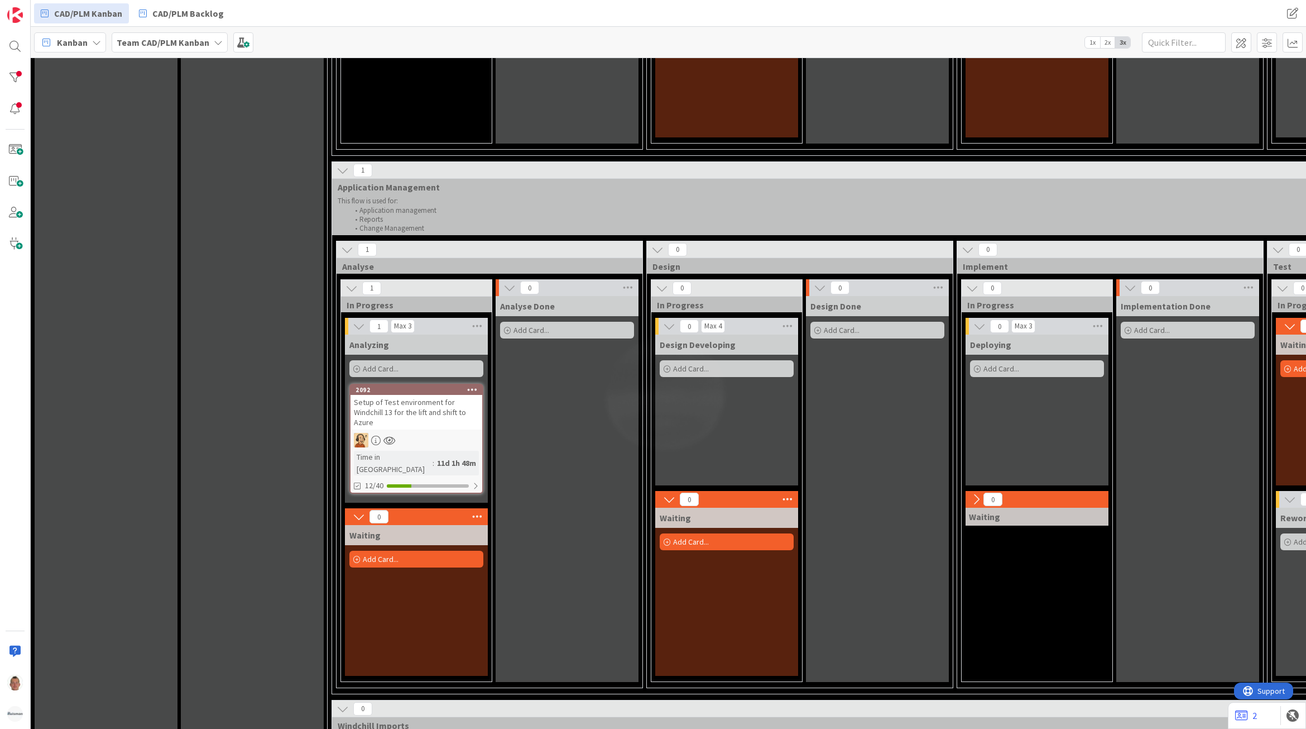
scroll to position [977, 0]
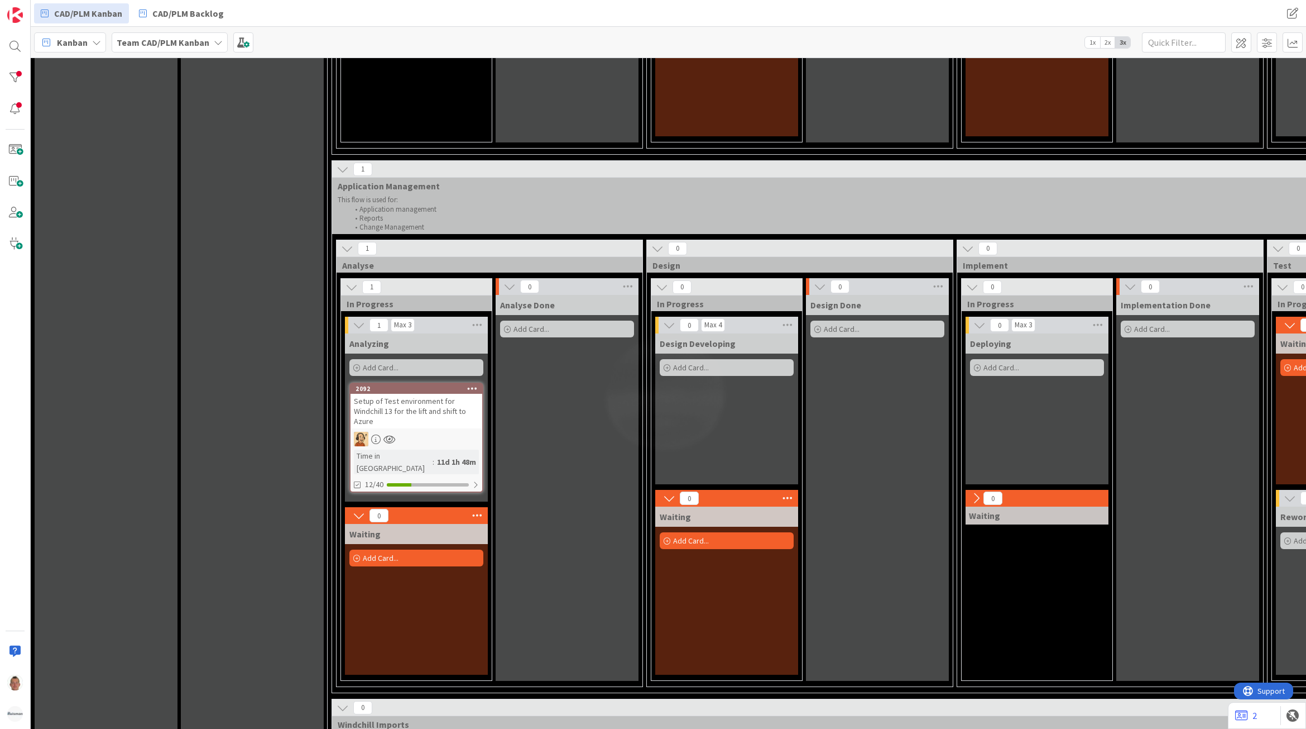
click at [439, 392] on div "2092" at bounding box center [419, 389] width 127 height 8
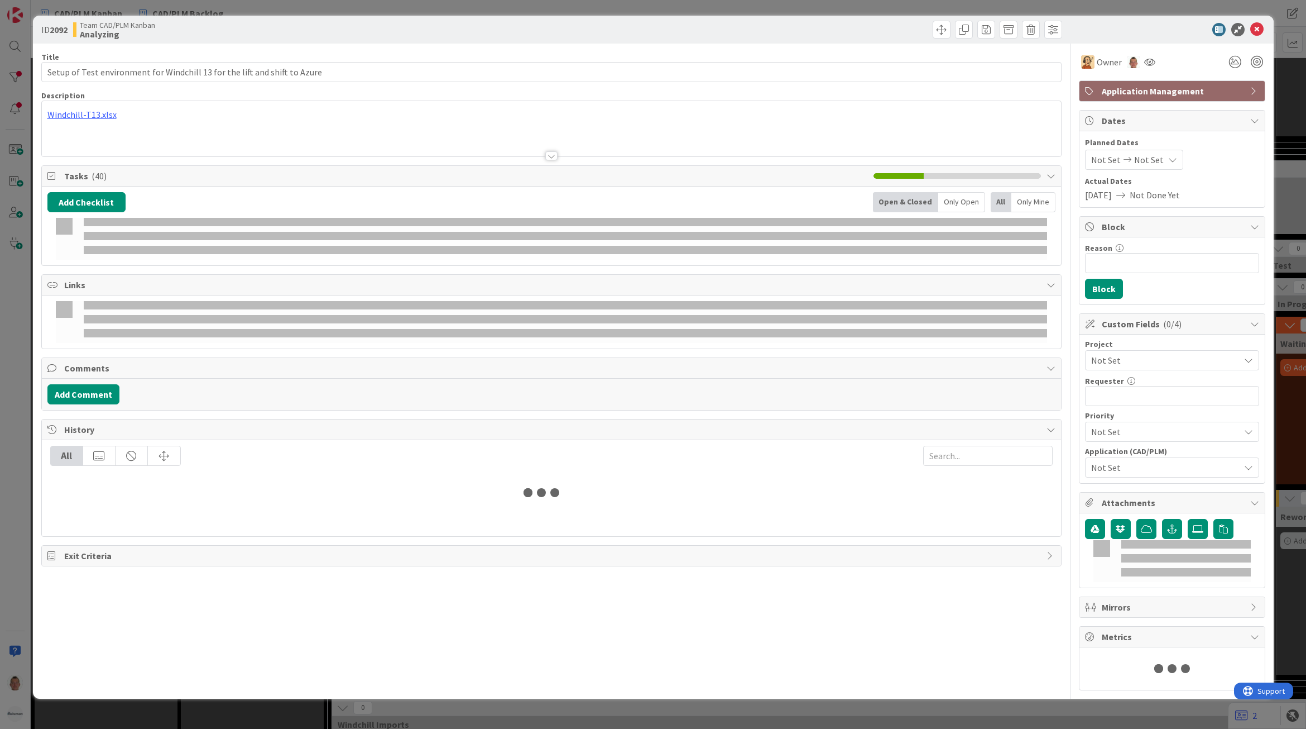
click at [1126, 367] on span "Not Set" at bounding box center [1162, 360] width 143 height 16
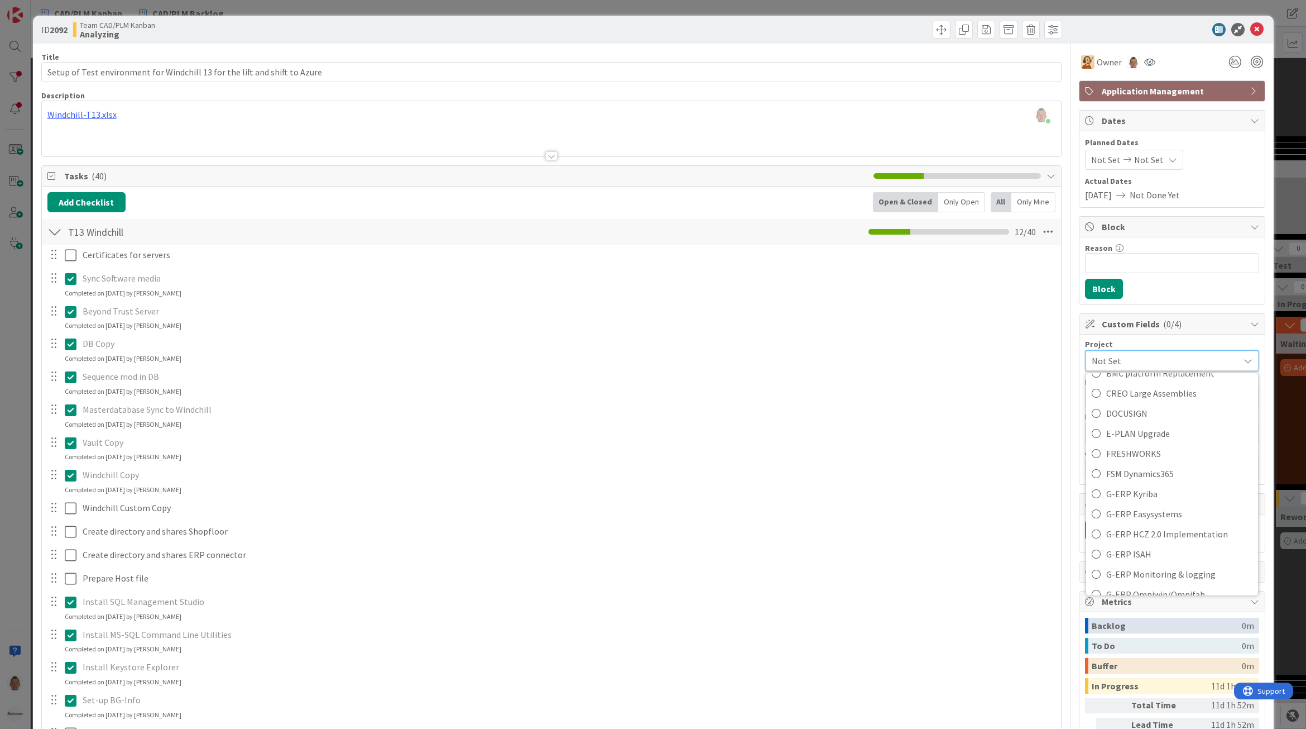
scroll to position [279, 0]
click at [1141, 424] on span "AZURE Cloud Transformation" at bounding box center [1179, 421] width 146 height 17
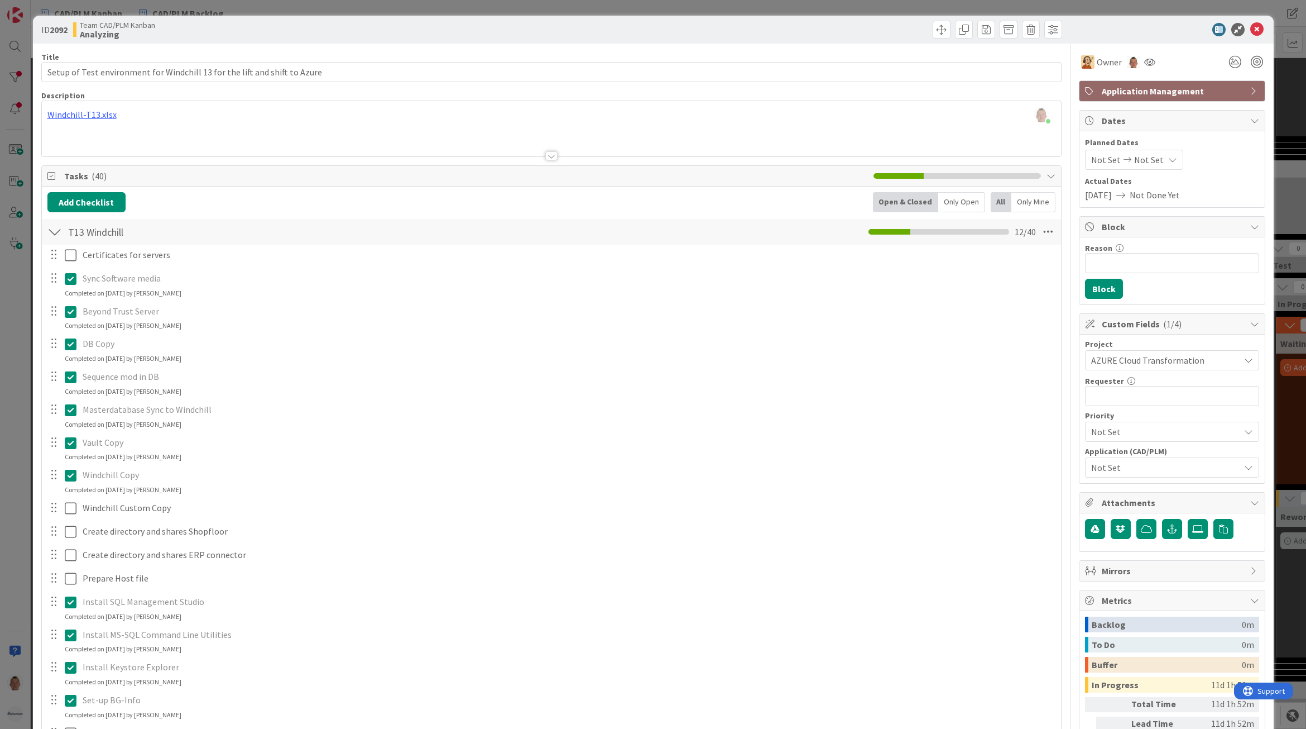
click at [1134, 438] on span "Not Set" at bounding box center [1162, 432] width 143 height 16
click at [1139, 479] on span "Critical" at bounding box center [1188, 479] width 130 height 17
click at [1134, 469] on span "Not Set" at bounding box center [1165, 467] width 149 height 13
click at [1125, 406] on span "Windchill" at bounding box center [1119, 401] width 36 height 17
click at [1117, 300] on span "Inventor" at bounding box center [1117, 301] width 33 height 17
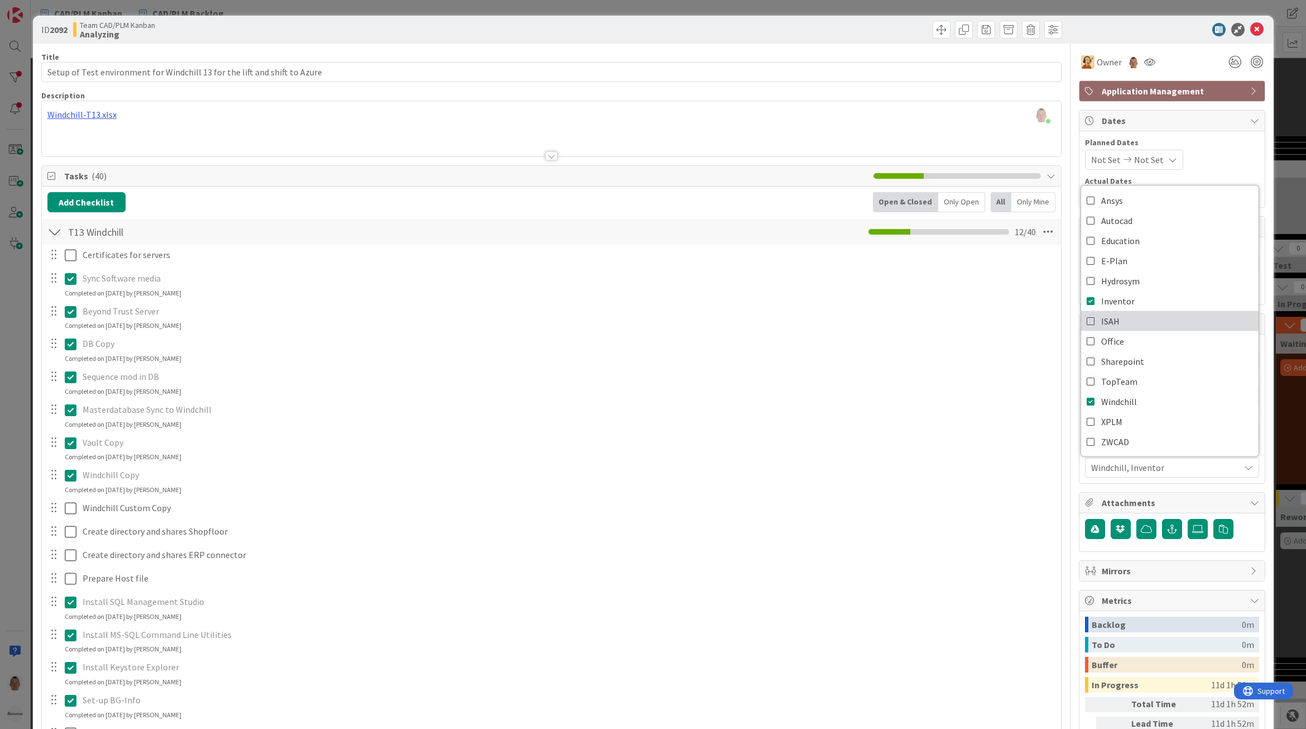
click at [1120, 325] on link "ISAH" at bounding box center [1170, 321] width 178 height 20
click at [1112, 425] on link "XPLM" at bounding box center [1170, 421] width 178 height 20
click at [1119, 439] on link "ZWCAD" at bounding box center [1170, 442] width 178 height 20
click at [1119, 438] on link "ZWCAD" at bounding box center [1170, 442] width 178 height 20
click at [1004, 392] on div "Sequence mod in DB Update Cancel Completed on 10/06/2025 by Thomas Janssen" at bounding box center [551, 382] width 1018 height 30
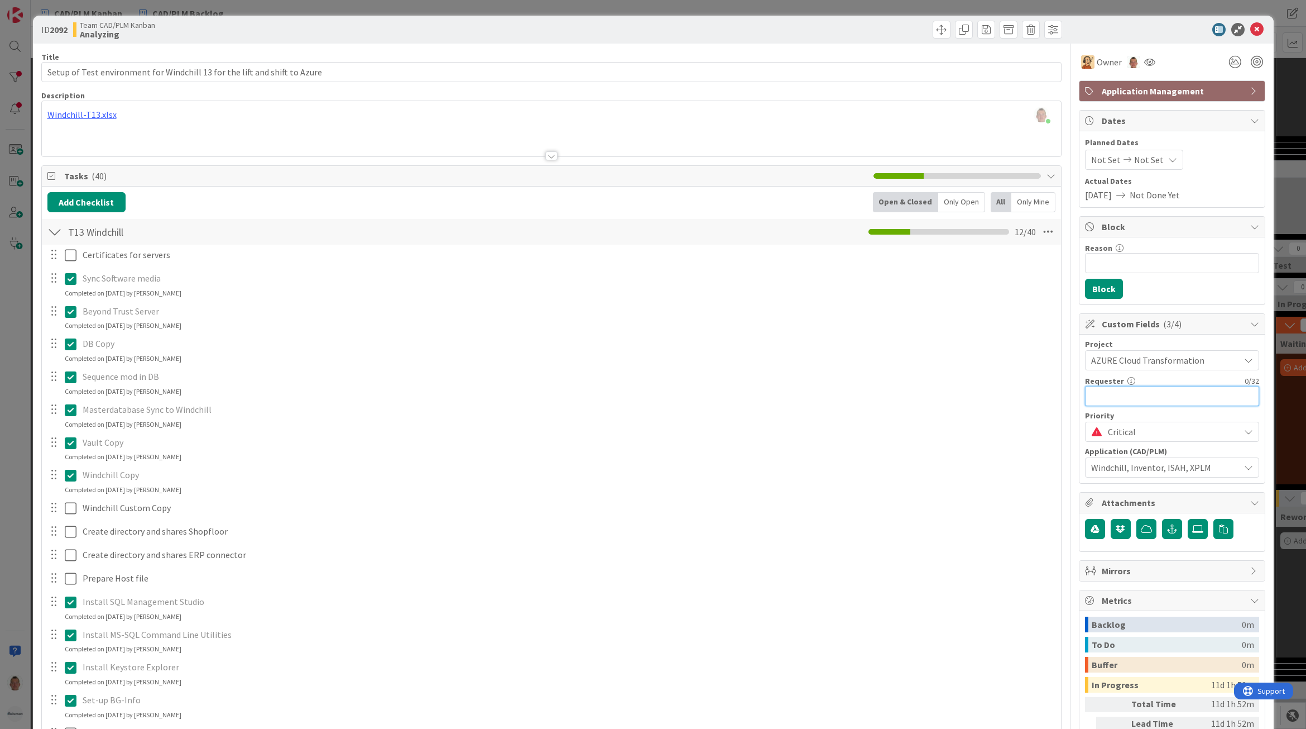
click at [1163, 405] on input "text" at bounding box center [1172, 396] width 174 height 20
type input "IT Infra"
click at [1251, 26] on icon at bounding box center [1257, 29] width 13 height 13
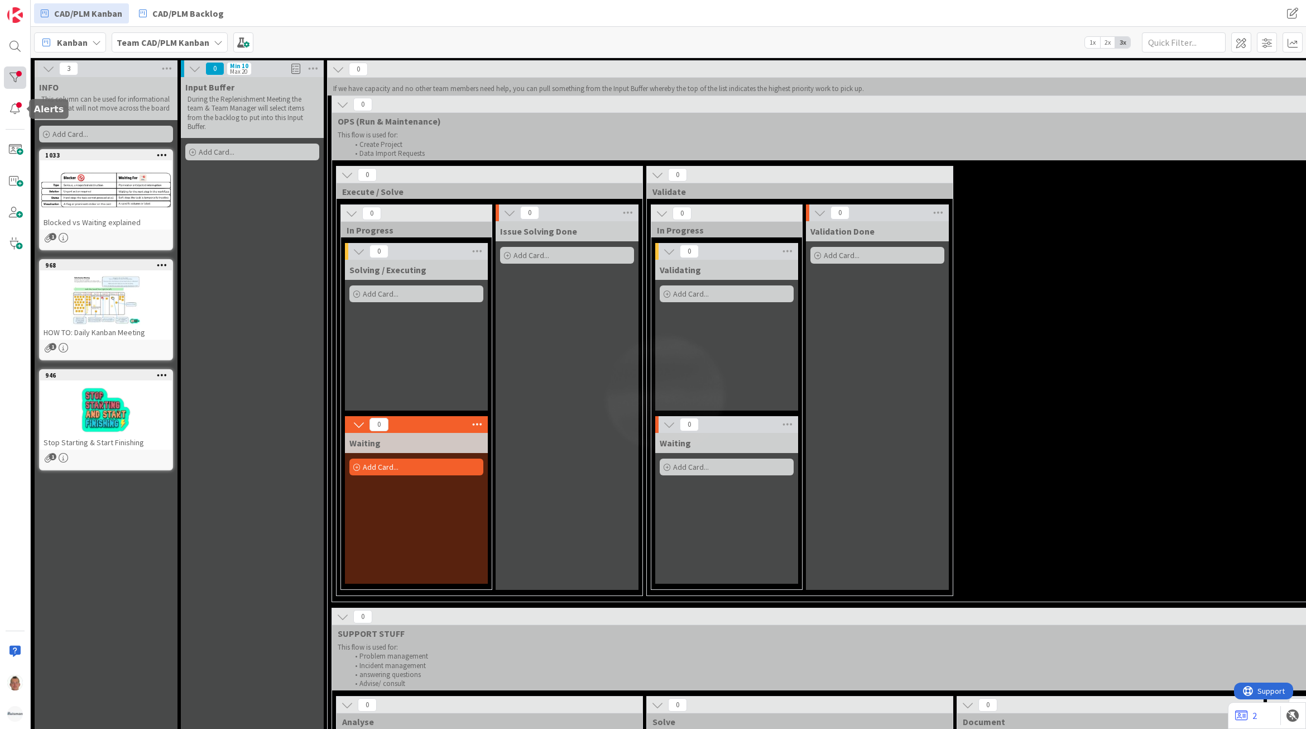
click at [18, 78] on div at bounding box center [15, 77] width 22 height 22
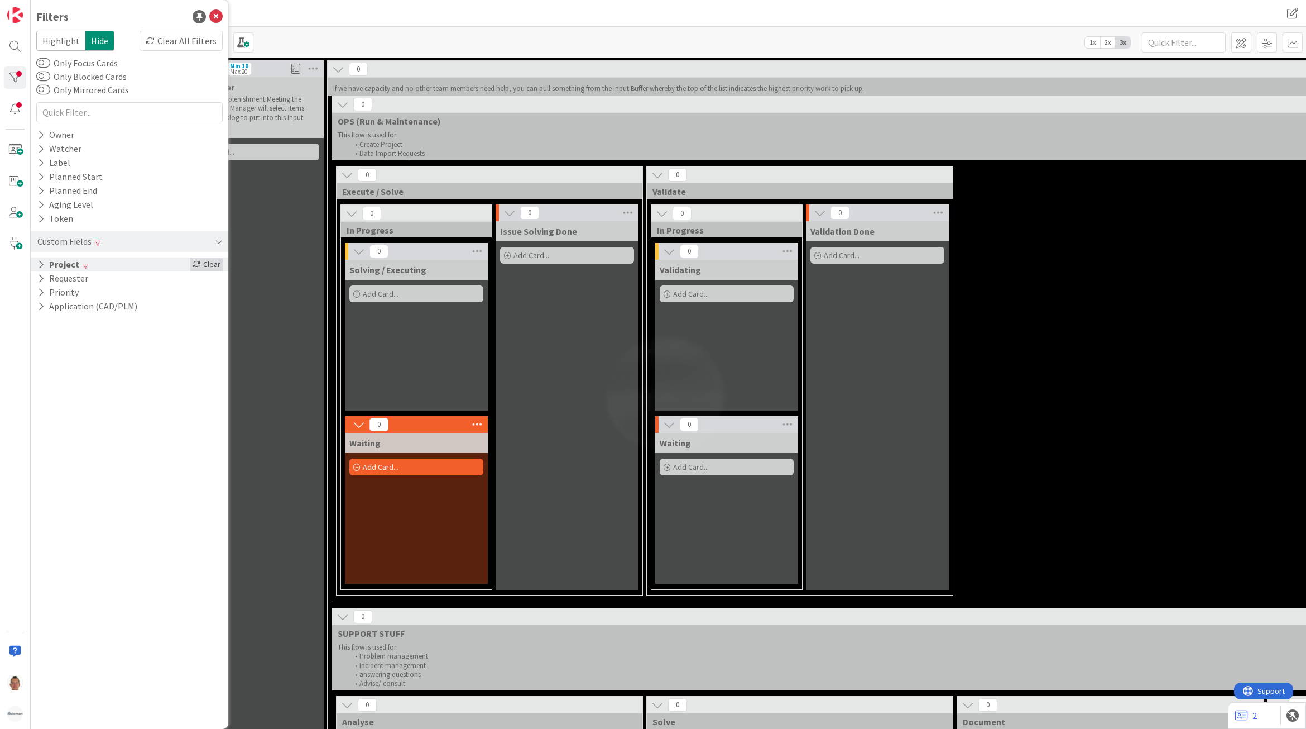
click at [207, 262] on div "Clear" at bounding box center [206, 264] width 32 height 14
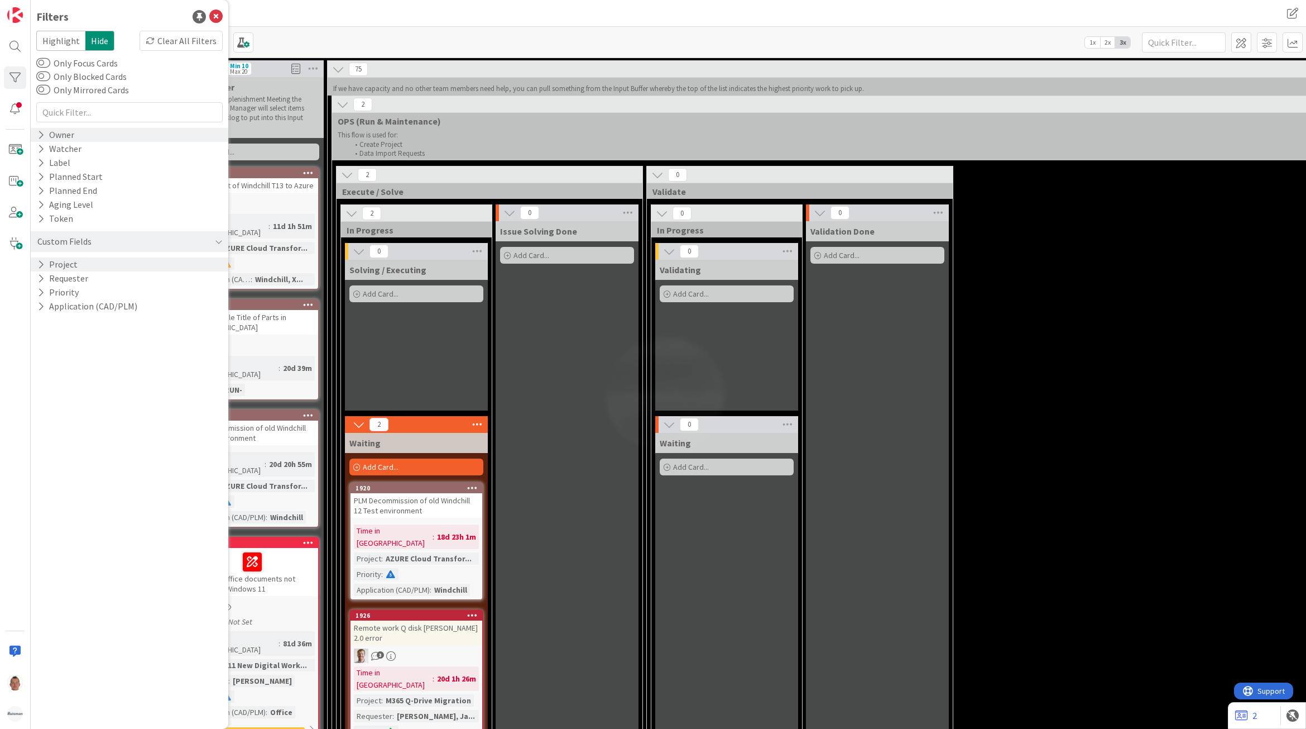
click at [95, 135] on div "Owner" at bounding box center [130, 135] width 198 height 14
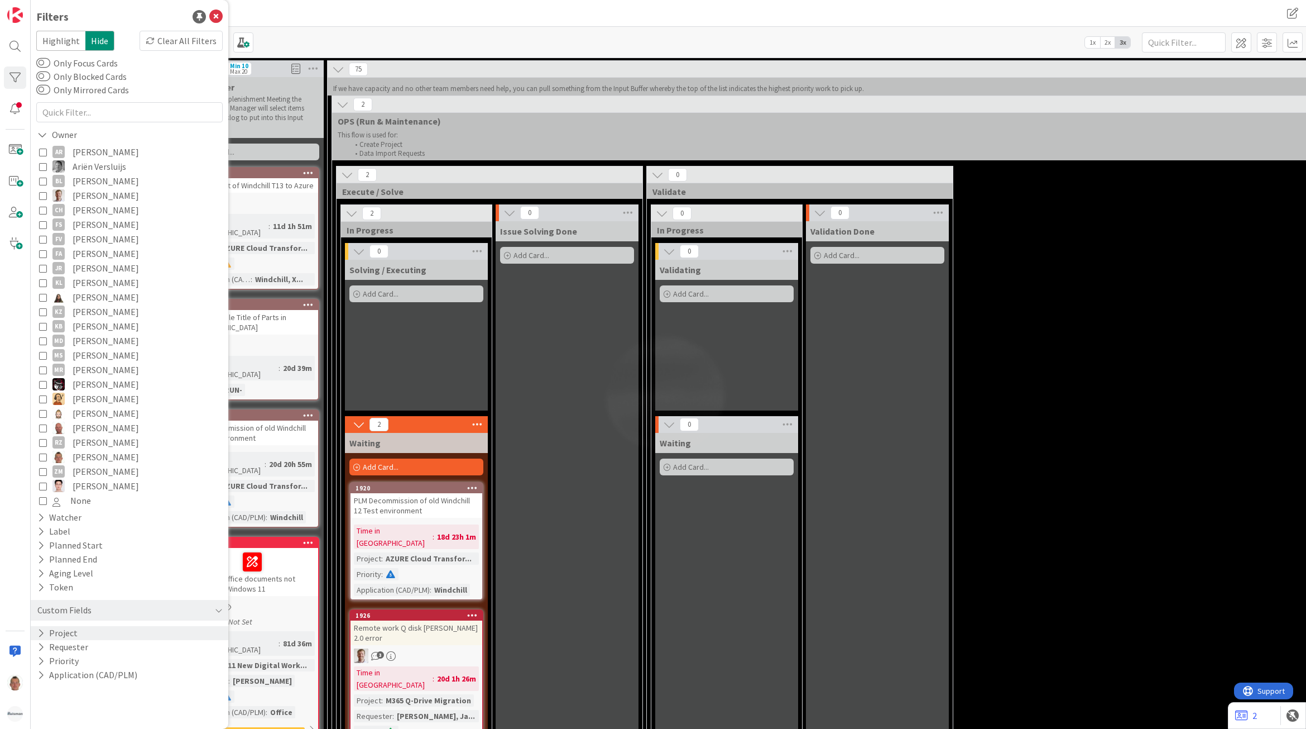
click at [74, 502] on span "None" at bounding box center [80, 500] width 21 height 15
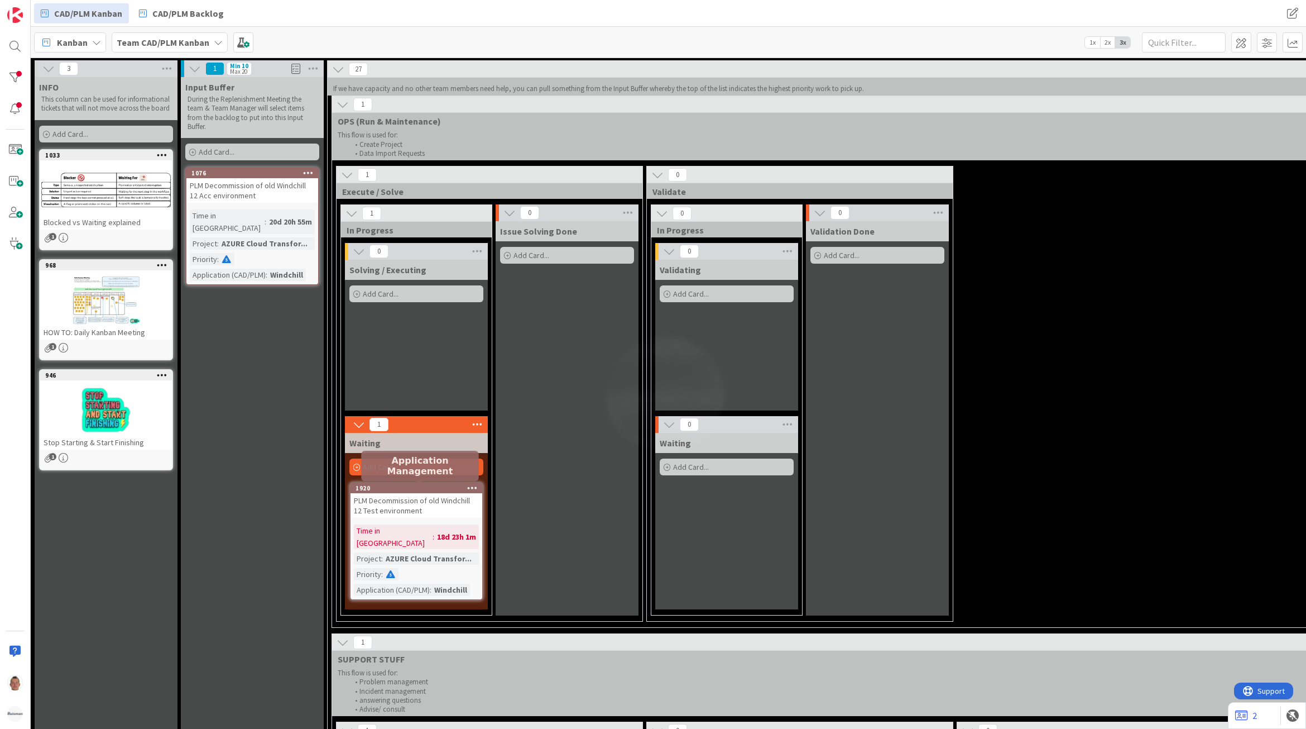
click at [446, 490] on div "1920" at bounding box center [419, 488] width 127 height 8
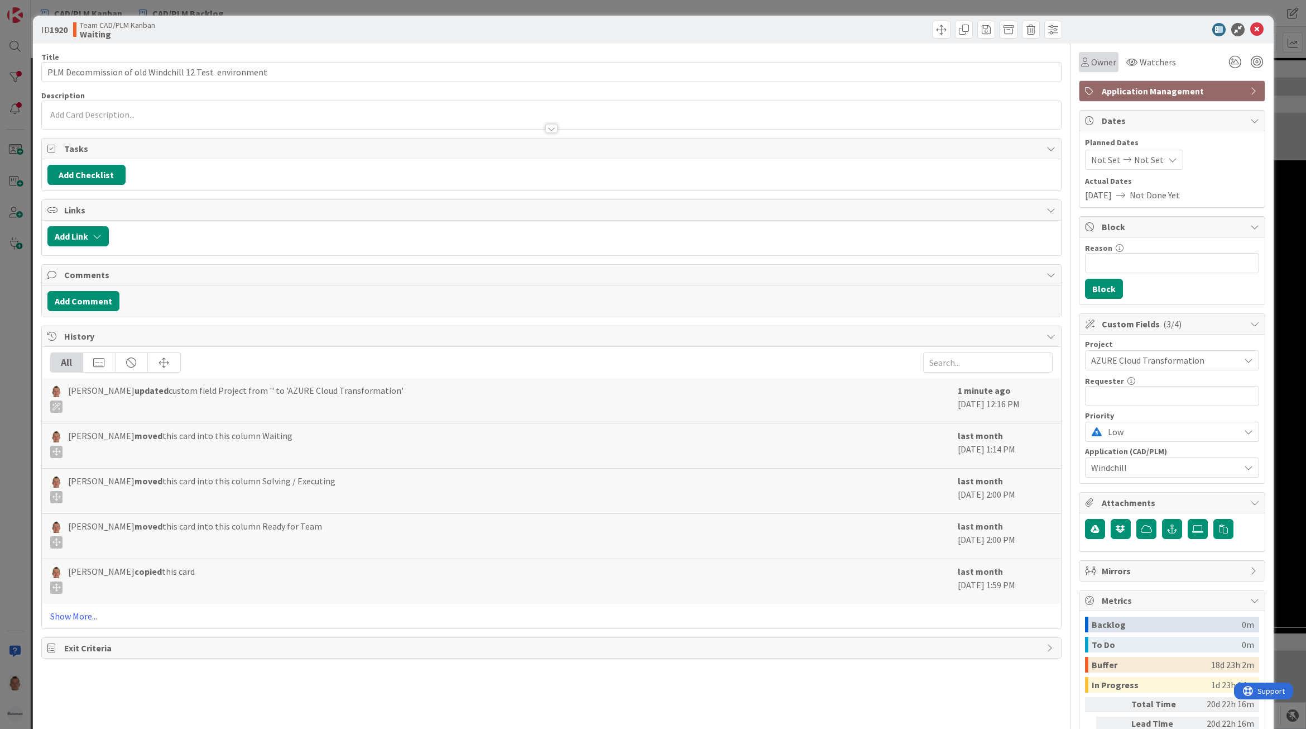
click at [1092, 59] on span "Owner" at bounding box center [1103, 61] width 25 height 13
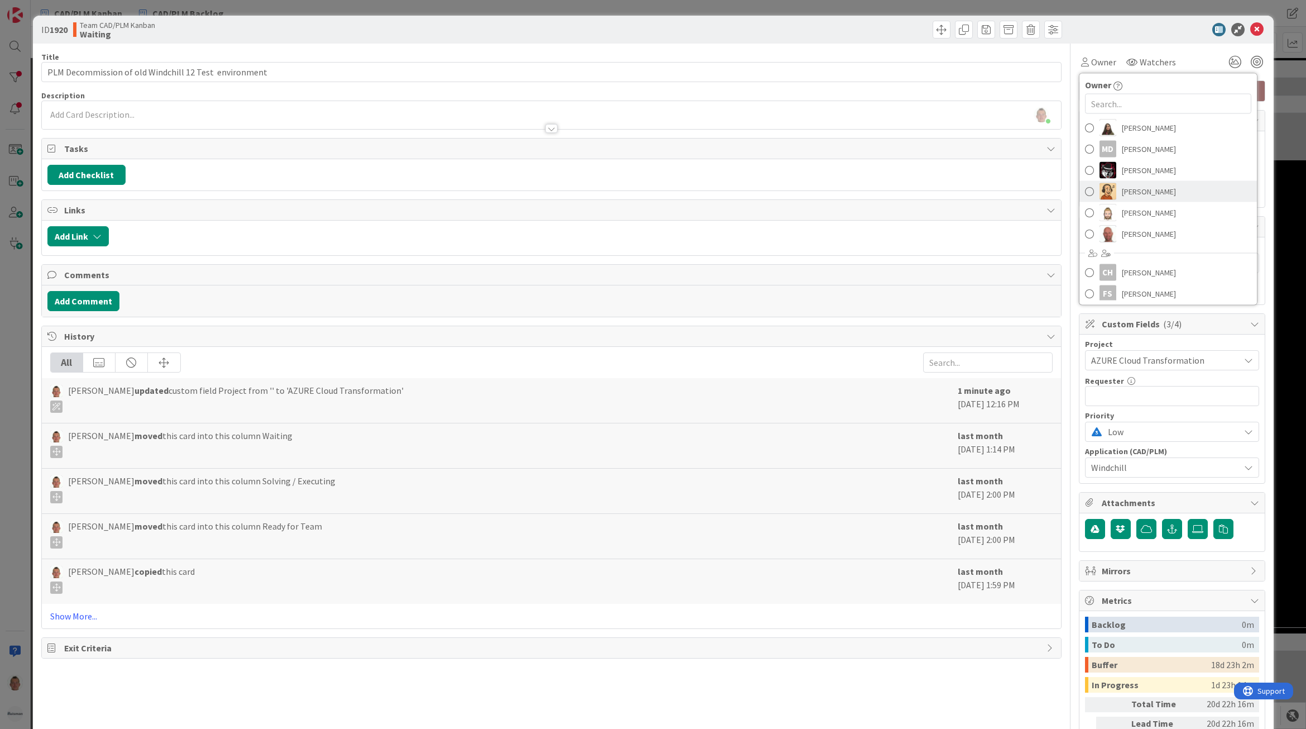
scroll to position [140, 0]
click at [1141, 207] on span "Richard Halve" at bounding box center [1149, 212] width 54 height 17
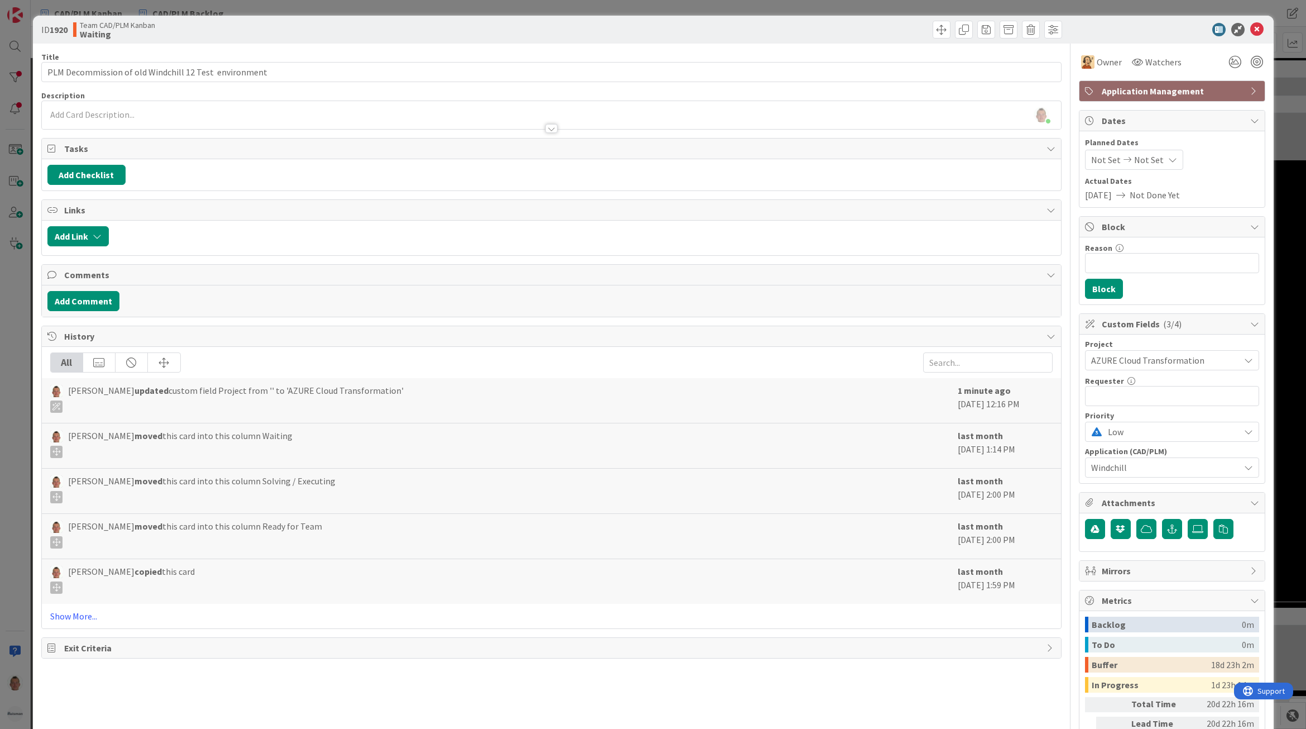
click at [1273, 232] on div "ID 1920 Team CAD/PLM Kanban Waiting Title 54 / 128 PLM Decommission of old Wind…" at bounding box center [653, 364] width 1306 height 729
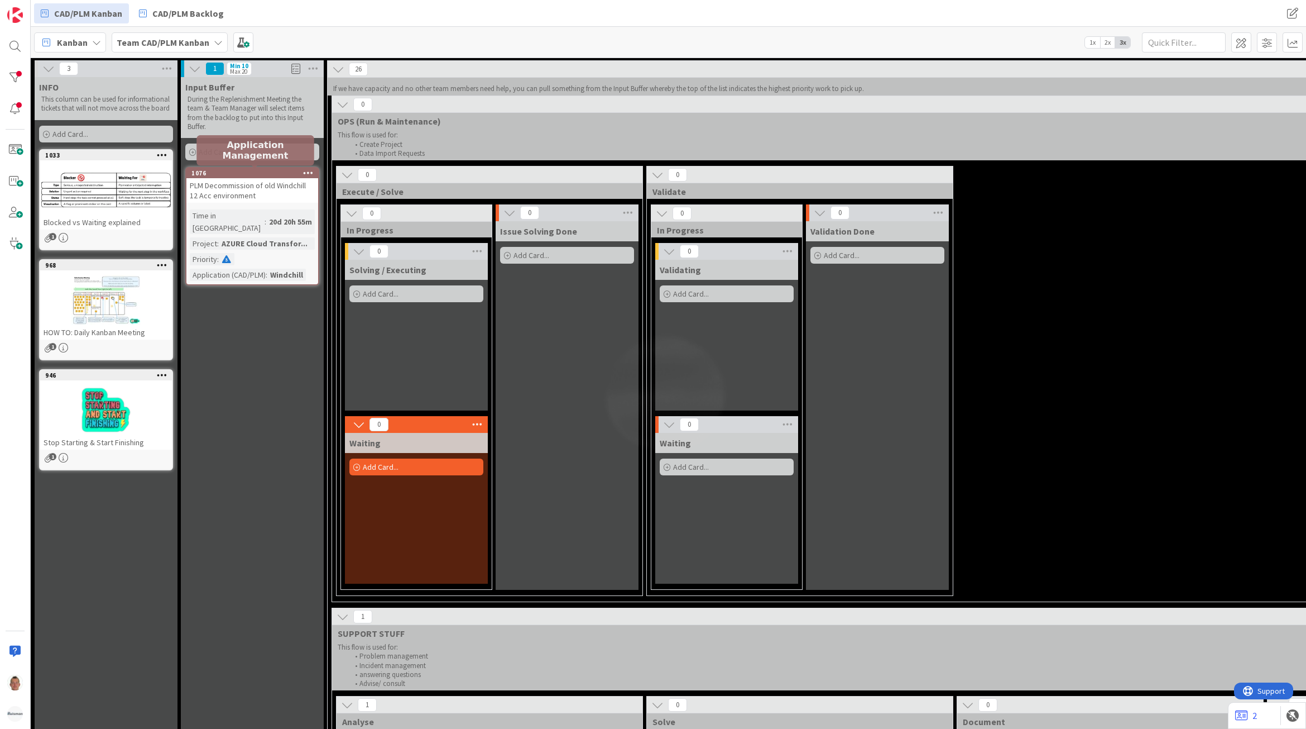
click at [233, 171] on div "1076" at bounding box center [254, 173] width 127 height 8
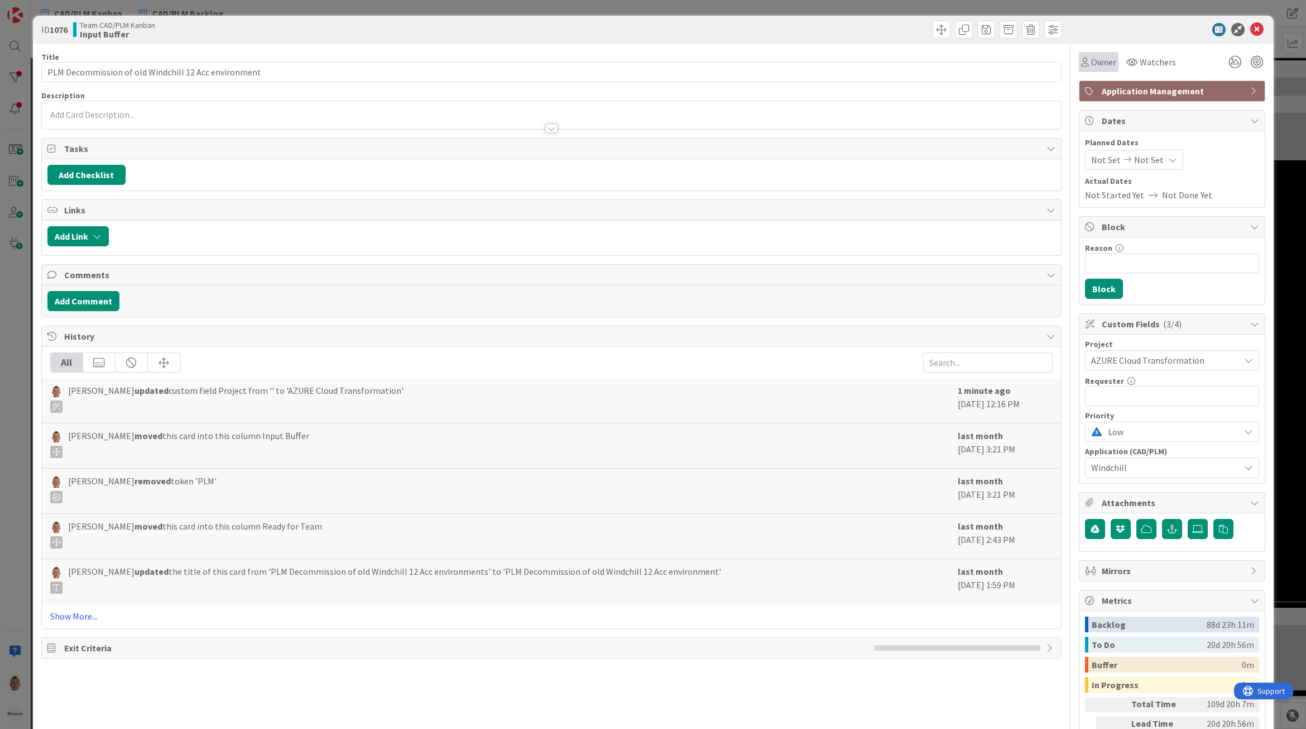
click at [1092, 64] on span "Owner" at bounding box center [1103, 61] width 25 height 13
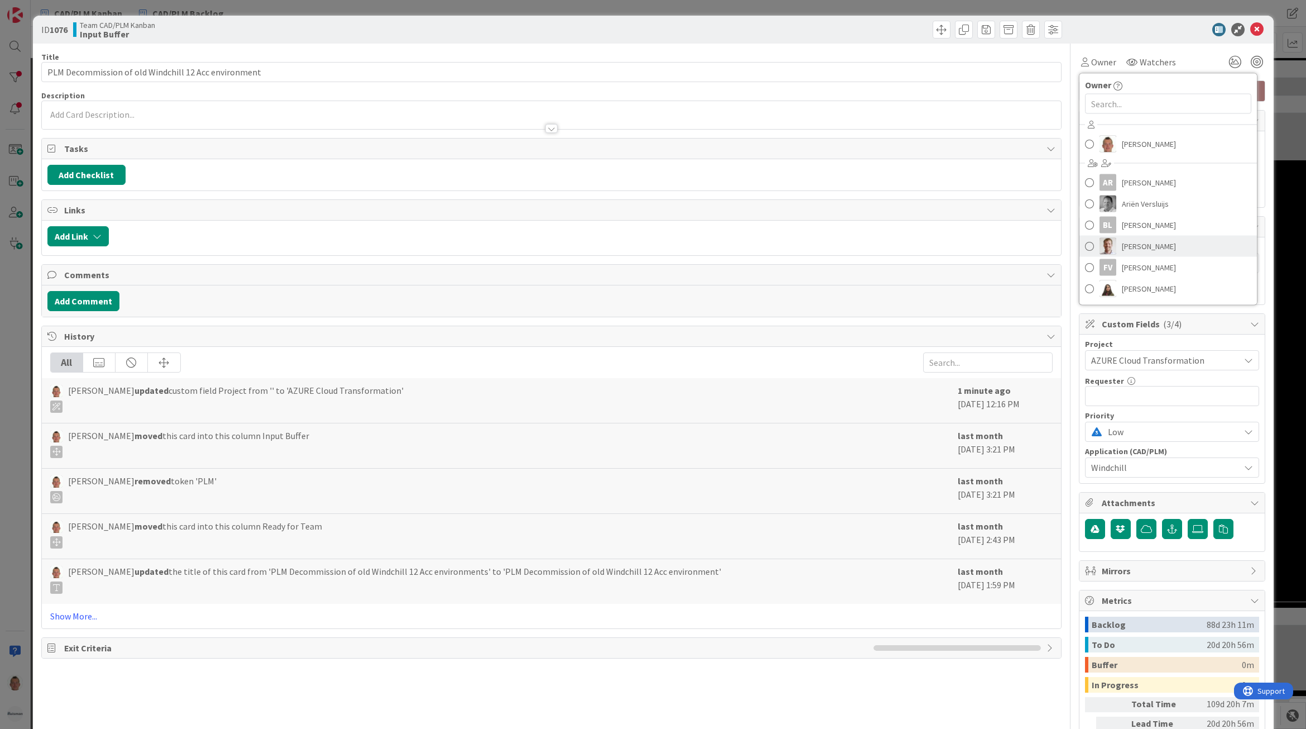
scroll to position [70, 0]
click at [1149, 275] on span "Richard Halve" at bounding box center [1149, 282] width 54 height 17
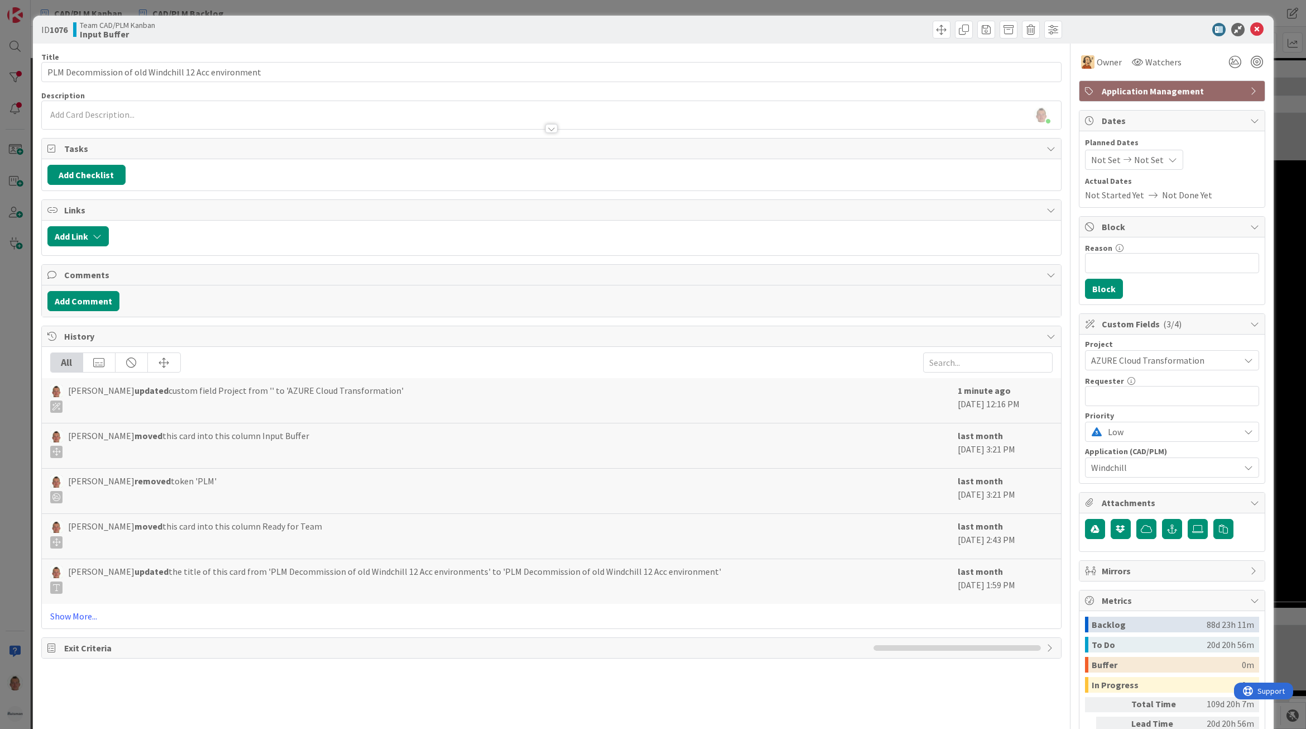
click at [1275, 277] on div "ID 1076 Team CAD/PLM Kanban Input Buffer Title 52 / 128 PLM Decommission of old…" at bounding box center [653, 364] width 1306 height 729
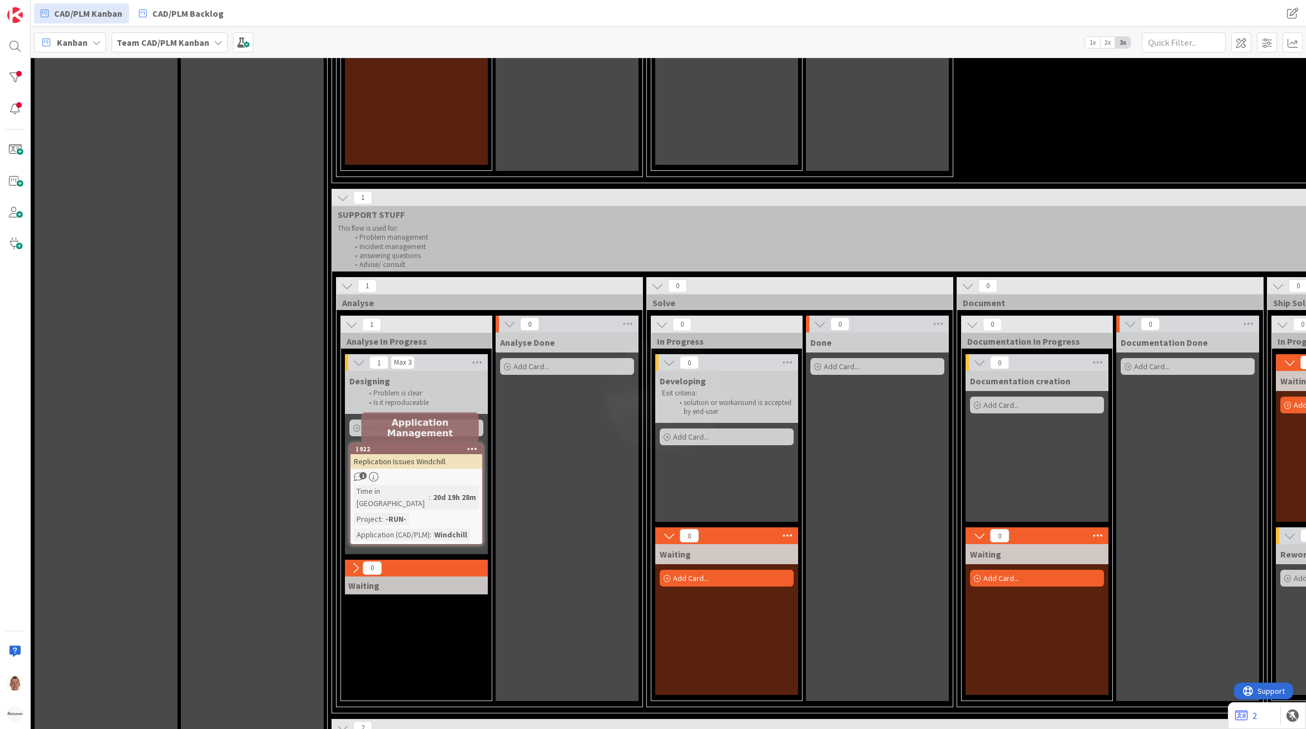
click at [437, 448] on div "1922" at bounding box center [419, 449] width 127 height 8
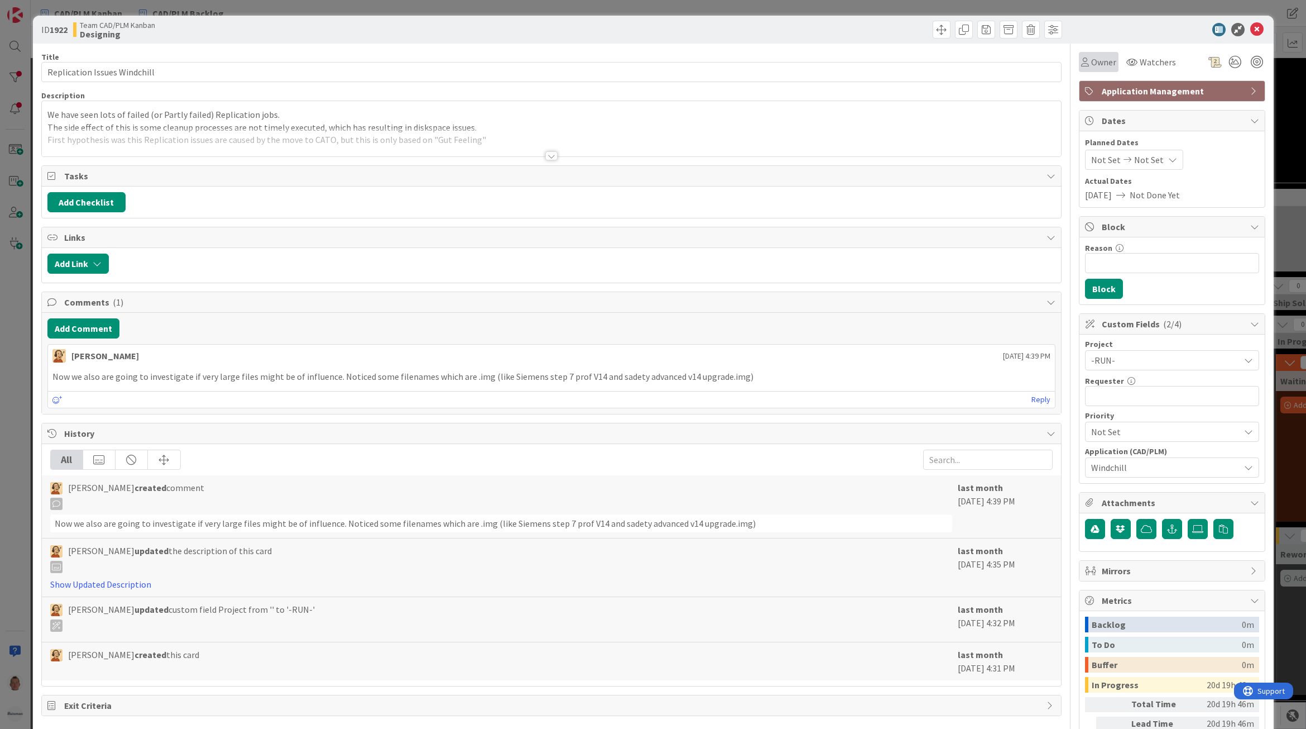
click at [1091, 58] on span "Owner" at bounding box center [1103, 61] width 25 height 13
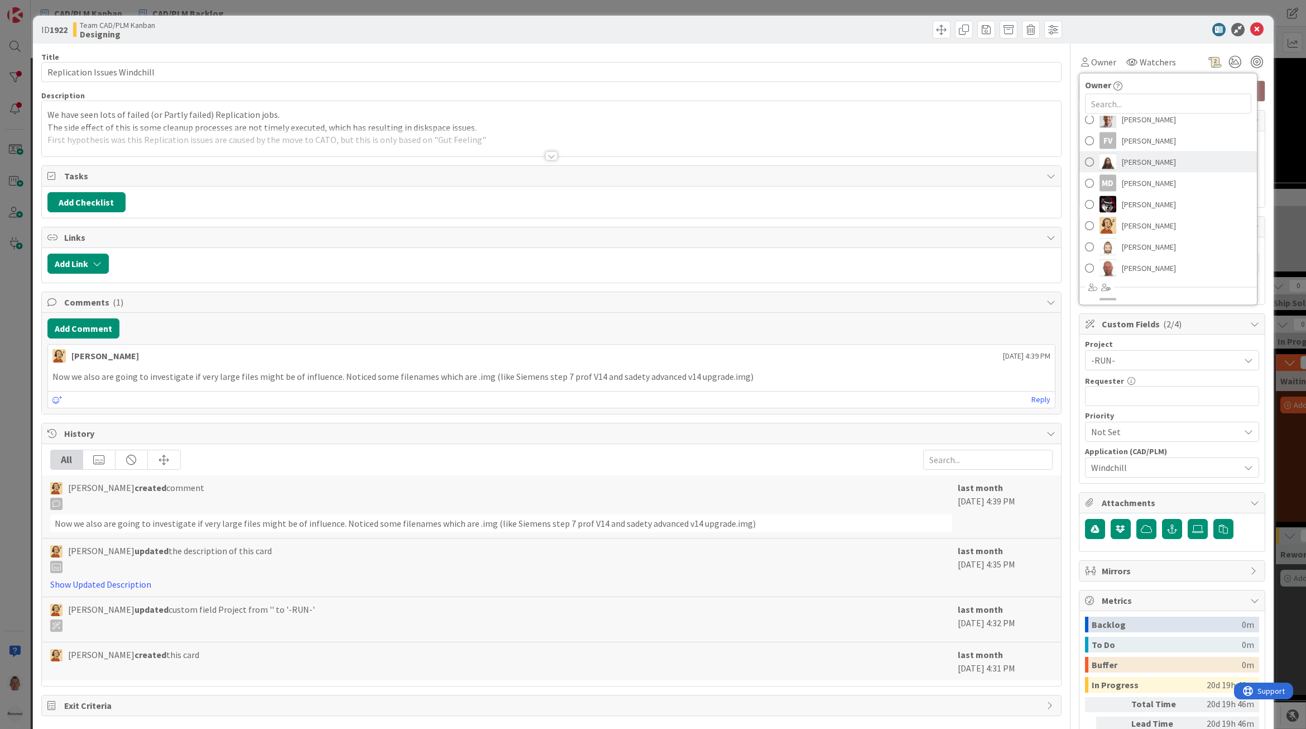
scroll to position [140, 0]
click at [1171, 213] on link "Richard Halve" at bounding box center [1169, 212] width 178 height 21
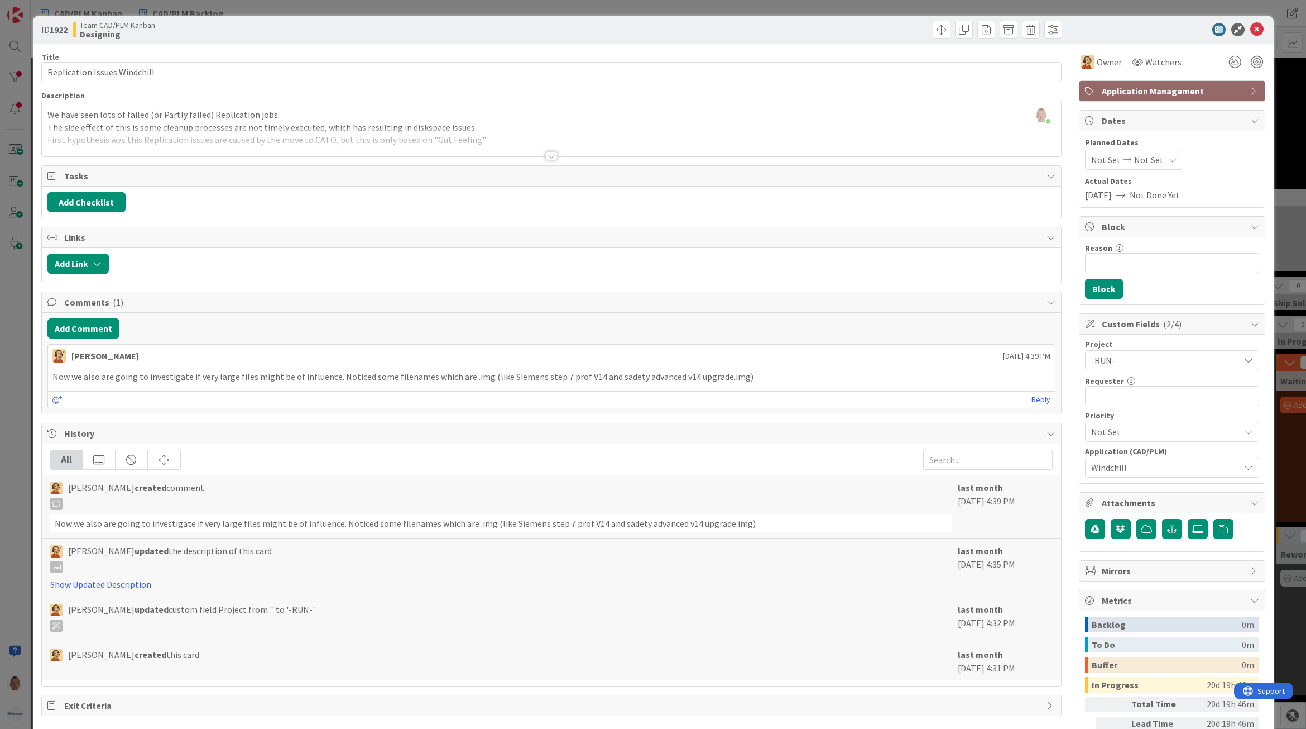
click at [1285, 294] on div "ID 1922 Team CAD/PLM Kanban Designing Title 28 / 128 Replication Issues Windchi…" at bounding box center [653, 364] width 1306 height 729
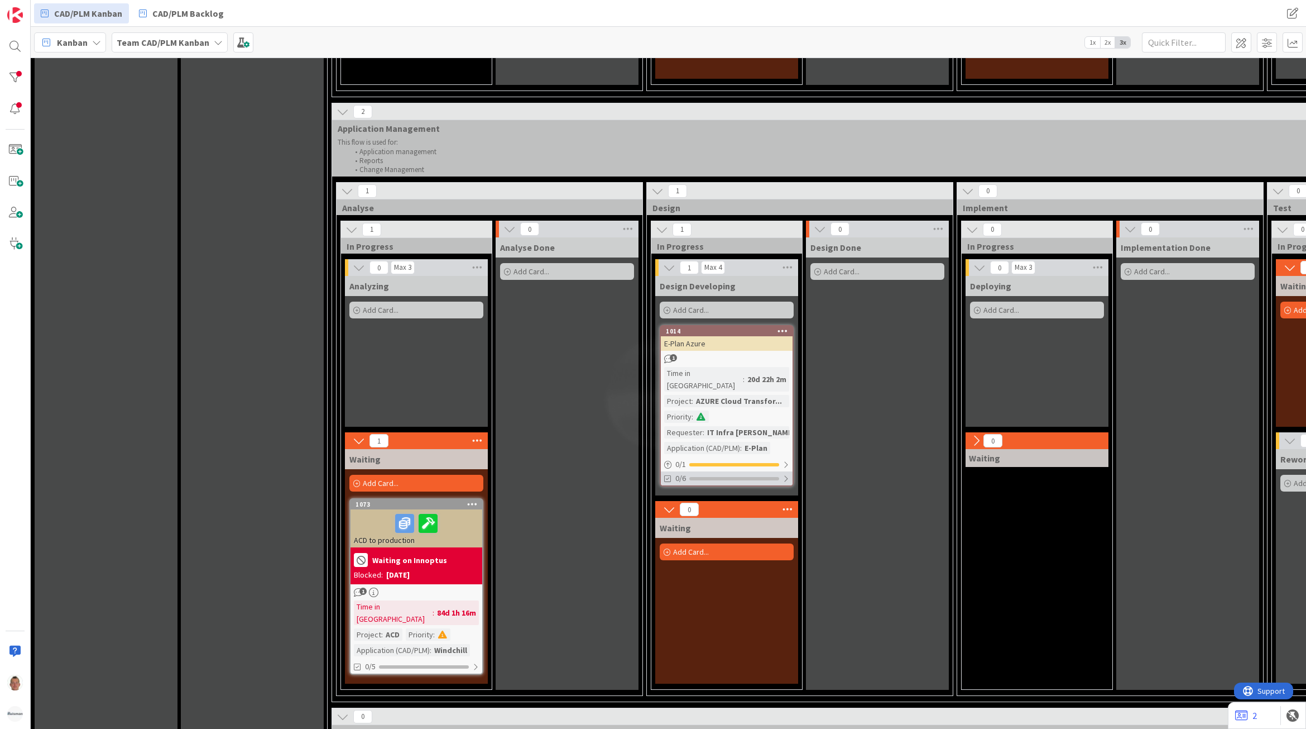
scroll to position [1047, 0]
